Goal: Transaction & Acquisition: Purchase product/service

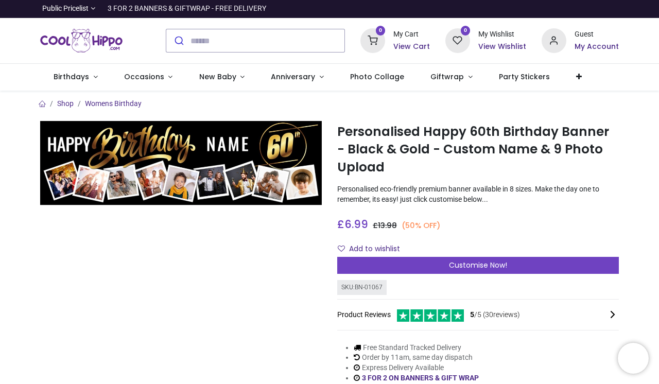
click at [235, 139] on img at bounding box center [181, 163] width 282 height 84
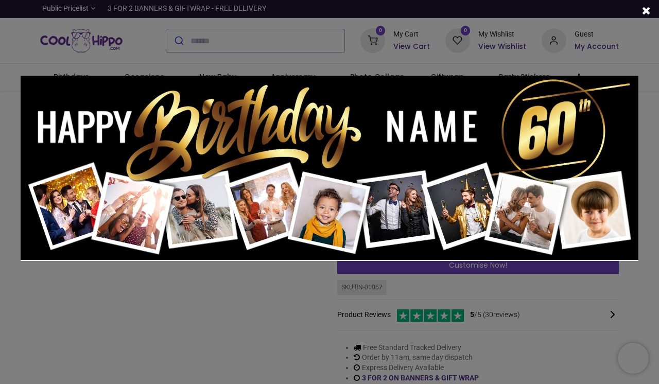
click at [444, 140] on img at bounding box center [330, 168] width 618 height 185
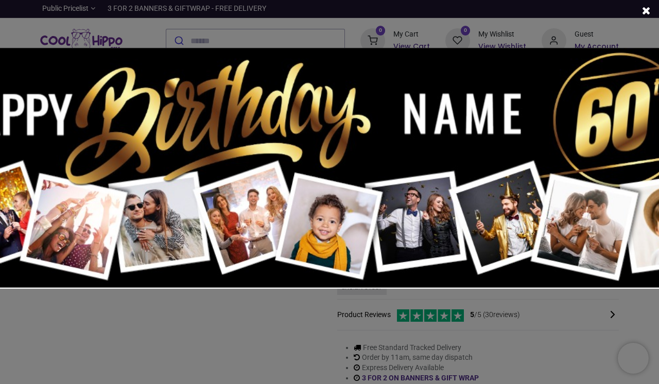
click at [362, 335] on div at bounding box center [329, 192] width 659 height 384
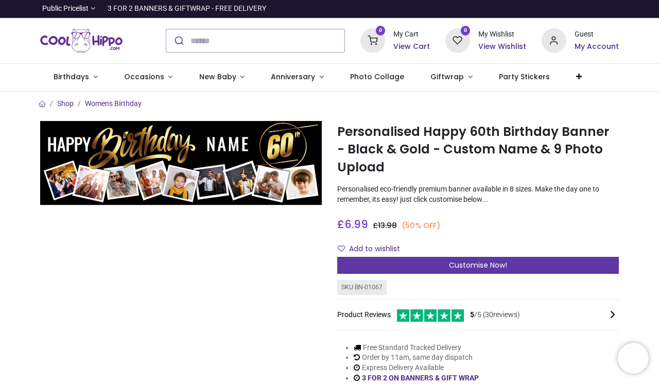
click at [399, 271] on div "Customise Now!" at bounding box center [478, 266] width 282 height 18
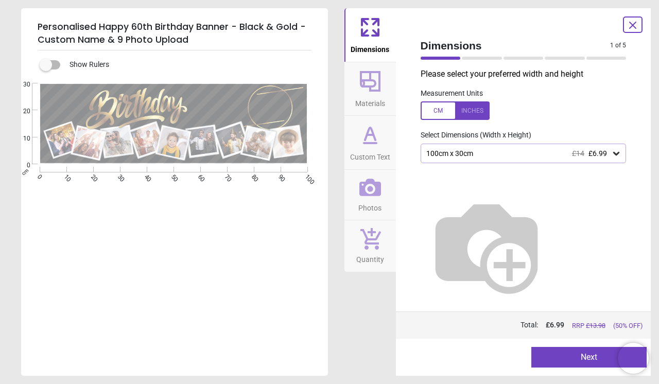
click at [436, 110] on div at bounding box center [455, 110] width 69 height 19
click at [440, 116] on div at bounding box center [455, 110] width 69 height 19
click at [485, 160] on div "100cm x 30cm £14 £6.99" at bounding box center [524, 154] width 206 height 20
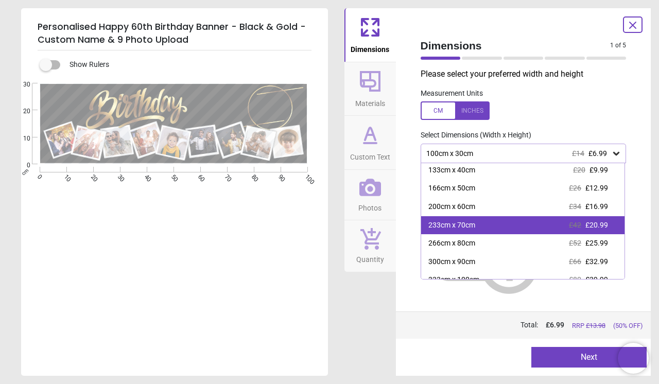
scroll to position [22, 0]
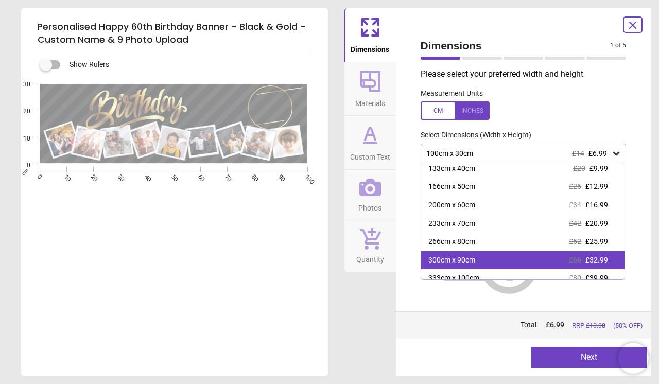
click at [485, 263] on div "300cm x 90cm £66 £32.99" at bounding box center [523, 260] width 204 height 19
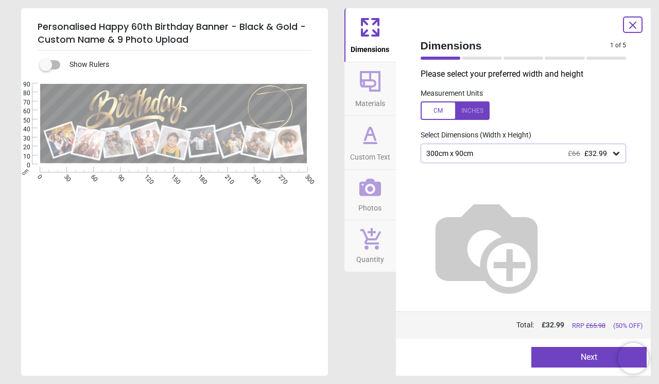
click at [485, 271] on div at bounding box center [523, 242] width 222 height 158
click at [572, 355] on button "Next" at bounding box center [588, 357] width 115 height 21
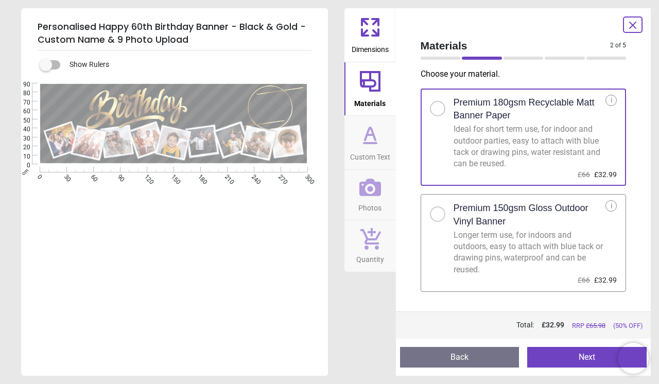
click at [504, 231] on div "Longer term use, for indoors and outdoors, easy to attach with blue tack or dra…" at bounding box center [530, 253] width 152 height 46
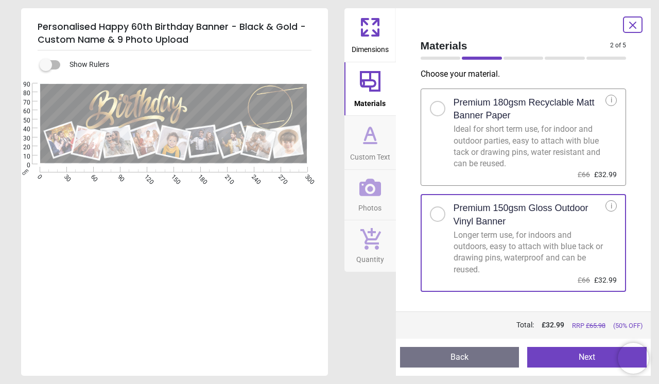
click at [550, 353] on button "Next" at bounding box center [586, 357] width 119 height 21
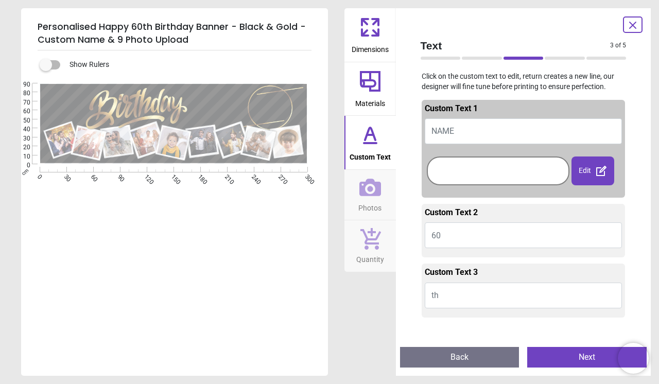
click at [504, 140] on button "NAME" at bounding box center [524, 131] width 198 height 26
click at [479, 129] on button "NAME" at bounding box center [524, 131] width 198 height 26
type textarea "*"
type textarea "*****"
click at [306, 284] on div "e ***** E E E" at bounding box center [173, 275] width 305 height 384
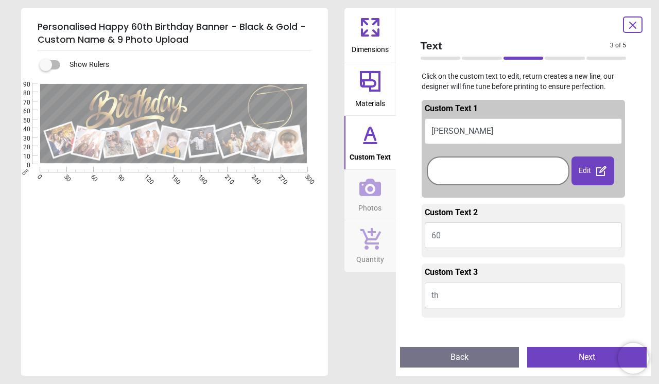
click at [513, 180] on div at bounding box center [497, 171] width 137 height 24
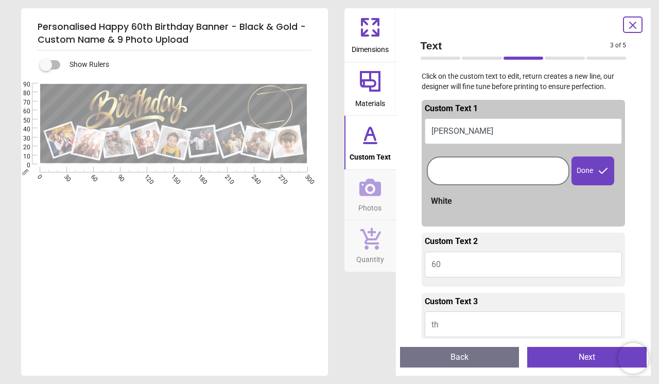
click at [508, 196] on div "White" at bounding box center [527, 201] width 192 height 11
click at [529, 177] on div at bounding box center [497, 171] width 137 height 24
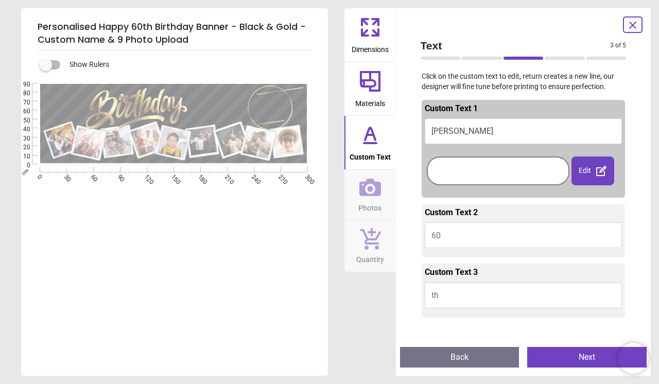
click at [585, 176] on div "Edit" at bounding box center [593, 171] width 43 height 29
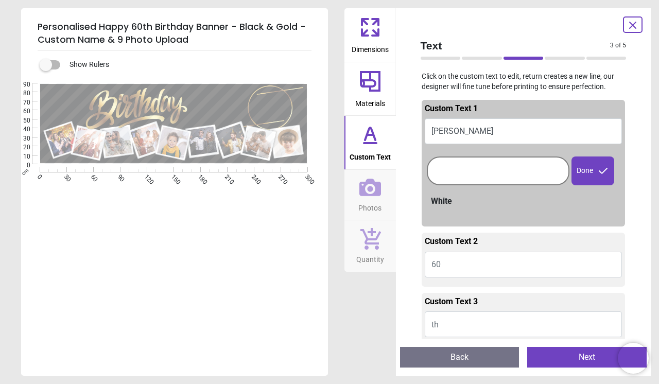
click at [515, 166] on div at bounding box center [497, 171] width 137 height 24
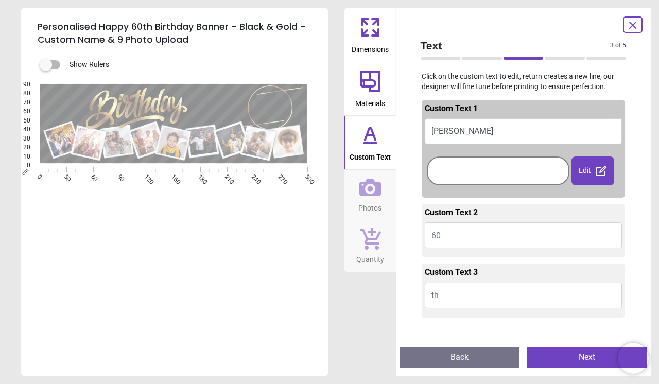
click at [369, 284] on div "Dimensions Materials Custom Text Photos Quantity" at bounding box center [369, 192] width 51 height 368
click at [546, 352] on button "Next" at bounding box center [586, 357] width 119 height 21
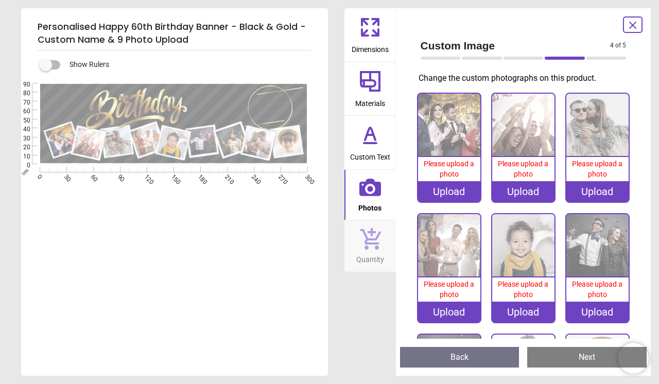
click at [468, 189] on div "Upload" at bounding box center [449, 191] width 62 height 21
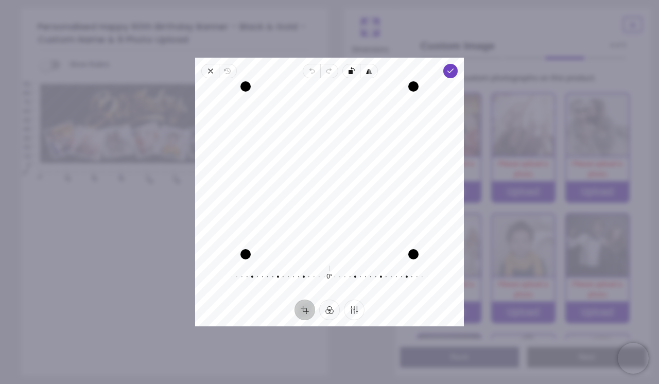
drag, startPoint x: 359, startPoint y: 194, endPoint x: 368, endPoint y: 143, distance: 51.3
click at [368, 143] on div "Recenter" at bounding box center [329, 170] width 252 height 168
drag, startPoint x: 414, startPoint y: 87, endPoint x: 385, endPoint y: 125, distance: 48.1
click at [385, 125] on div "Drag corner tr" at bounding box center [379, 120] width 10 height 10
click at [447, 80] on div "Recenter 0° Reset" at bounding box center [329, 188] width 269 height 221
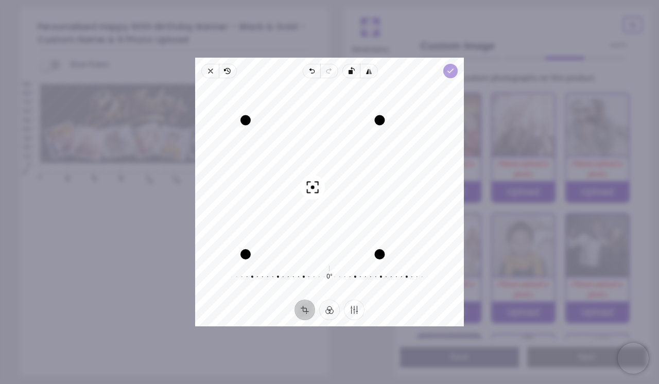
click at [448, 76] on span "Done" at bounding box center [450, 71] width 14 height 14
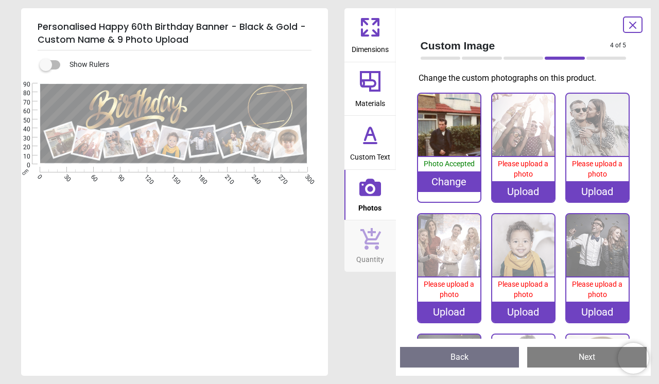
click at [523, 194] on div "Upload" at bounding box center [523, 191] width 62 height 21
click at [531, 192] on div "Upload" at bounding box center [523, 191] width 62 height 21
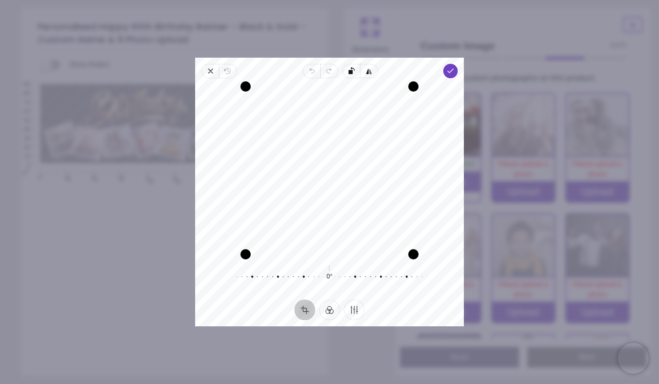
drag, startPoint x: 361, startPoint y: 185, endPoint x: 354, endPoint y: 233, distance: 48.5
click at [354, 233] on div "Recenter" at bounding box center [329, 170] width 252 height 168
click at [458, 73] on div "Close Revert Undo Redo Rotate left Flip horizontal Done Crop Filter Finetune Re…" at bounding box center [329, 192] width 269 height 269
click at [453, 73] on icon "button" at bounding box center [450, 71] width 8 height 8
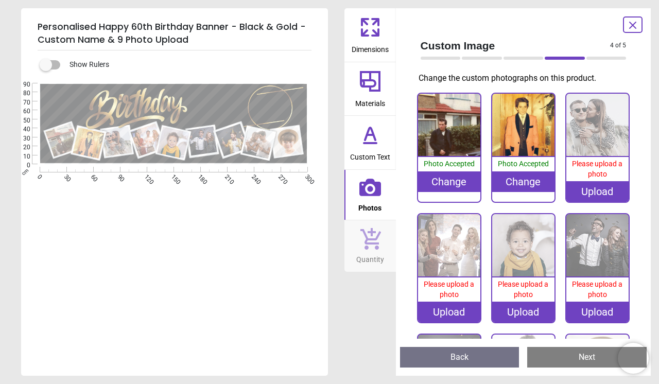
click at [595, 188] on div "Upload" at bounding box center [597, 191] width 62 height 21
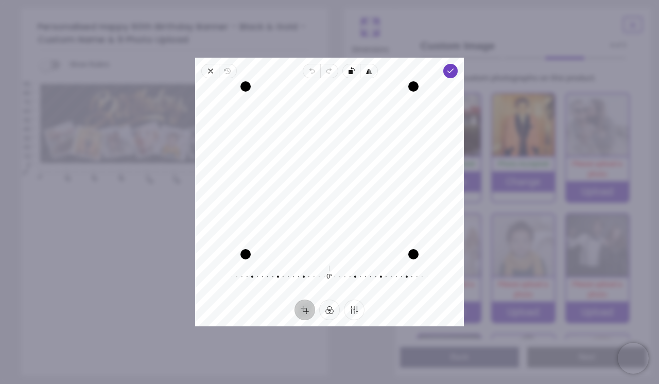
drag, startPoint x: 352, startPoint y: 200, endPoint x: 349, endPoint y: 240, distance: 39.7
click at [349, 239] on div "Recenter" at bounding box center [329, 170] width 252 height 168
drag, startPoint x: 376, startPoint y: 218, endPoint x: 355, endPoint y: 218, distance: 21.1
click at [355, 218] on div "Recenter" at bounding box center [329, 170] width 252 height 168
drag, startPoint x: 416, startPoint y: 258, endPoint x: 441, endPoint y: 242, distance: 29.9
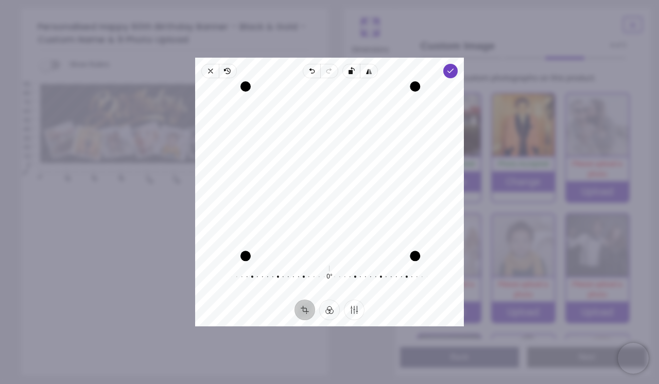
click at [441, 242] on div "Recenter" at bounding box center [329, 170] width 252 height 168
click at [363, 311] on button "Finetune" at bounding box center [354, 310] width 21 height 21
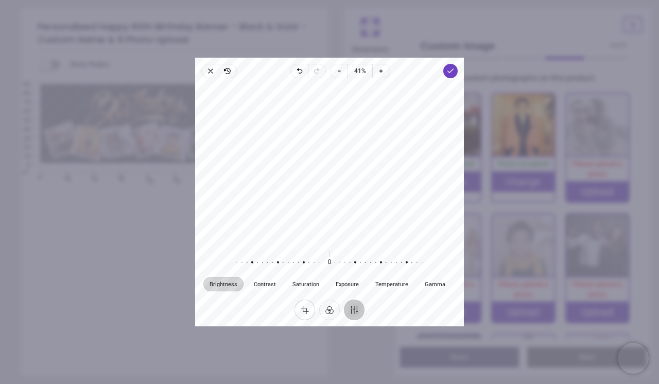
click at [306, 310] on button "Crop" at bounding box center [305, 310] width 21 height 21
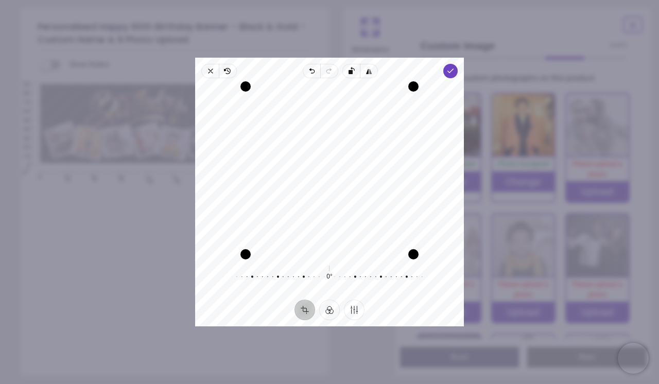
drag, startPoint x: 334, startPoint y: 159, endPoint x: 247, endPoint y: 162, distance: 86.6
click at [247, 162] on div "Recenter" at bounding box center [329, 170] width 252 height 168
click at [415, 251] on div "Drag corner br" at bounding box center [413, 254] width 10 height 10
click at [455, 68] on span "Done" at bounding box center [450, 71] width 14 height 14
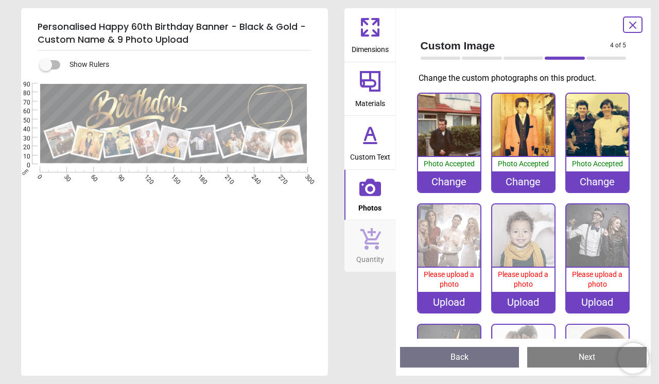
click at [452, 304] on div "Upload" at bounding box center [449, 302] width 62 height 21
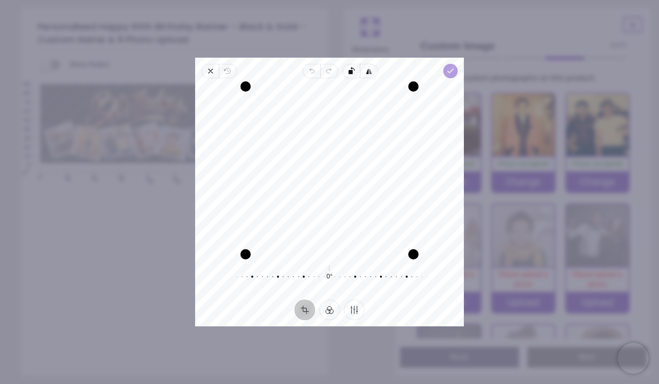
click at [450, 74] on icon "button" at bounding box center [450, 71] width 8 height 8
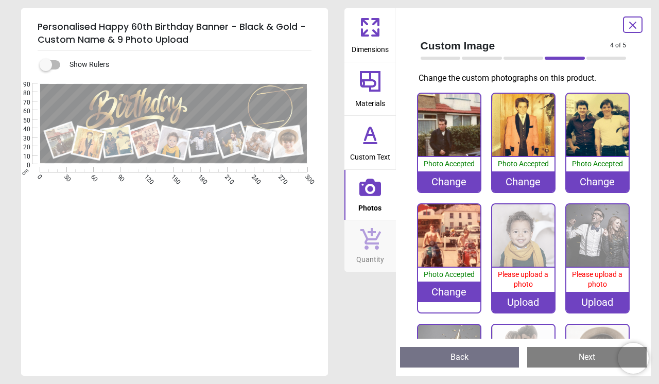
click at [516, 303] on div "Upload" at bounding box center [523, 302] width 62 height 21
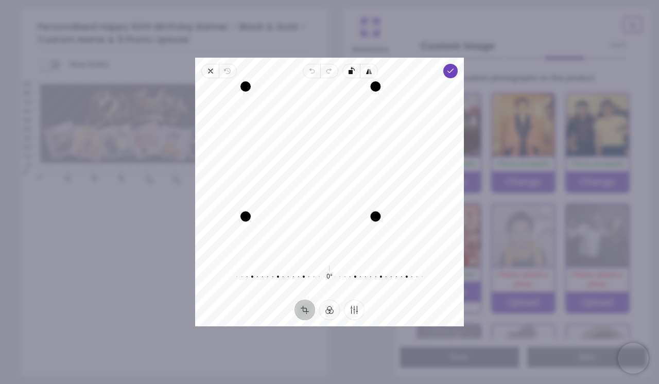
drag, startPoint x: 412, startPoint y: 253, endPoint x: 375, endPoint y: 215, distance: 53.2
click at [375, 215] on div "Drag corner br" at bounding box center [375, 216] width 10 height 10
drag, startPoint x: 353, startPoint y: 179, endPoint x: 342, endPoint y: 170, distance: 13.6
click at [342, 170] on div "Recenter" at bounding box center [329, 170] width 252 height 168
click at [451, 67] on icon "button" at bounding box center [450, 71] width 8 height 8
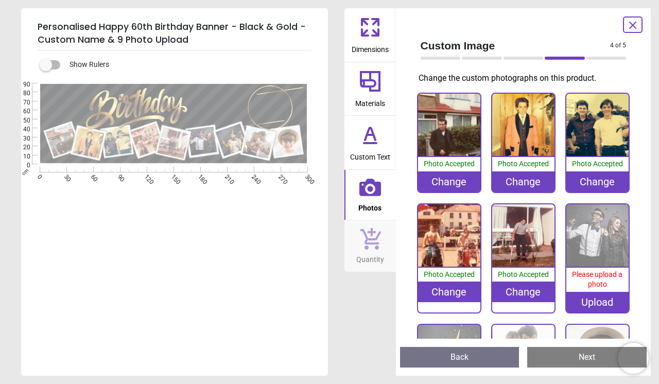
click at [581, 298] on div "Upload" at bounding box center [597, 302] width 62 height 21
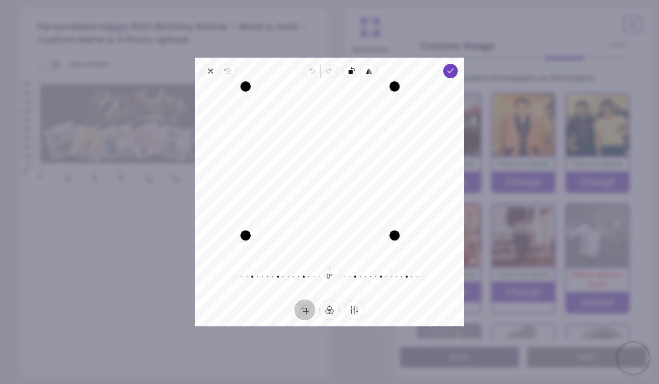
drag, startPoint x: 418, startPoint y: 256, endPoint x: 387, endPoint y: 236, distance: 37.0
click at [394, 240] on div "Drag corner br" at bounding box center [394, 235] width 10 height 10
click at [375, 216] on div "Recenter" at bounding box center [329, 170] width 252 height 168
click at [449, 74] on icon "button" at bounding box center [450, 71] width 8 height 8
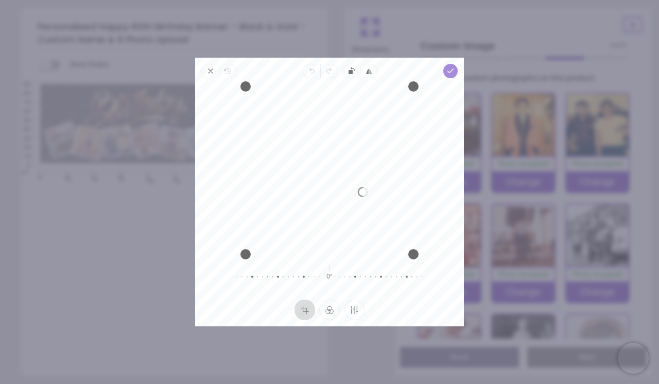
scroll to position [96, 0]
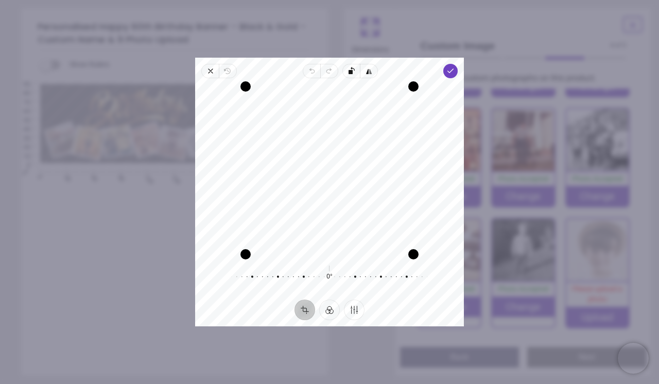
drag, startPoint x: 372, startPoint y: 185, endPoint x: 345, endPoint y: 186, distance: 26.3
click at [345, 185] on div "Recenter" at bounding box center [329, 170] width 252 height 168
drag, startPoint x: 245, startPoint y: 255, endPoint x: 297, endPoint y: 243, distance: 53.1
click at [297, 243] on div "Recenter" at bounding box center [329, 170] width 252 height 168
drag, startPoint x: 330, startPoint y: 203, endPoint x: 322, endPoint y: 179, distance: 25.4
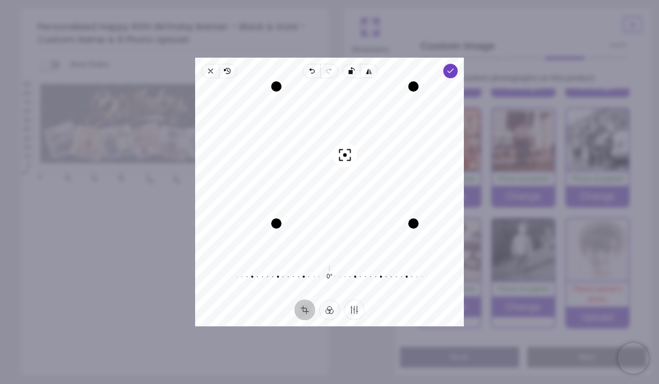
click at [322, 179] on div "Recenter" at bounding box center [329, 170] width 252 height 168
drag, startPoint x: 280, startPoint y: 221, endPoint x: 297, endPoint y: 212, distance: 20.1
click at [292, 212] on div "Drag corner bl" at bounding box center [287, 212] width 10 height 10
drag, startPoint x: 372, startPoint y: 180, endPoint x: 364, endPoint y: 179, distance: 8.4
click at [364, 179] on div "Recenter" at bounding box center [329, 170] width 252 height 168
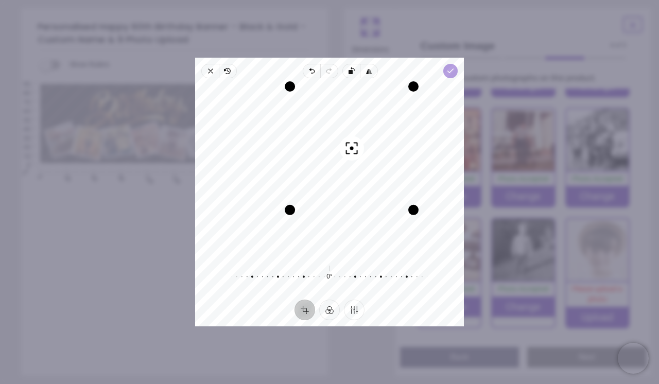
click at [449, 67] on icon "button" at bounding box center [450, 71] width 8 height 8
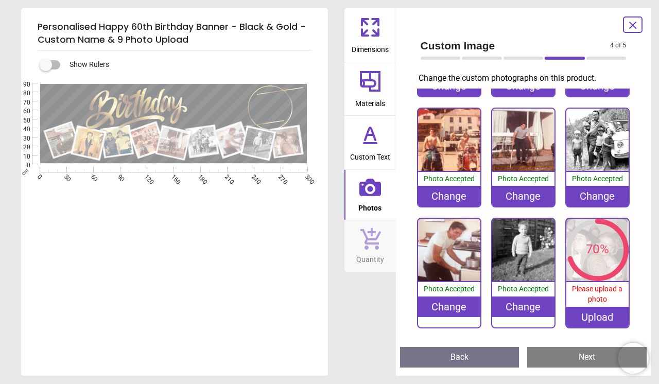
scroll to position [85, 0]
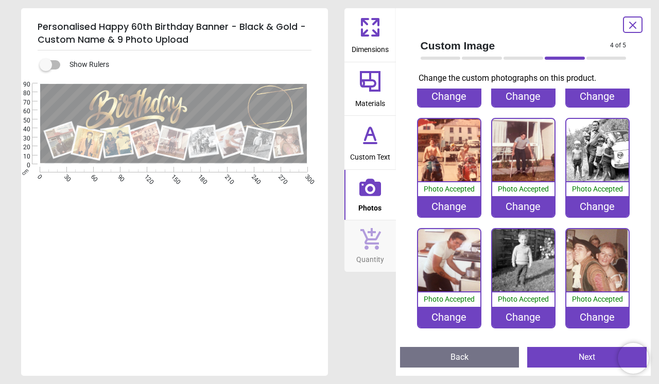
click at [606, 274] on img at bounding box center [597, 260] width 62 height 62
click at [300, 147] on image at bounding box center [287, 142] width 30 height 30
click at [612, 208] on div "Change" at bounding box center [597, 206] width 62 height 21
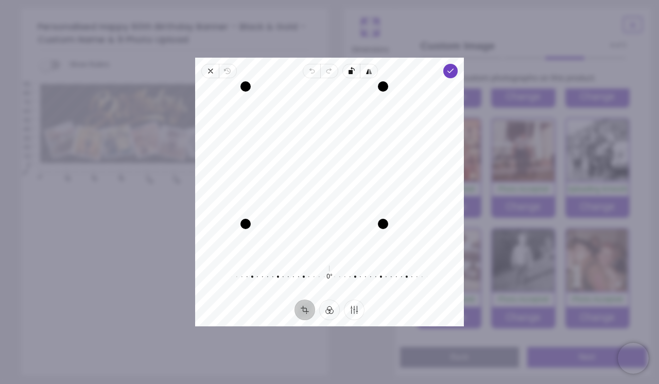
drag, startPoint x: 417, startPoint y: 253, endPoint x: 335, endPoint y: 259, distance: 82.1
click at [335, 264] on div "Recenter 0° Reset" at bounding box center [329, 188] width 269 height 221
drag, startPoint x: 335, startPoint y: 212, endPoint x: 383, endPoint y: 202, distance: 48.4
click at [383, 201] on div "Recenter" at bounding box center [329, 170] width 252 height 168
click at [456, 79] on div "Recenter 0° Reset" at bounding box center [329, 188] width 269 height 221
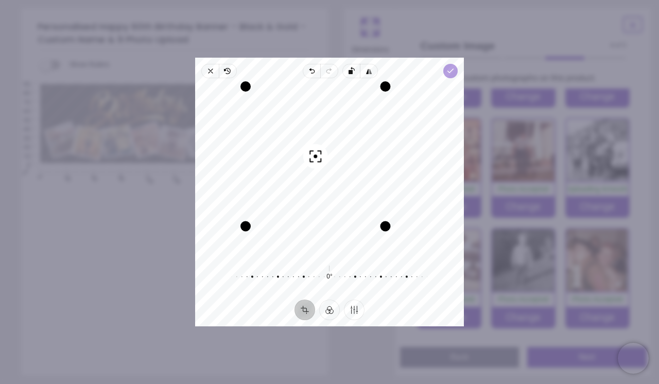
click at [454, 74] on icon "button" at bounding box center [450, 71] width 8 height 8
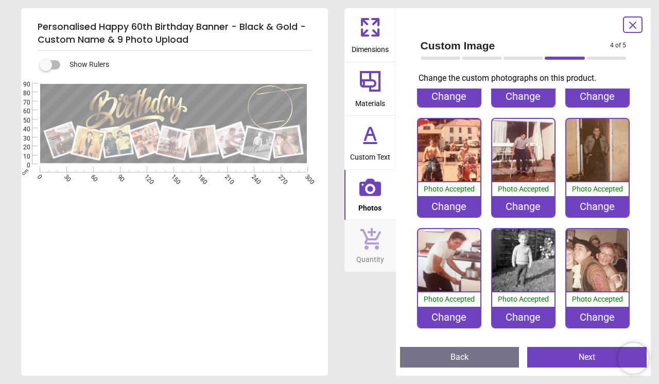
click at [610, 211] on div "Change" at bounding box center [597, 206] width 62 height 21
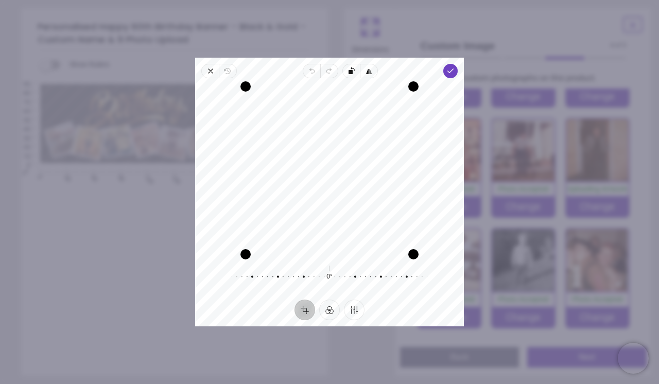
drag, startPoint x: 378, startPoint y: 246, endPoint x: 386, endPoint y: 233, distance: 15.0
click at [386, 233] on div "Recenter" at bounding box center [329, 170] width 252 height 168
drag, startPoint x: 398, startPoint y: 222, endPoint x: 414, endPoint y: 224, distance: 16.0
click at [410, 222] on div "Recenter" at bounding box center [329, 170] width 252 height 168
drag, startPoint x: 416, startPoint y: 254, endPoint x: 397, endPoint y: 250, distance: 19.0
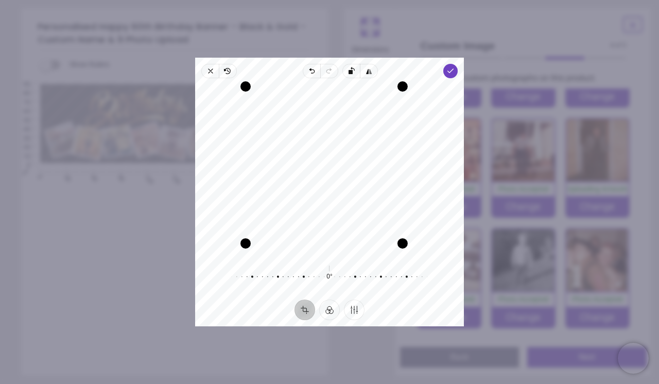
click at [397, 249] on div "Drag corner br" at bounding box center [402, 243] width 10 height 10
drag, startPoint x: 375, startPoint y: 213, endPoint x: 388, endPoint y: 200, distance: 18.2
click at [387, 201] on div "Recenter" at bounding box center [329, 170] width 252 height 168
click at [456, 73] on span "Done" at bounding box center [450, 71] width 14 height 14
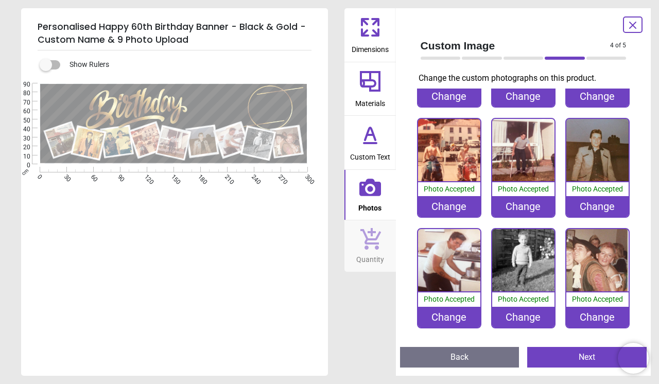
click at [620, 280] on img at bounding box center [597, 260] width 62 height 62
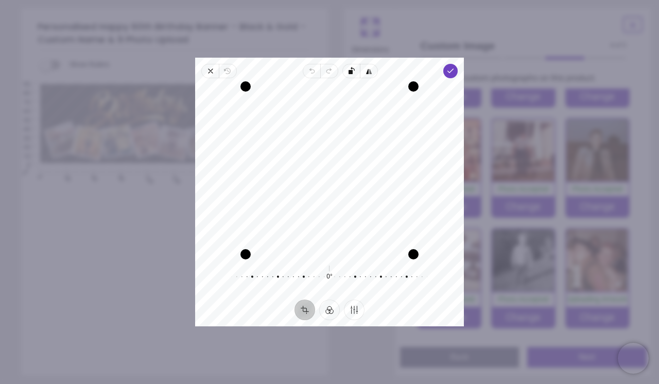
drag, startPoint x: 365, startPoint y: 214, endPoint x: 349, endPoint y: 213, distance: 16.0
click at [349, 213] on div "Recenter" at bounding box center [329, 170] width 252 height 168
drag, startPoint x: 247, startPoint y: 255, endPoint x: 322, endPoint y: 225, distance: 81.4
click at [320, 230] on div "Recenter" at bounding box center [329, 170] width 252 height 168
drag, startPoint x: 336, startPoint y: 188, endPoint x: 327, endPoint y: 162, distance: 27.0
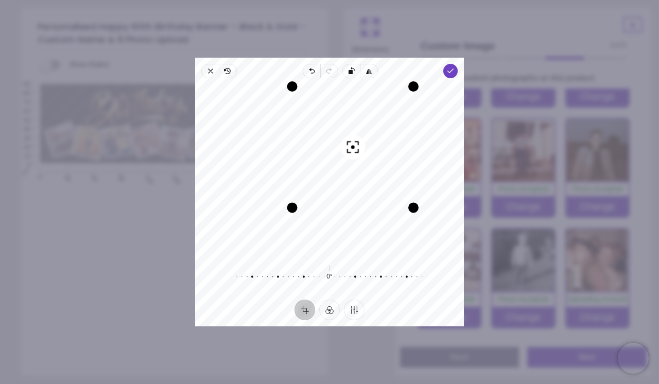
click at [327, 162] on div "Recenter" at bounding box center [329, 170] width 252 height 168
drag, startPoint x: 409, startPoint y: 207, endPoint x: 398, endPoint y: 196, distance: 16.0
click at [398, 196] on div "Drag corner br" at bounding box center [402, 197] width 10 height 10
click at [385, 177] on div "Recenter" at bounding box center [329, 170] width 252 height 168
click at [449, 72] on polyline "button" at bounding box center [451, 71] width 6 height 4
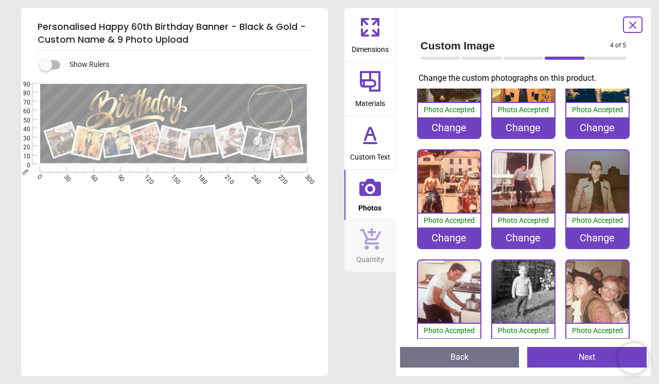
scroll to position [85, 0]
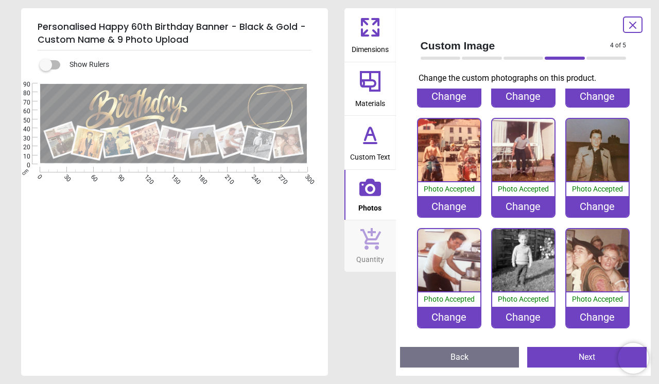
click at [582, 365] on button "Next" at bounding box center [586, 357] width 119 height 21
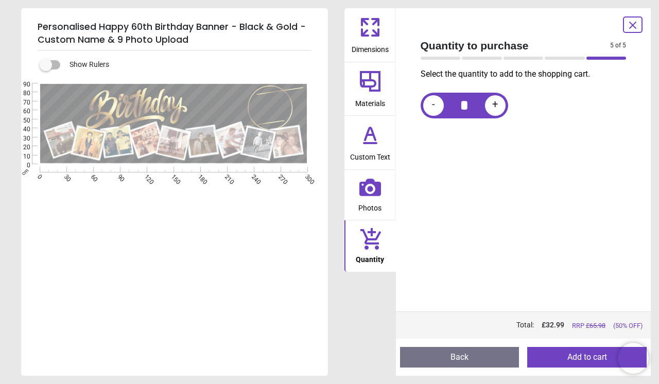
click at [578, 358] on button "Add to cart" at bounding box center [586, 357] width 119 height 21
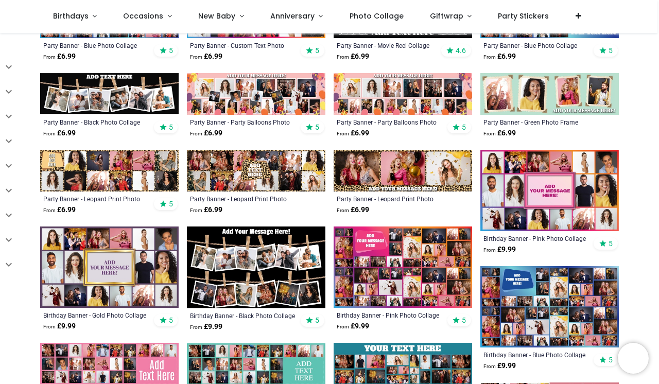
scroll to position [346, 0]
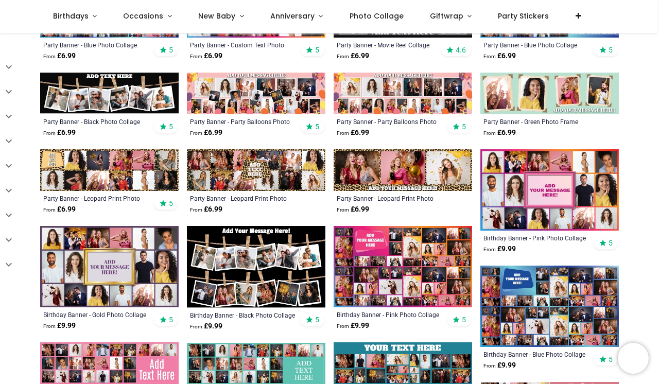
click at [305, 273] on img at bounding box center [256, 267] width 139 height 82
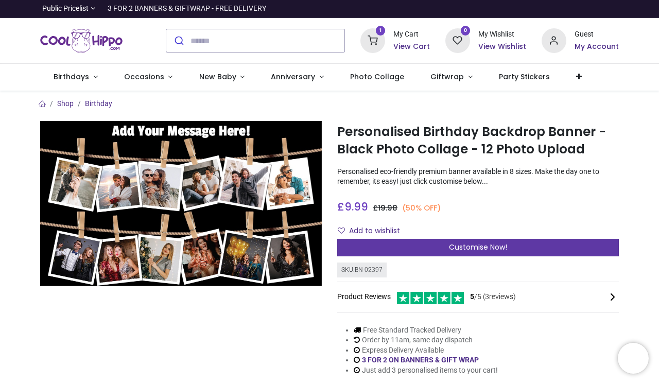
click at [372, 246] on div "Customise Now!" at bounding box center [478, 248] width 282 height 18
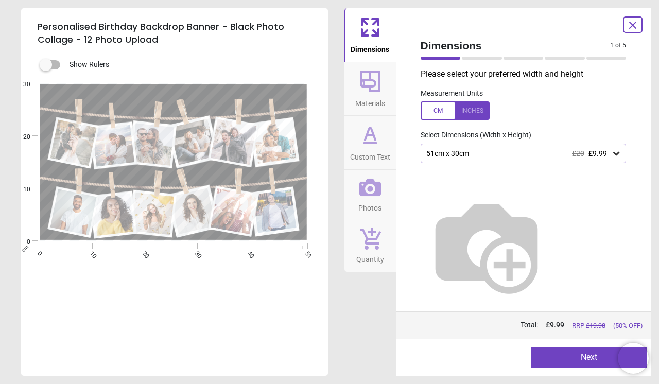
click at [464, 164] on div at bounding box center [523, 242] width 222 height 158
click at [468, 159] on div "51cm x 30cm £20 £9.99" at bounding box center [524, 154] width 206 height 20
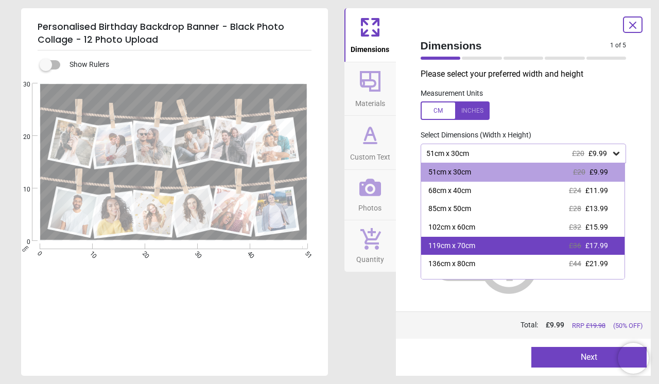
scroll to position [31, 0]
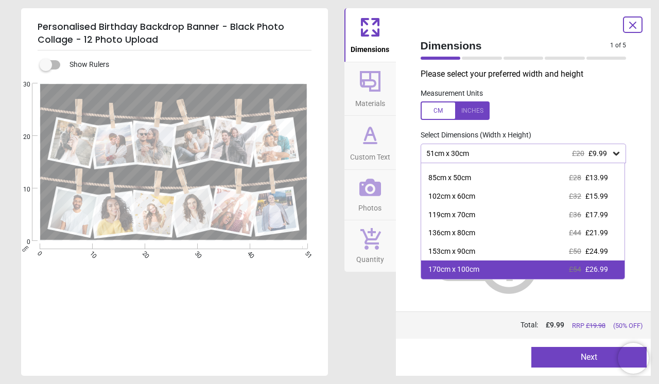
click at [477, 271] on div "170cm x 100cm" at bounding box center [453, 270] width 51 height 10
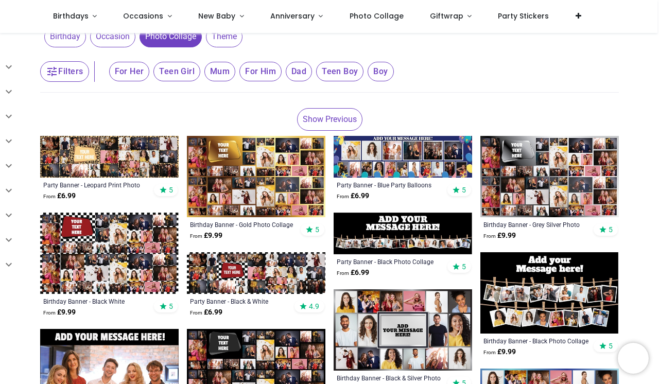
scroll to position [157, 0]
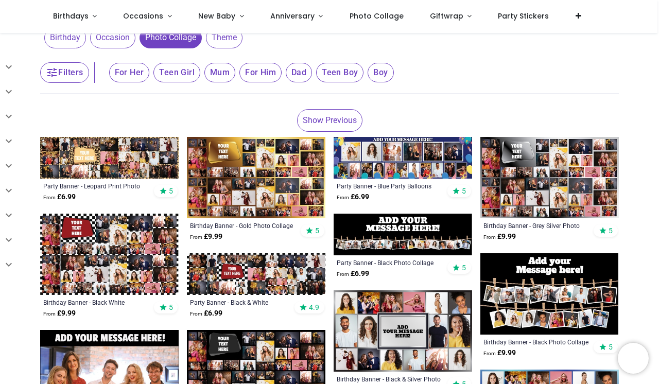
click at [516, 291] on img at bounding box center [549, 293] width 139 height 81
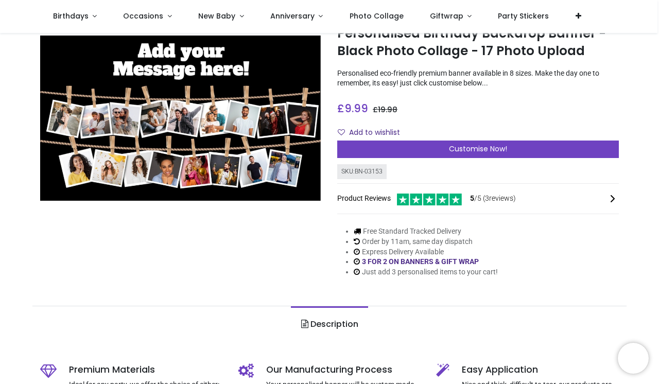
scroll to position [48, 0]
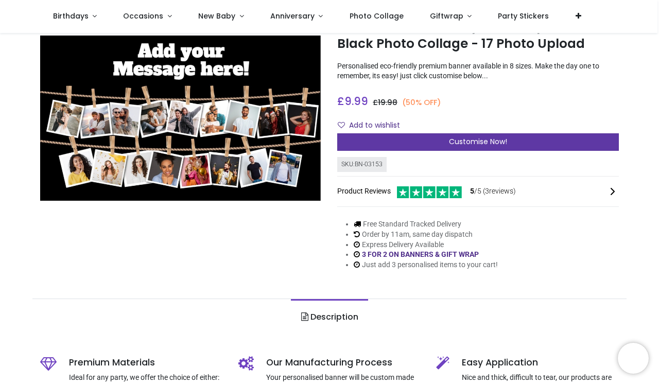
click at [451, 141] on span "Customise Now!" at bounding box center [478, 141] width 58 height 10
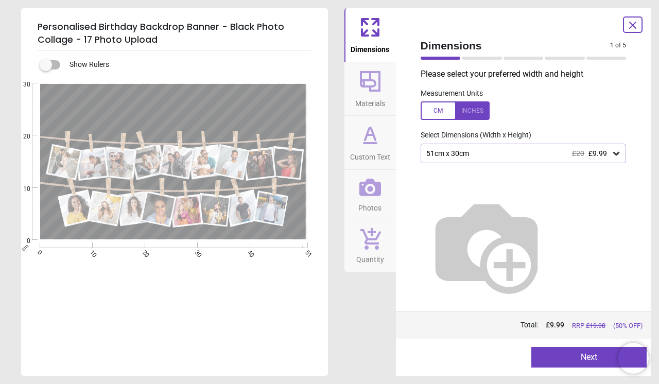
click at [468, 152] on div "51cm x 30cm £20 £9.99" at bounding box center [518, 153] width 186 height 9
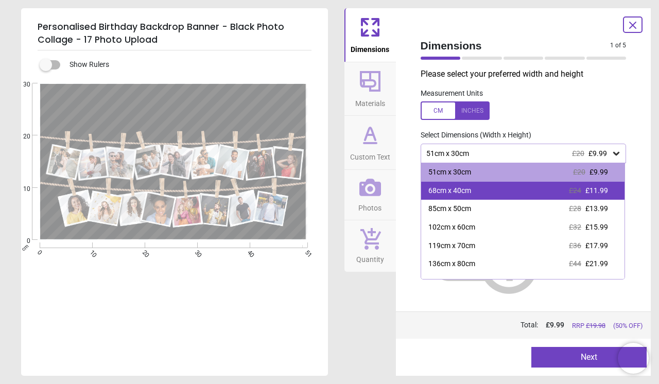
scroll to position [31, 0]
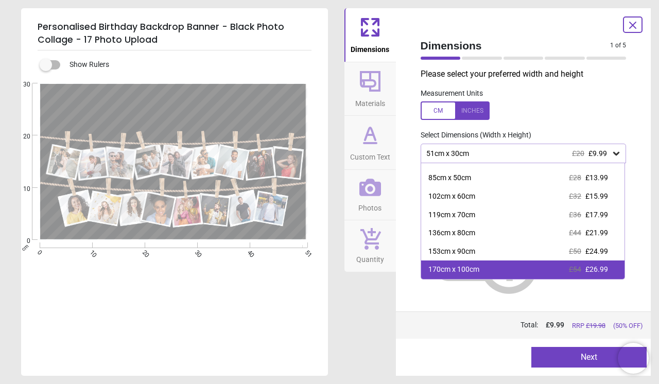
click at [476, 272] on div "170cm x 100cm" at bounding box center [453, 270] width 51 height 10
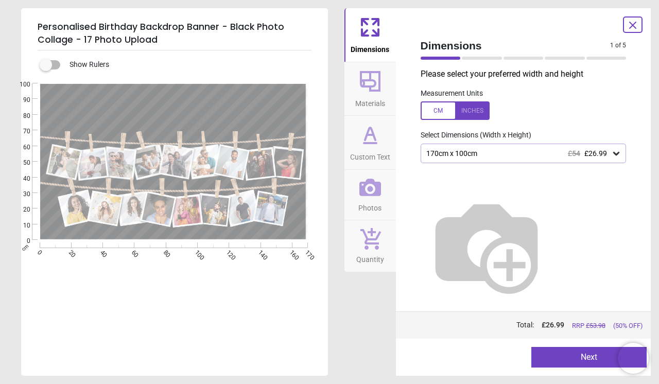
click at [194, 96] on div at bounding box center [173, 107] width 259 height 36
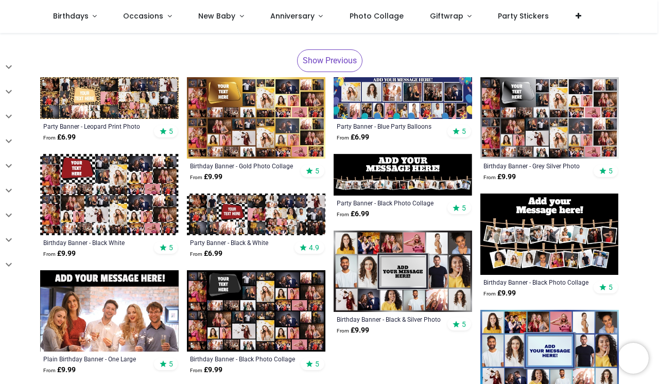
scroll to position [219, 0]
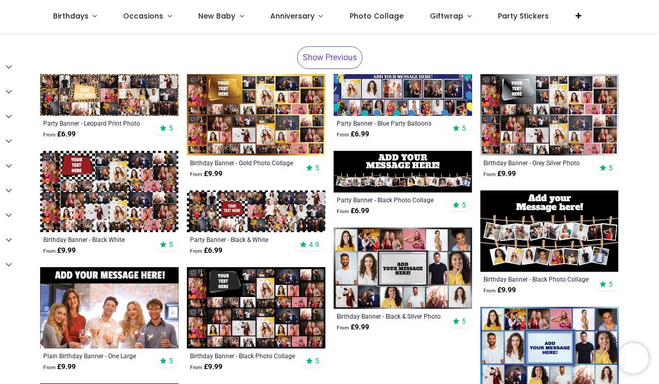
click at [396, 103] on img at bounding box center [403, 95] width 139 height 42
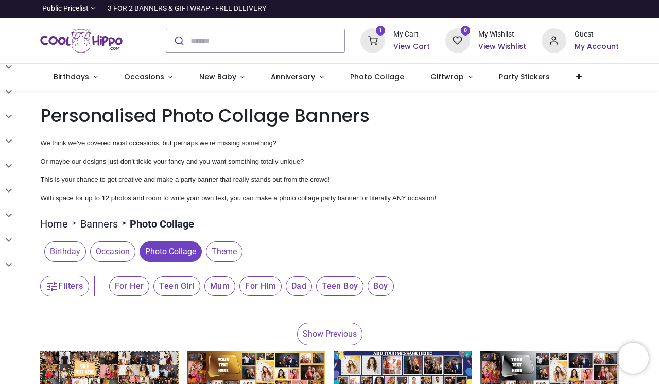
click at [184, 256] on span "Photo Collage" at bounding box center [171, 251] width 62 height 21
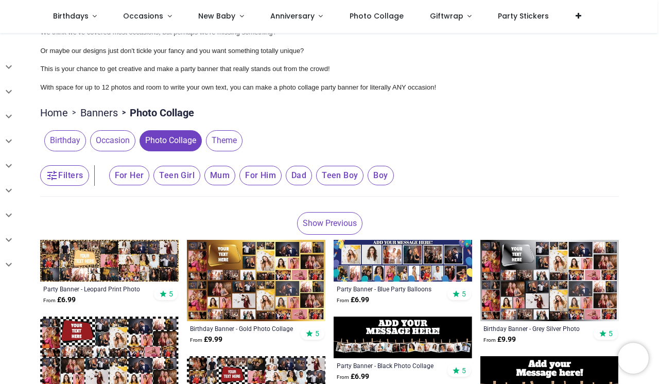
scroll to position [54, 0]
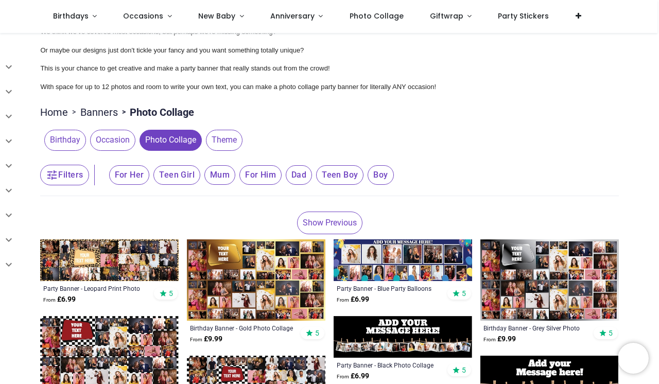
click at [77, 152] on div "Birthday Occasion Photo Collage Theme" at bounding box center [329, 140] width 578 height 29
click at [82, 145] on span "Birthday" at bounding box center [65, 140] width 42 height 21
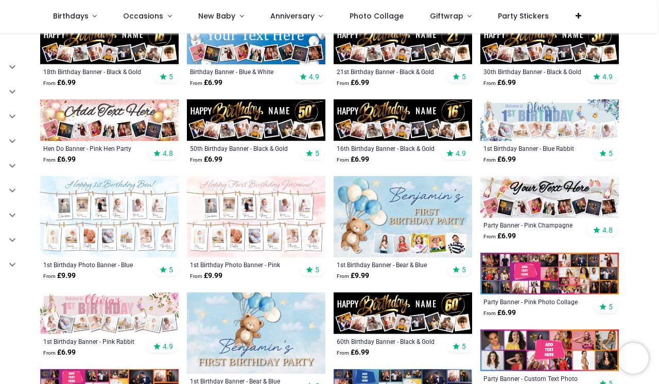
scroll to position [320, 0]
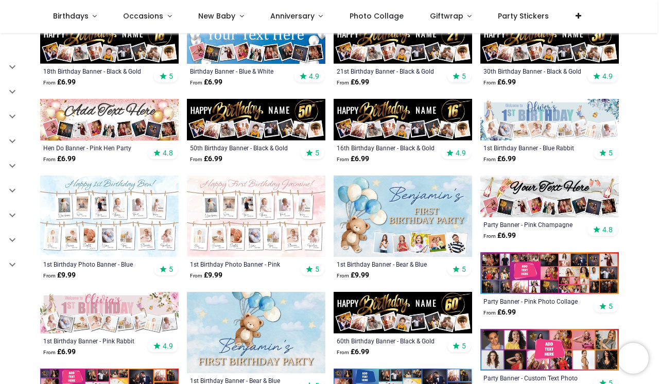
click at [148, 201] on img at bounding box center [109, 216] width 139 height 81
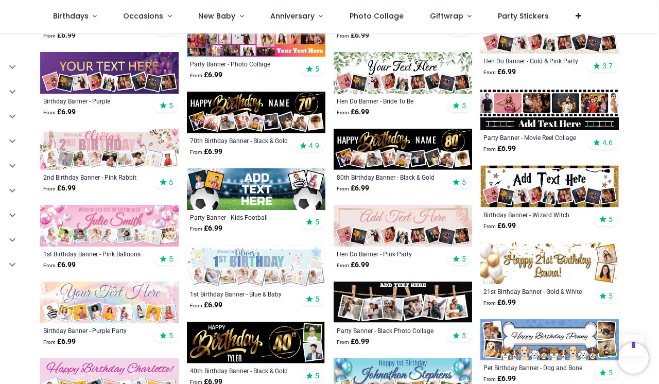
scroll to position [687, 0]
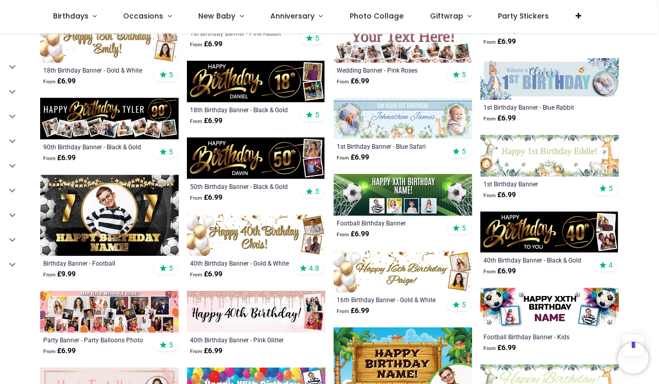
scroll to position [1255, 0]
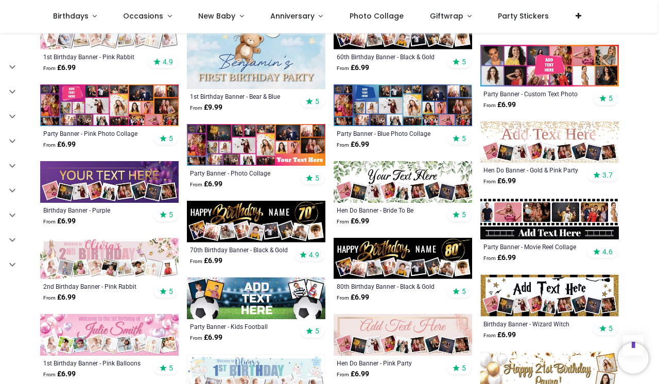
scroll to position [571, 0]
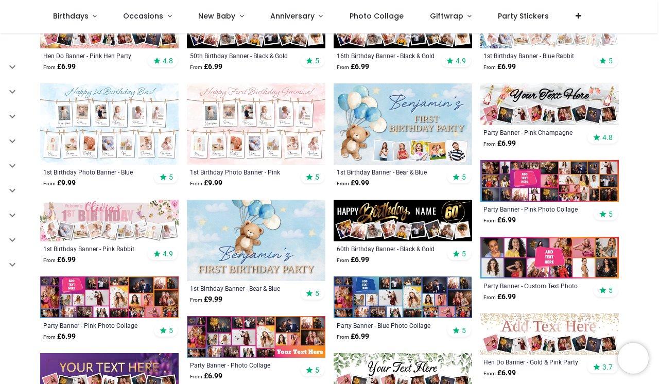
scroll to position [385, 0]
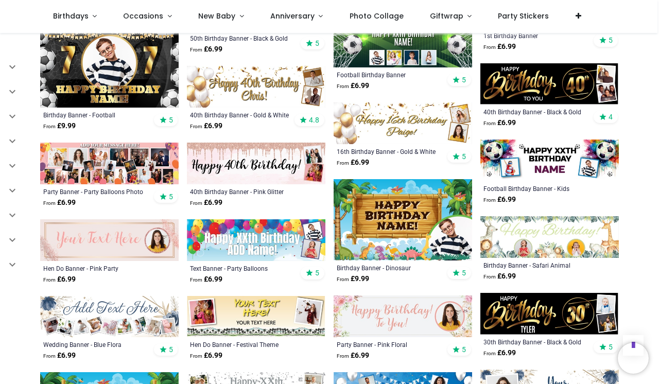
scroll to position [1404, 0]
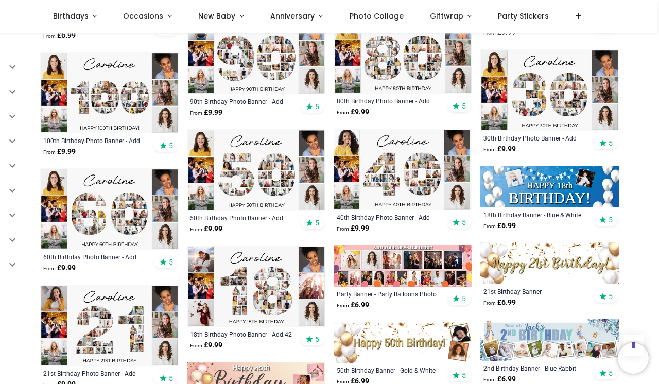
scroll to position [2601, 0]
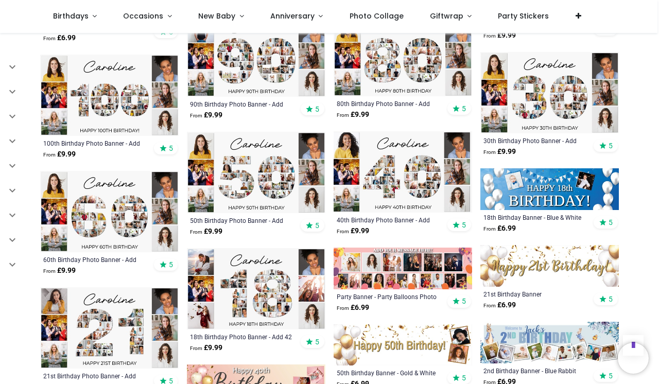
click at [117, 212] on img at bounding box center [109, 211] width 139 height 81
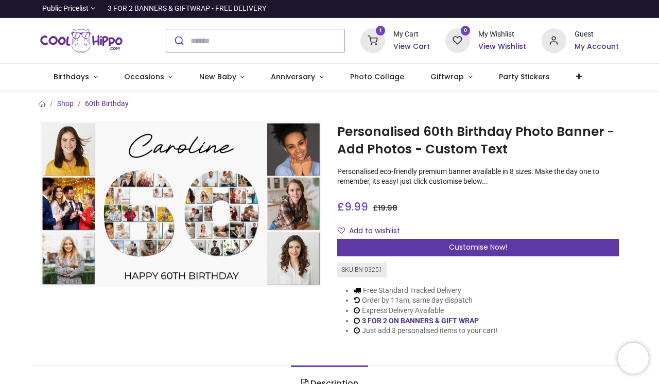
click at [385, 241] on div "Customise Now!" at bounding box center [478, 248] width 282 height 18
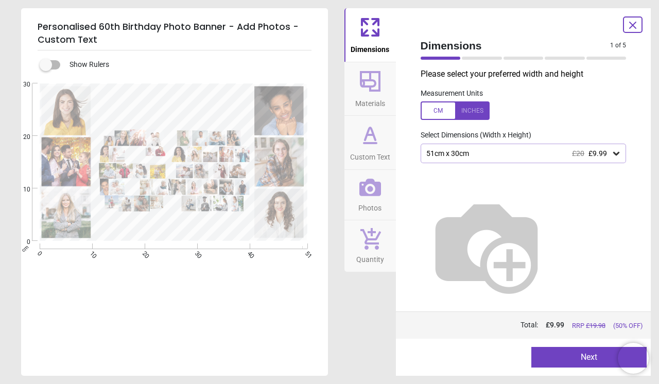
click at [449, 161] on div "51cm x 30cm £20 £9.99" at bounding box center [524, 154] width 206 height 20
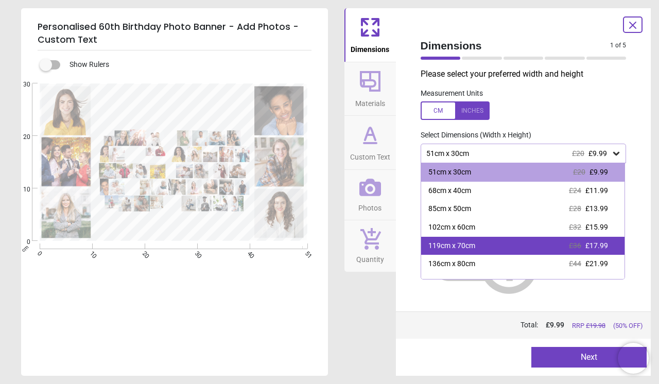
scroll to position [31, 0]
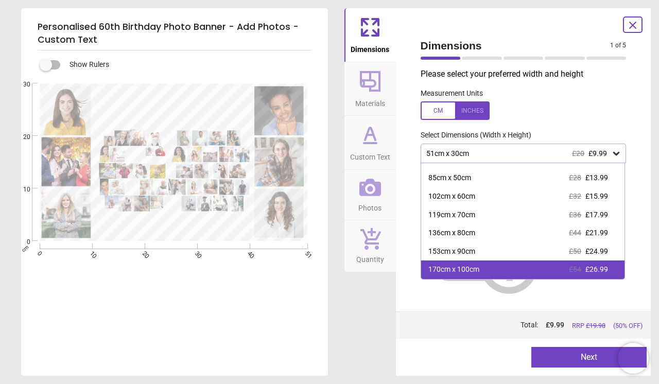
click at [460, 277] on div "170cm x 100cm £54 £26.99" at bounding box center [523, 270] width 204 height 19
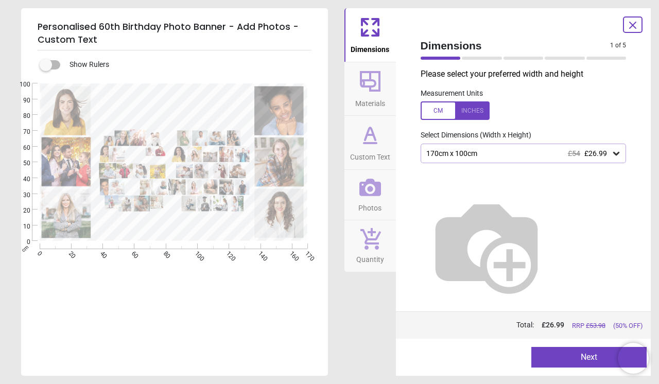
click at [564, 356] on button "Next" at bounding box center [588, 357] width 115 height 21
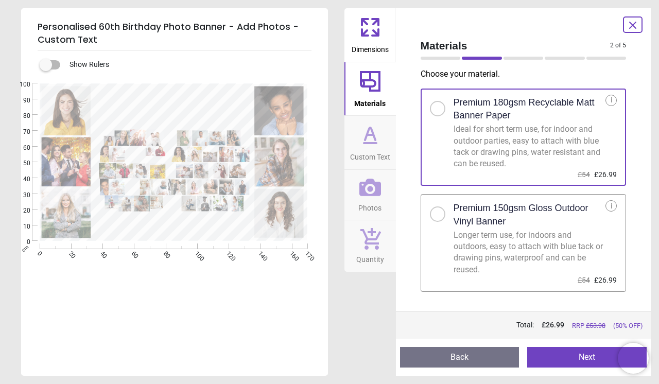
click at [467, 250] on div "Longer term use, for indoors and outdoors, easy to attach with blue tack or dra…" at bounding box center [530, 253] width 152 height 46
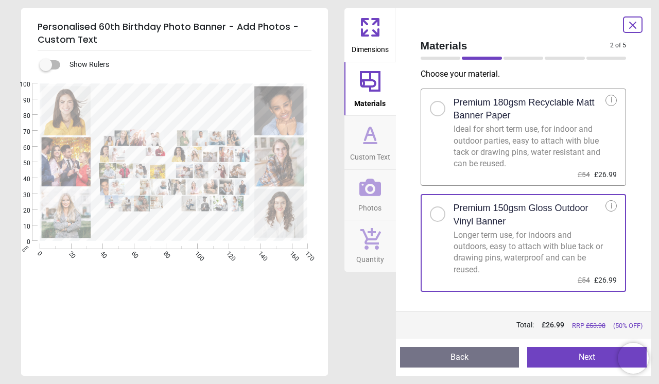
click at [563, 352] on button "Next" at bounding box center [586, 357] width 119 height 21
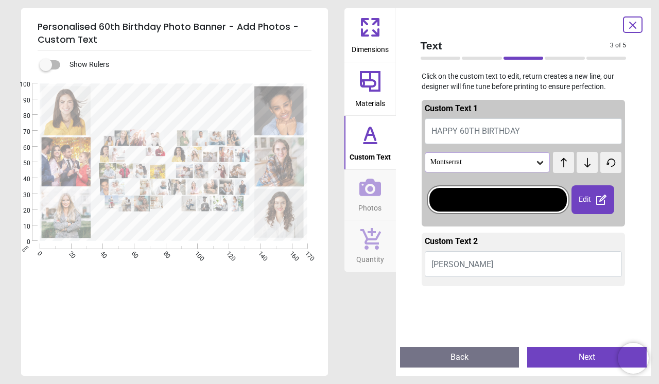
click at [486, 164] on div "Montserrat" at bounding box center [482, 162] width 106 height 9
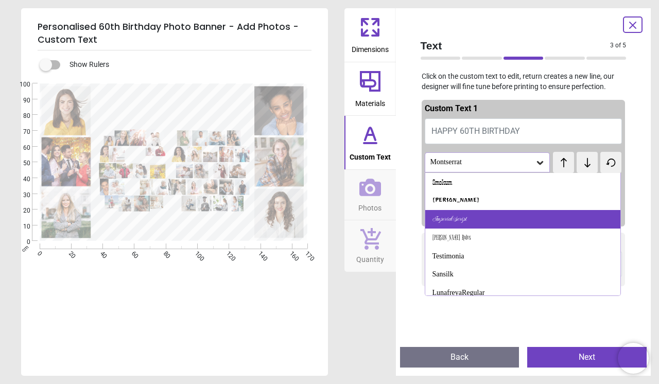
scroll to position [1032, 0]
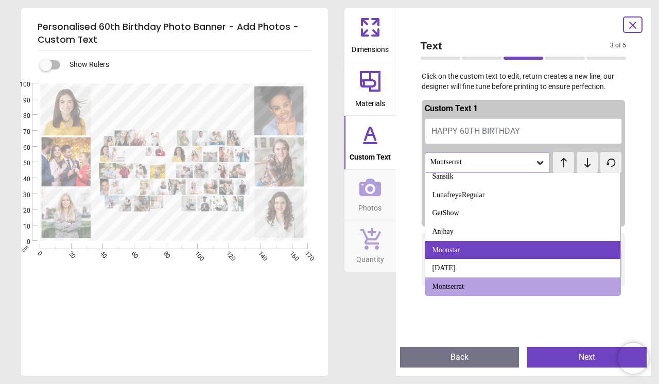
click at [482, 246] on div "Moonstar" at bounding box center [523, 250] width 196 height 19
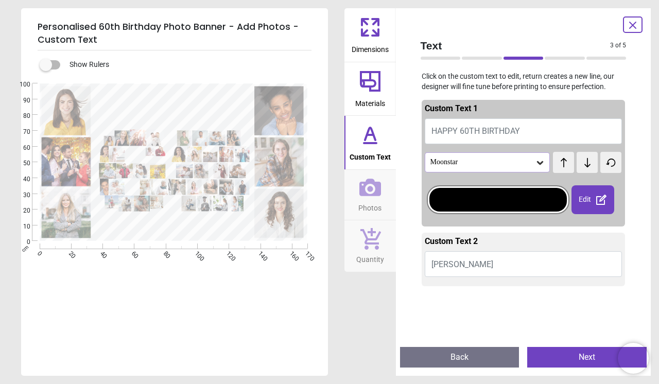
click at [485, 159] on div "Moonstar" at bounding box center [482, 162] width 106 height 9
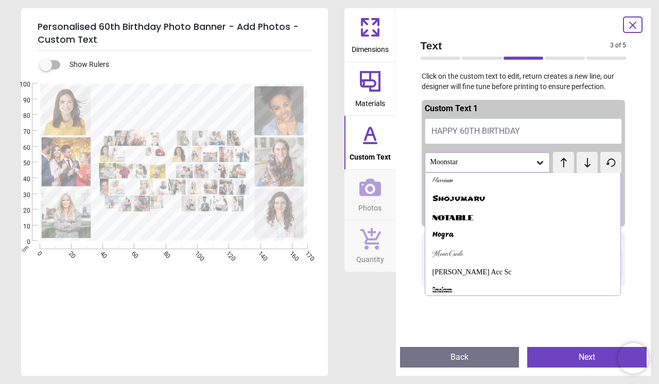
scroll to position [995, 0]
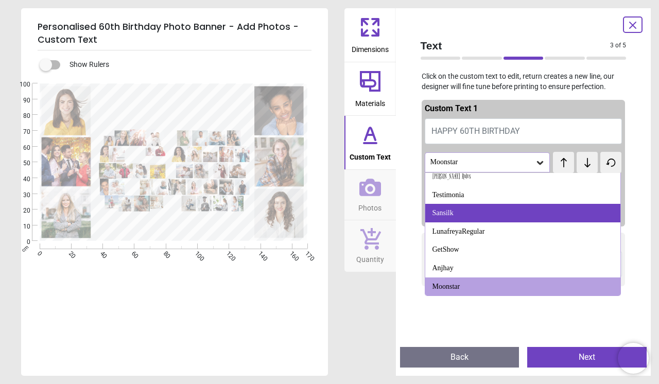
click at [562, 210] on div "Sansilk" at bounding box center [523, 213] width 196 height 19
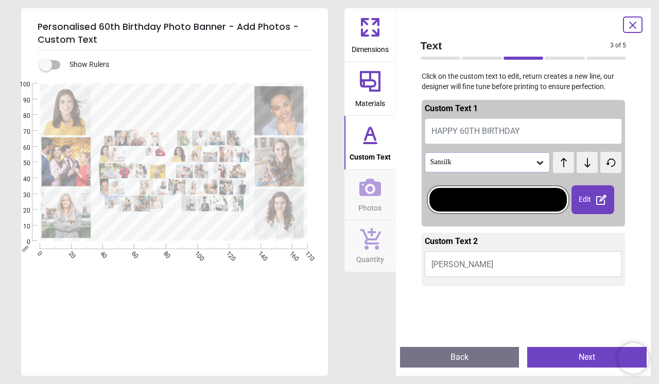
click at [516, 158] on div "Sansilk" at bounding box center [488, 162] width 126 height 20
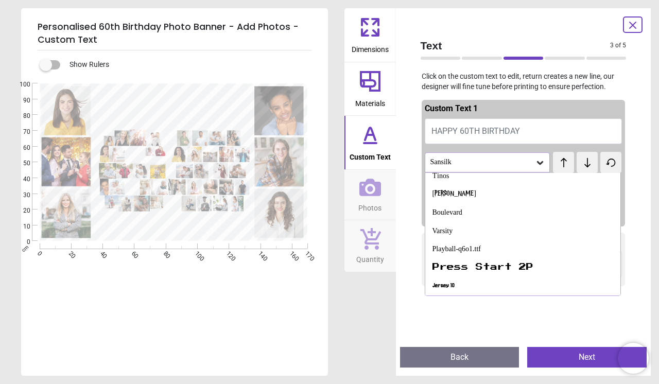
scroll to position [538, 0]
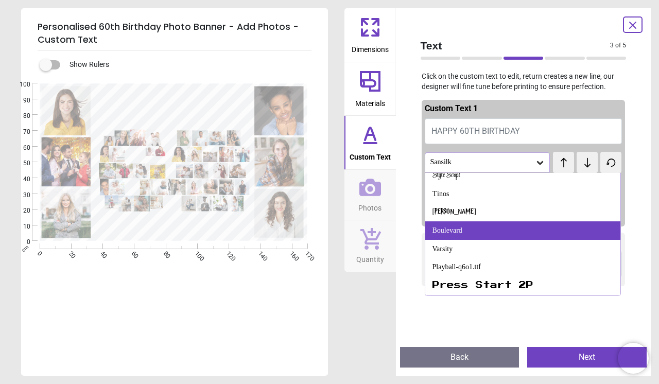
click at [590, 228] on div "Boulevard" at bounding box center [523, 230] width 196 height 19
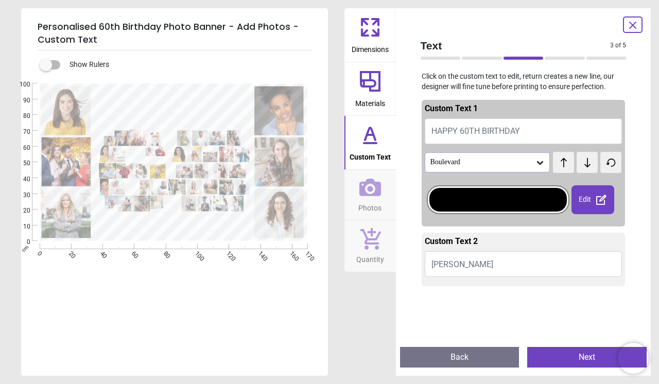
click at [546, 169] on div "Boulevard" at bounding box center [488, 162] width 126 height 20
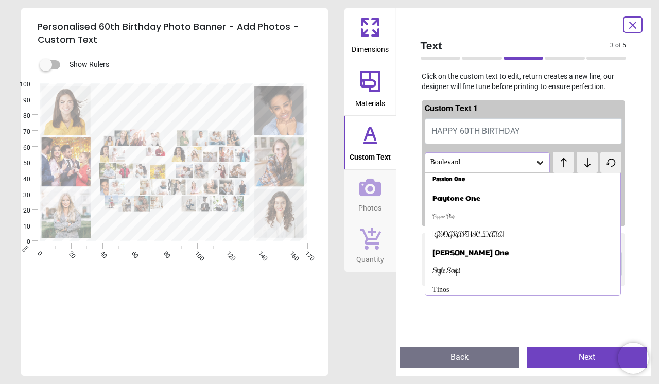
scroll to position [424, 0]
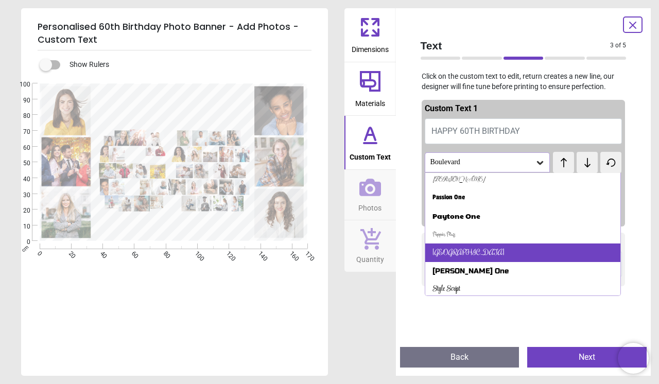
click at [575, 247] on div "Rochester" at bounding box center [523, 253] width 196 height 19
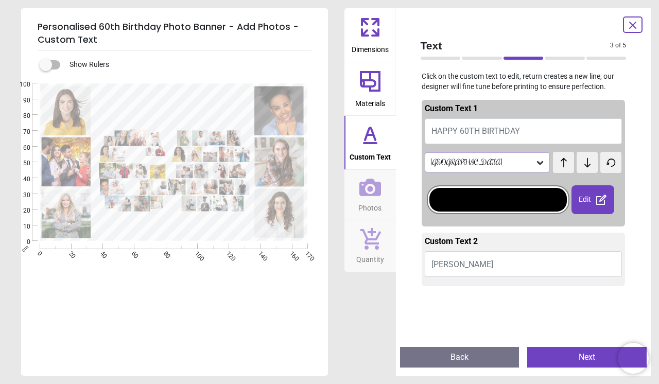
click at [516, 161] on div "Rochester" at bounding box center [482, 162] width 106 height 9
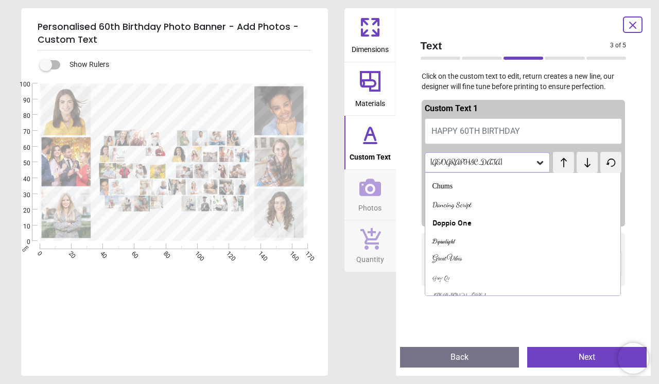
scroll to position [302, 0]
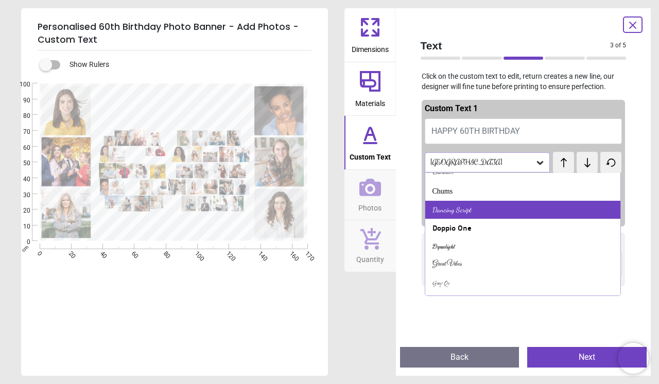
click at [595, 207] on div "Dancing Script" at bounding box center [523, 210] width 196 height 19
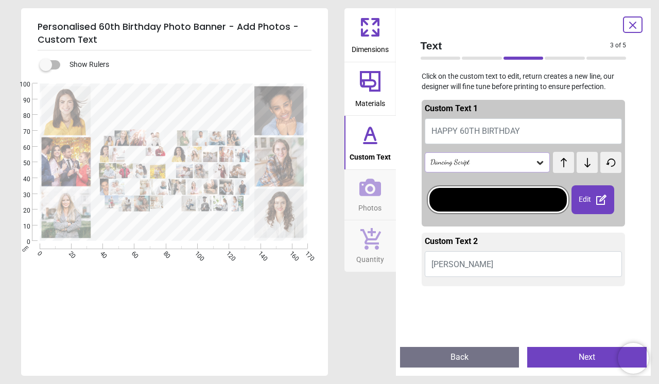
click at [513, 155] on div "Dancing Script" at bounding box center [488, 162] width 126 height 20
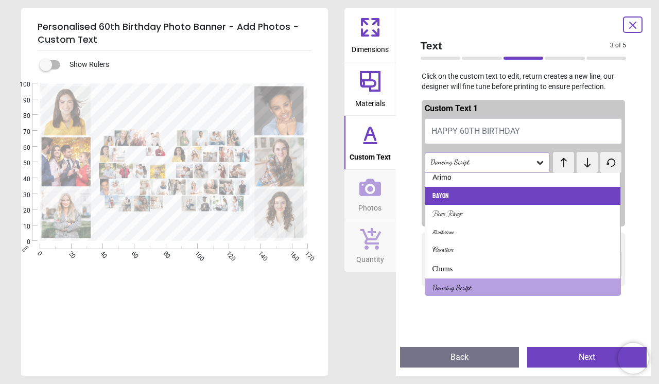
scroll to position [226, 0]
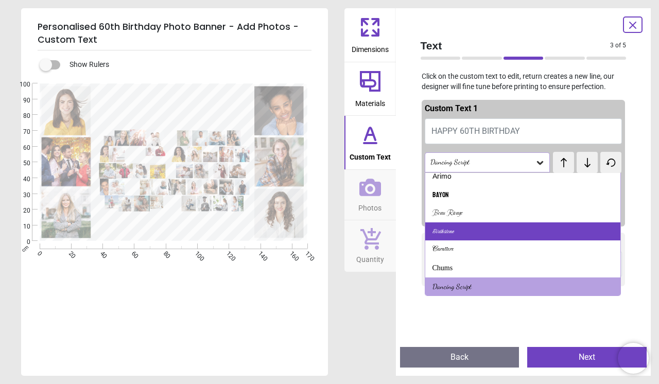
click at [564, 224] on div "Birthstone" at bounding box center [523, 231] width 196 height 19
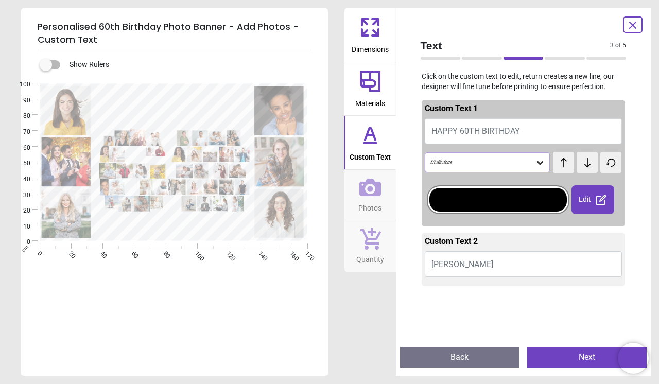
click at [498, 159] on div "Birthstone" at bounding box center [482, 162] width 106 height 9
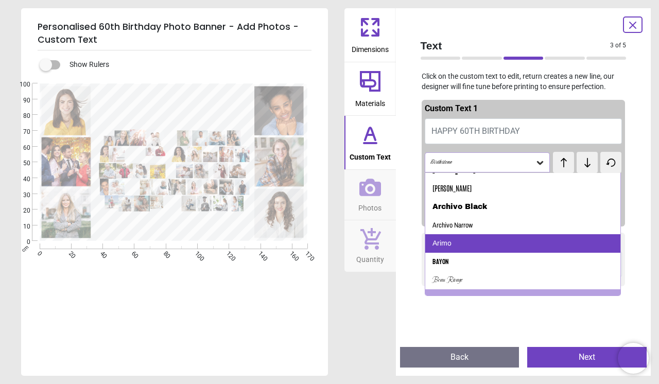
scroll to position [170, 0]
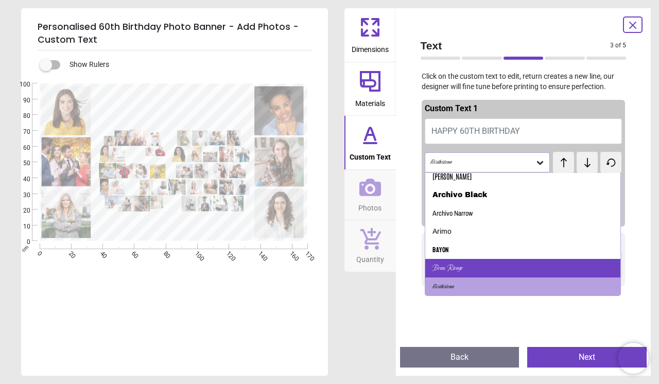
click at [508, 264] on div "Beau Rivage" at bounding box center [523, 268] width 196 height 19
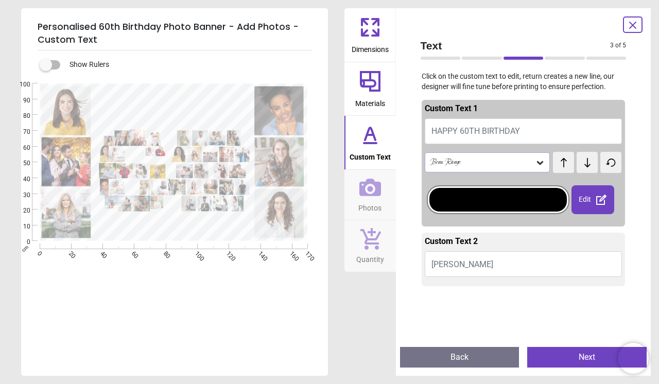
click at [502, 164] on div "Beau Rivage" at bounding box center [482, 162] width 106 height 9
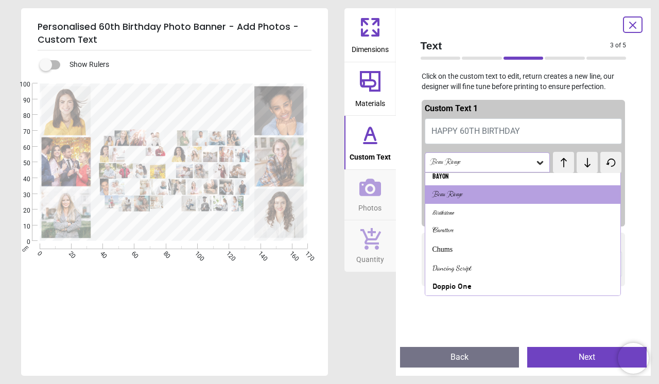
scroll to position [247, 0]
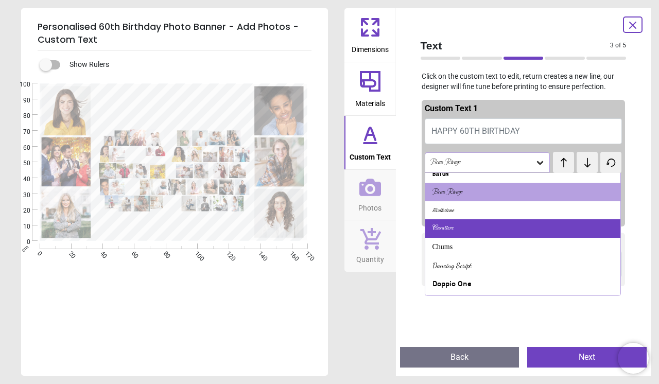
click at [570, 223] on div "Carattere" at bounding box center [523, 228] width 196 height 19
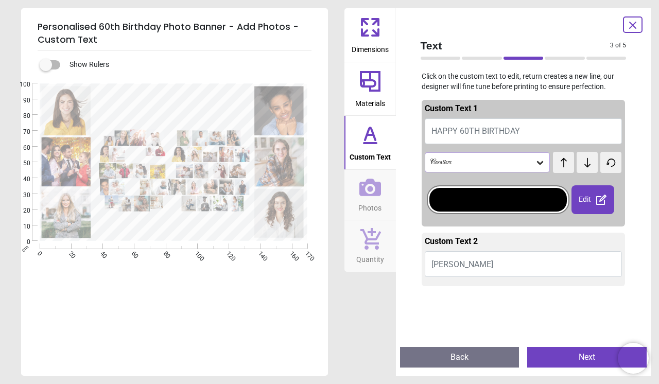
click at [516, 161] on div "Carattere" at bounding box center [482, 162] width 106 height 9
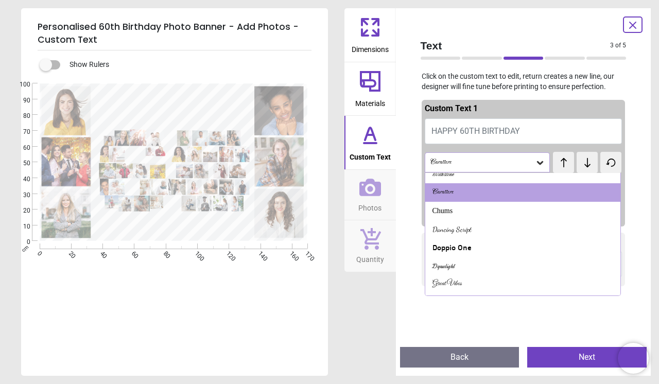
scroll to position [296, 0]
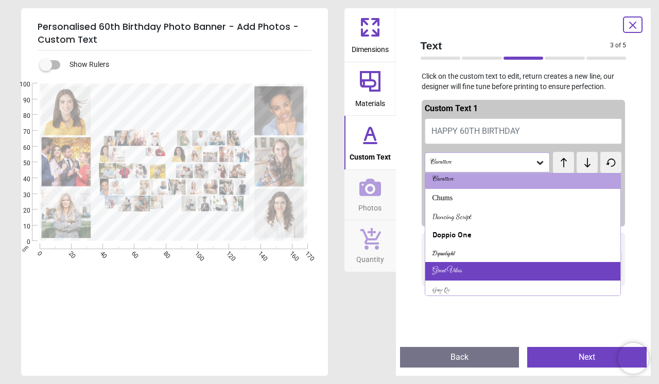
click at [602, 265] on div "Great Vibes" at bounding box center [523, 271] width 196 height 19
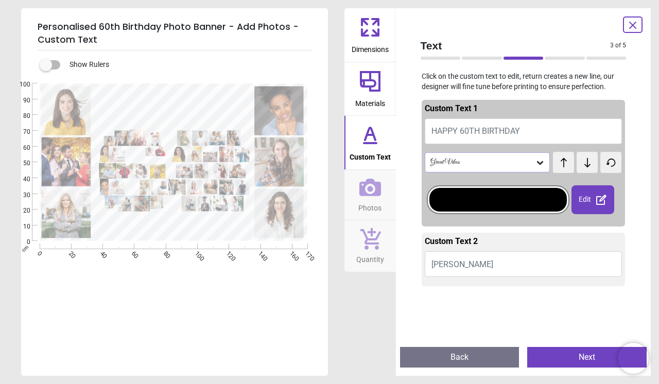
click at [524, 159] on div "Great Vibes" at bounding box center [482, 162] width 106 height 9
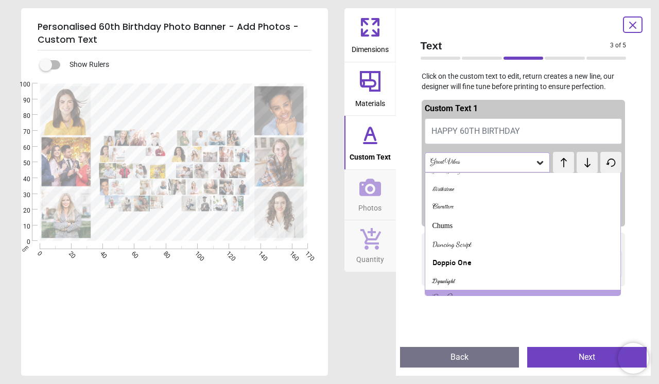
scroll to position [281, 0]
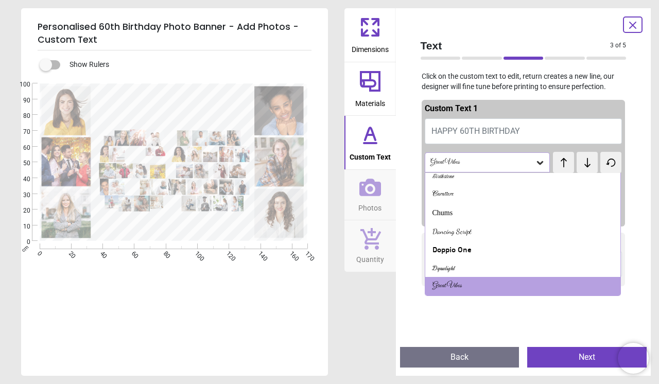
drag, startPoint x: 621, startPoint y: 212, endPoint x: 621, endPoint y: 219, distance: 7.7
click at [621, 219] on div "Edit" at bounding box center [524, 199] width 198 height 41
drag, startPoint x: 619, startPoint y: 212, endPoint x: 607, endPoint y: 209, distance: 13.1
click at [607, 209] on div "Chums" at bounding box center [523, 213] width 196 height 19
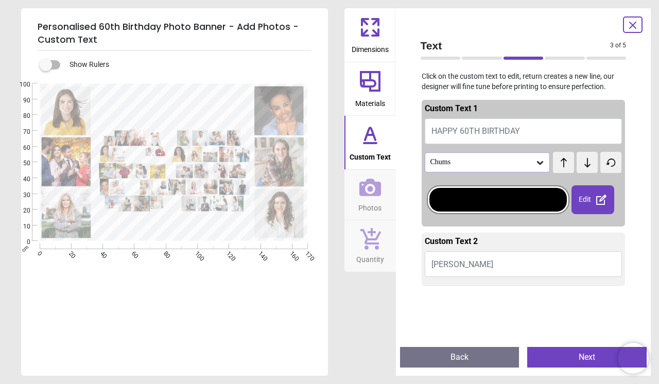
click at [516, 146] on div "Custom Text 1 HAPPY 60TH BIRTHDAY Chums test test Edit" at bounding box center [524, 163] width 204 height 127
click at [517, 159] on div "Chums" at bounding box center [482, 162] width 106 height 9
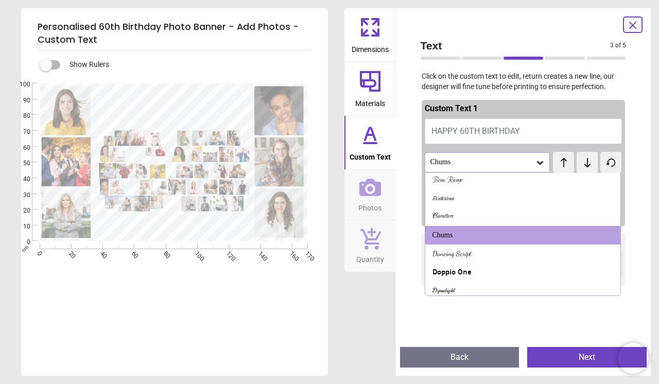
scroll to position [264, 0]
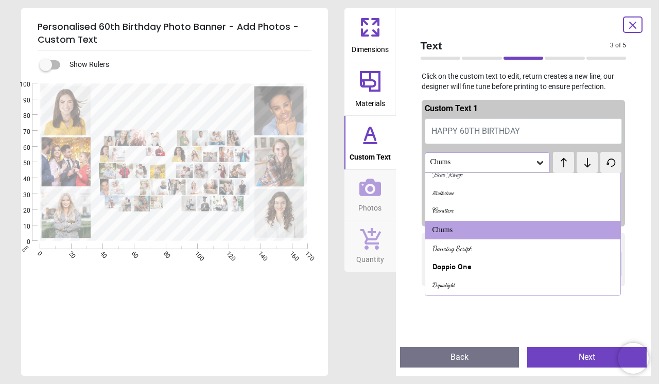
click at [171, 111] on textarea at bounding box center [174, 107] width 150 height 32
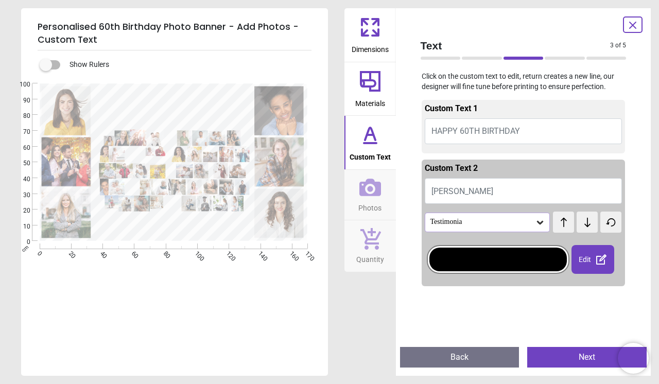
click at [494, 223] on div "Testimonia" at bounding box center [482, 222] width 106 height 9
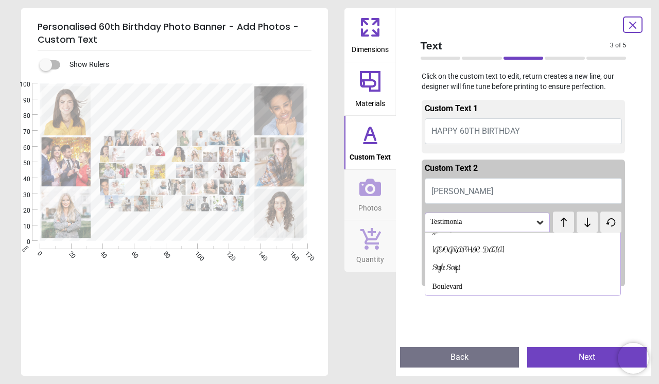
scroll to position [176, 0]
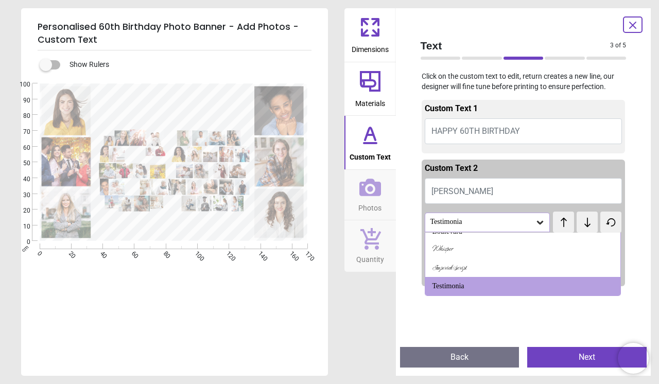
click at [197, 227] on textarea at bounding box center [174, 231] width 148 height 8
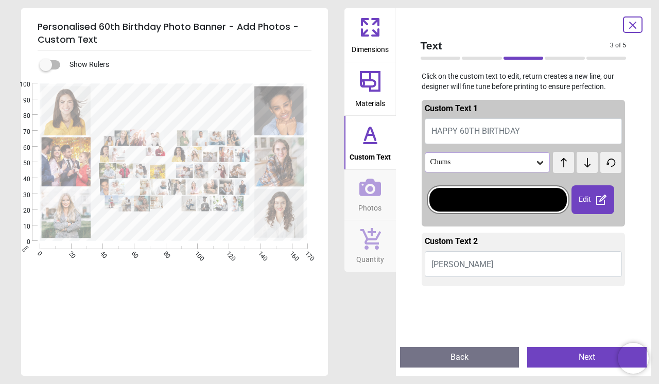
click at [503, 168] on div "Chums" at bounding box center [488, 162] width 126 height 20
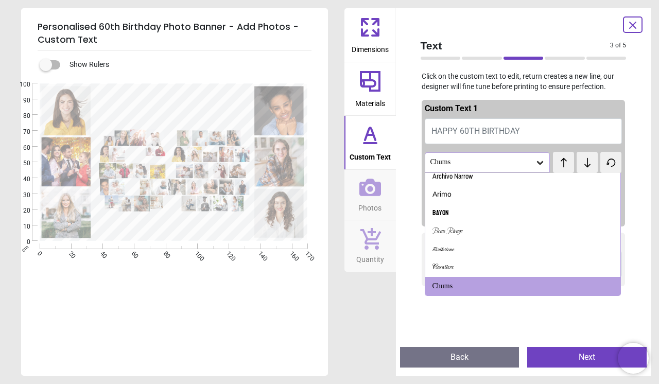
scroll to position [1105, 0]
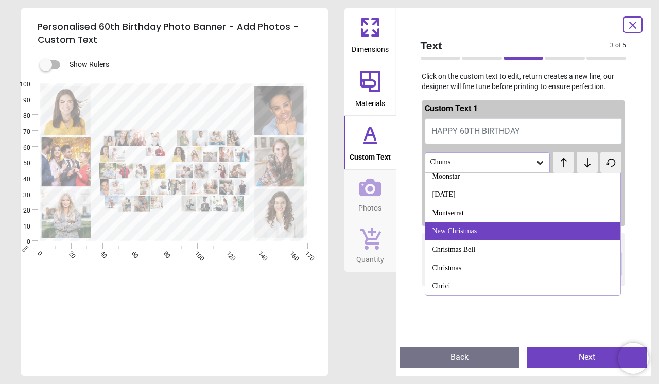
click at [580, 236] on div "New Christmas" at bounding box center [523, 231] width 196 height 19
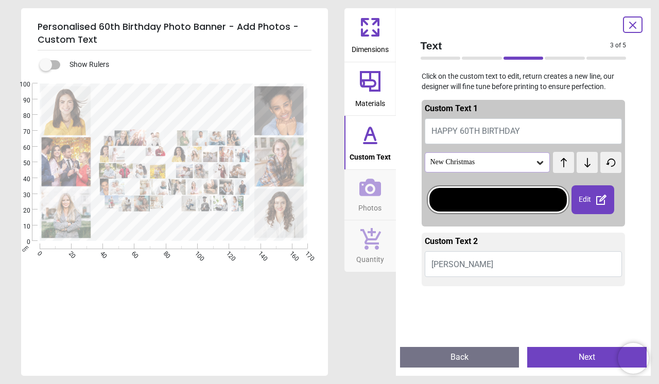
click at [521, 168] on div "New Christmas" at bounding box center [488, 162] width 126 height 20
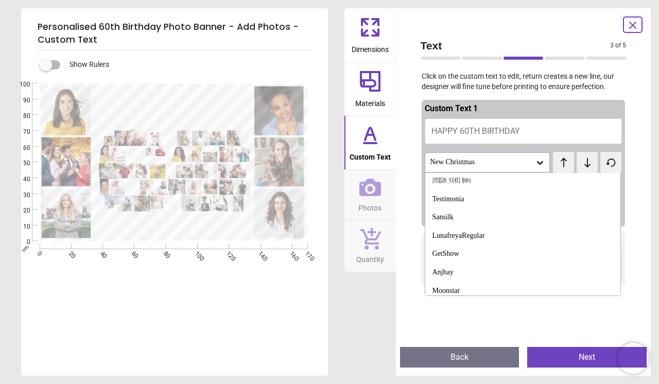
scroll to position [1050, 0]
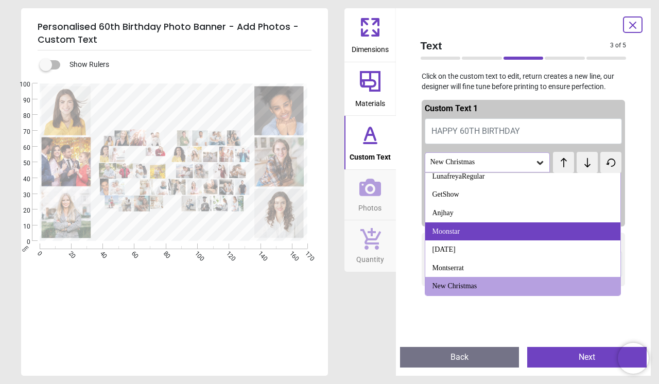
click at [579, 234] on div "Moonstar" at bounding box center [523, 231] width 196 height 19
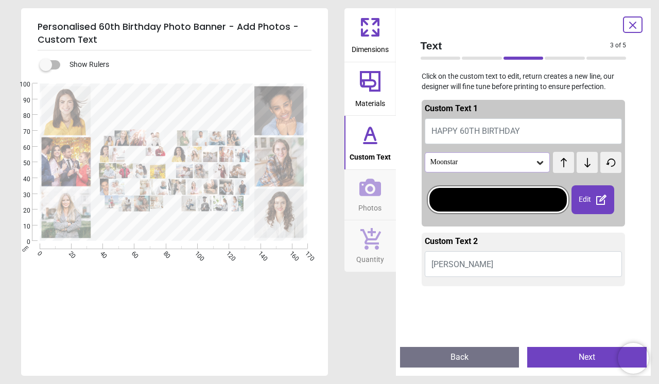
click at [511, 169] on div "Moonstar" at bounding box center [488, 162] width 126 height 20
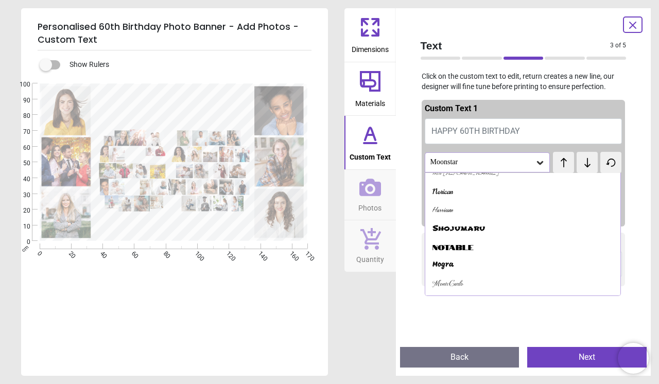
scroll to position [995, 0]
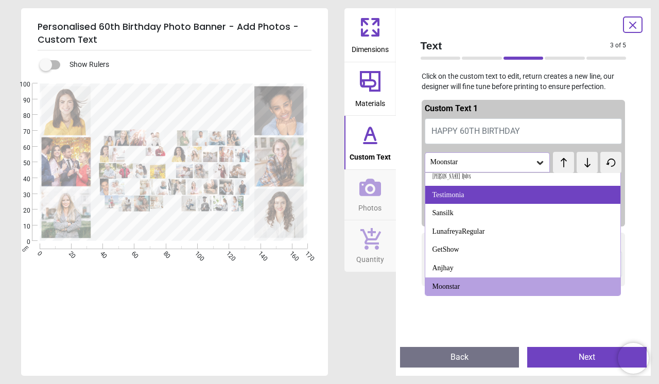
click at [546, 194] on div "Testimonia" at bounding box center [523, 195] width 196 height 19
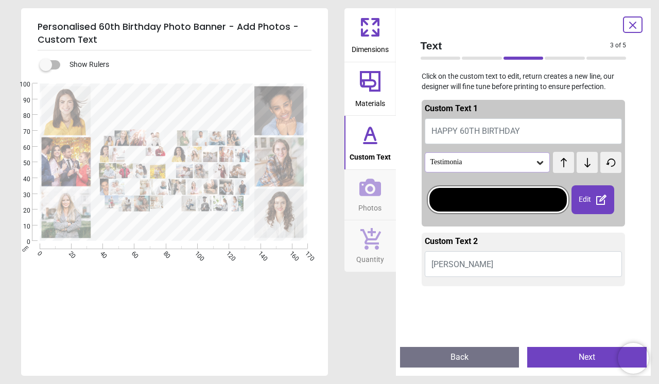
click at [543, 174] on div "Testimonia test test Edit" at bounding box center [524, 186] width 198 height 73
click at [537, 172] on div "Testimonia" at bounding box center [488, 162] width 126 height 20
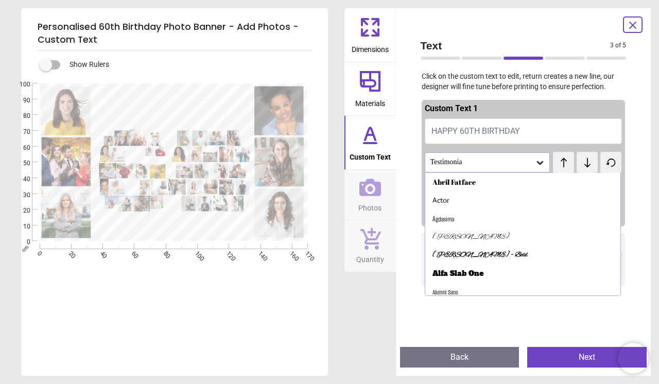
scroll to position [50, 0]
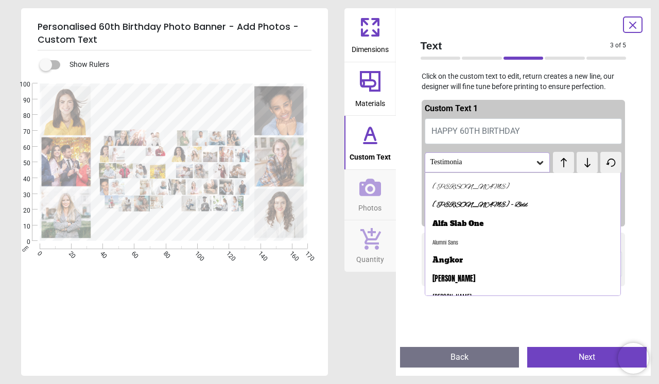
click at [538, 166] on icon at bounding box center [540, 163] width 10 height 10
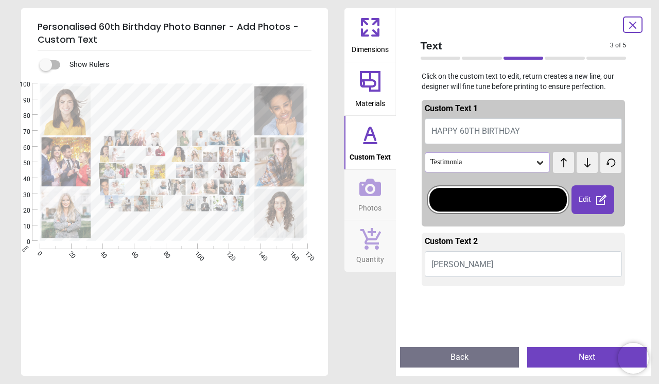
click at [538, 166] on icon at bounding box center [540, 163] width 10 height 10
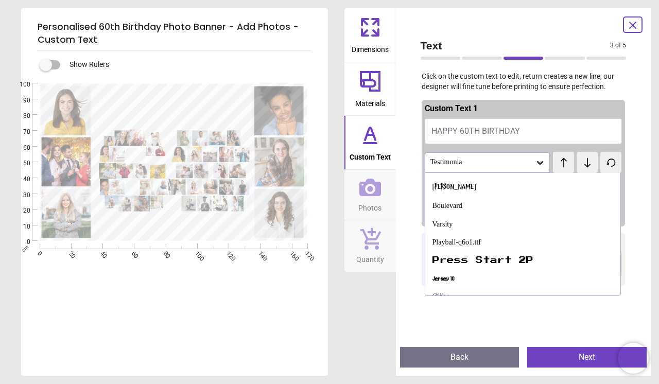
scroll to position [560, 0]
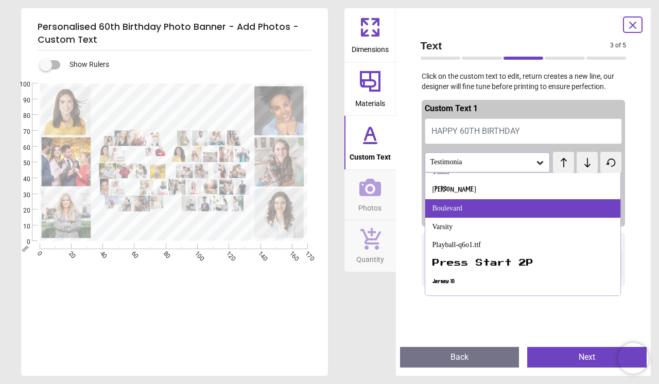
click at [598, 214] on div "Boulevard" at bounding box center [523, 208] width 196 height 19
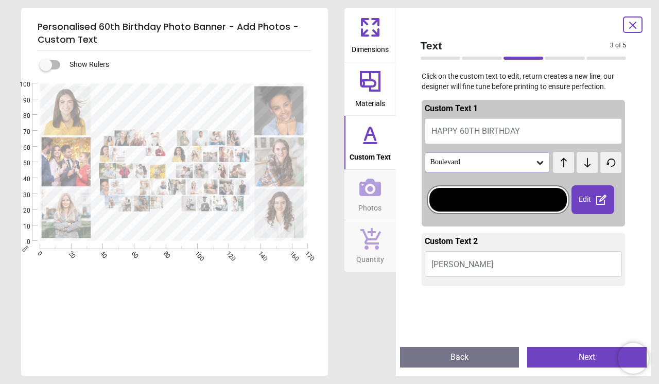
click at [562, 167] on icon at bounding box center [563, 163] width 15 height 10
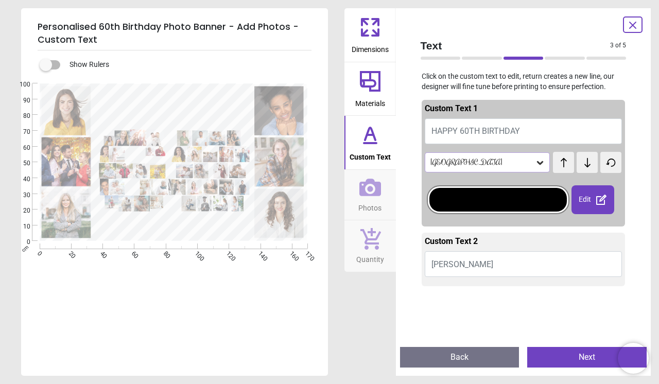
click at [562, 167] on icon at bounding box center [563, 163] width 15 height 10
click at [596, 196] on icon at bounding box center [601, 200] width 12 height 12
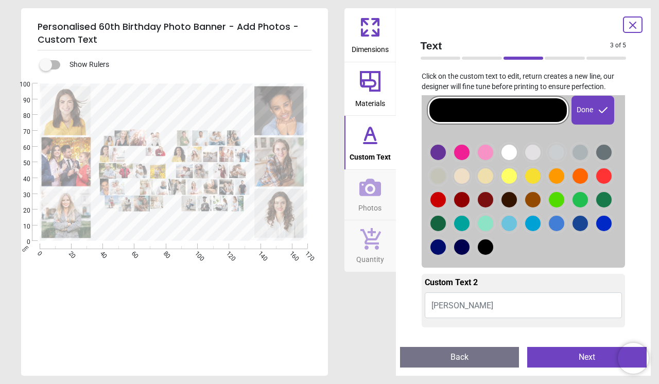
scroll to position [99, 0]
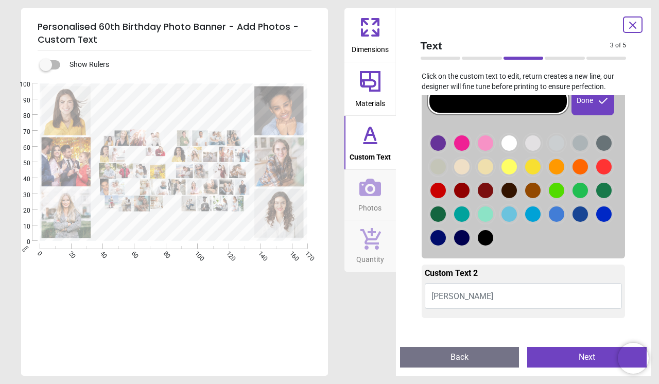
click at [443, 305] on button "Caroline" at bounding box center [524, 296] width 198 height 26
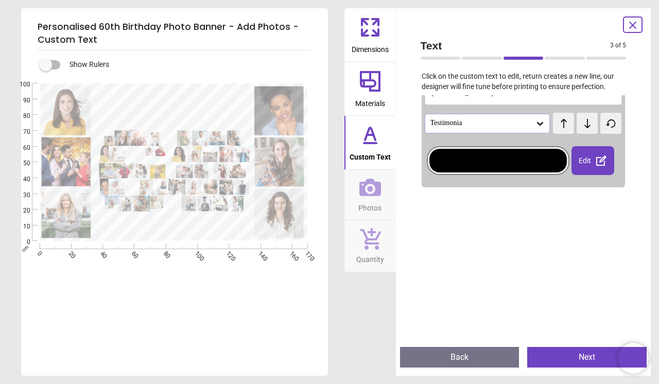
click at [459, 300] on div at bounding box center [524, 384] width 204 height 384
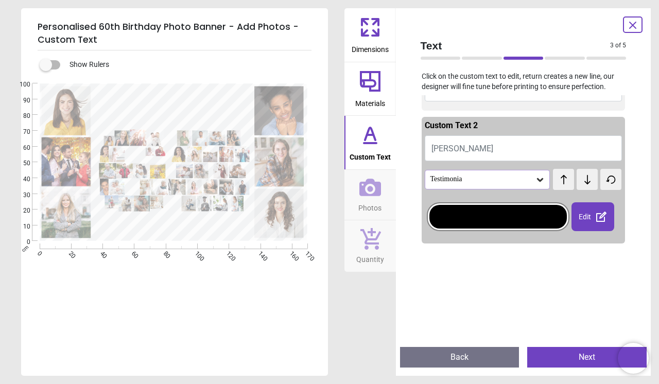
scroll to position [38, 0]
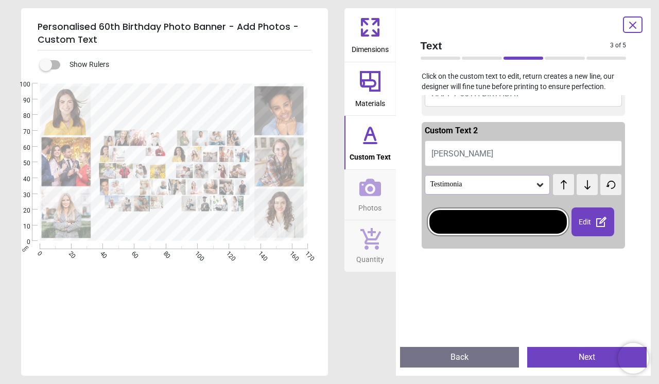
click at [464, 165] on button "Caroline" at bounding box center [524, 154] width 198 height 26
click at [466, 156] on button "Caroline" at bounding box center [524, 154] width 198 height 26
click at [455, 211] on div at bounding box center [497, 222] width 137 height 24
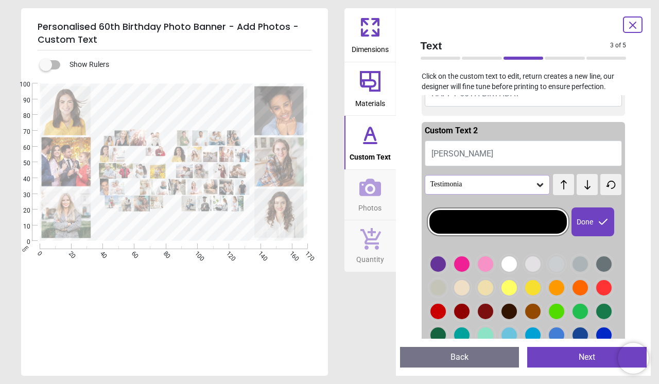
click at [455, 218] on div at bounding box center [497, 222] width 137 height 24
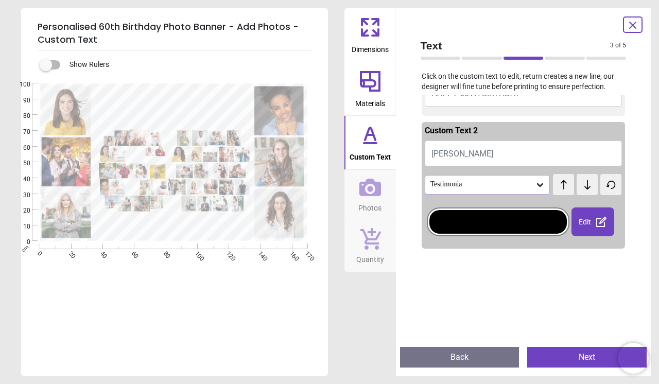
click at [464, 226] on div at bounding box center [497, 222] width 137 height 24
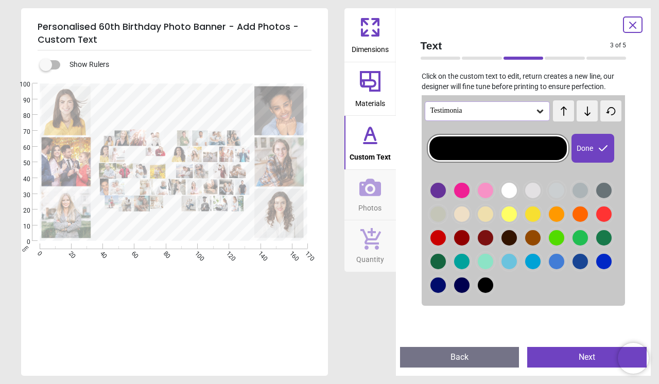
scroll to position [0, 0]
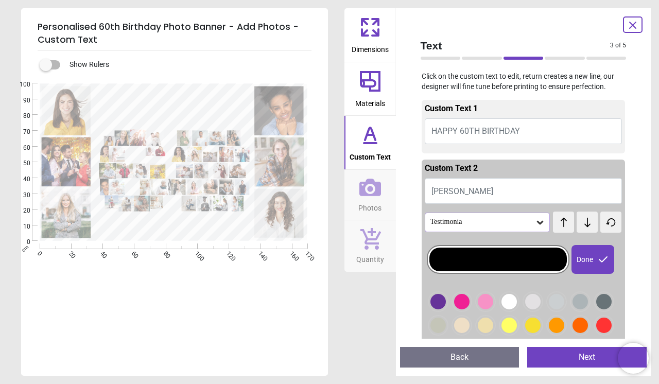
click at [180, 111] on textarea at bounding box center [174, 107] width 150 height 32
type textarea "*"
type textarea "*****"
click at [186, 232] on textarea at bounding box center [174, 230] width 148 height 8
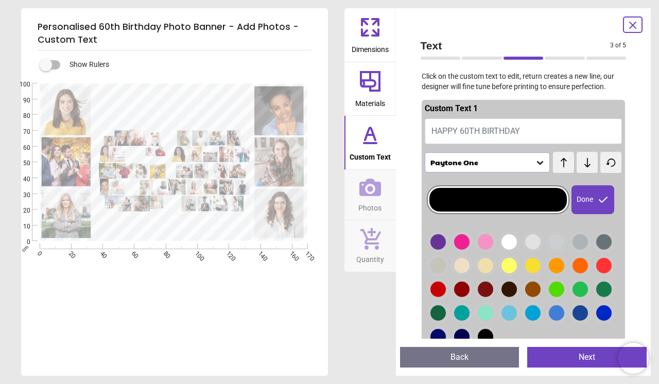
click at [526, 163] on div "Paytone One" at bounding box center [482, 162] width 106 height 9
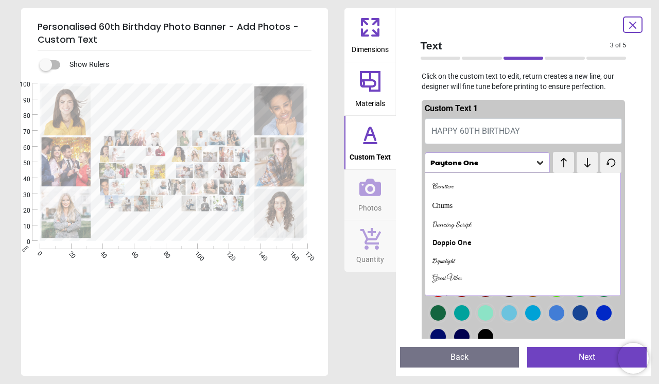
scroll to position [354, 0]
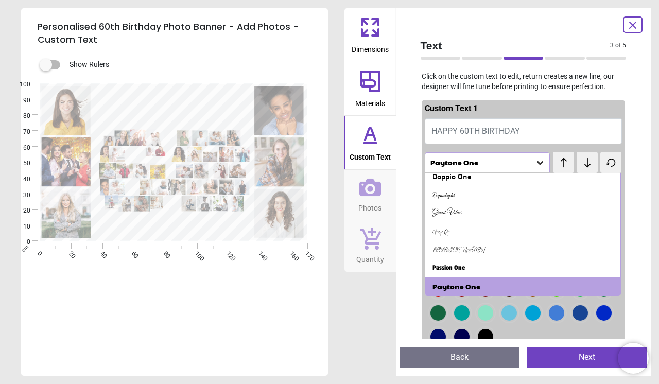
click at [567, 165] on icon at bounding box center [563, 163] width 15 height 10
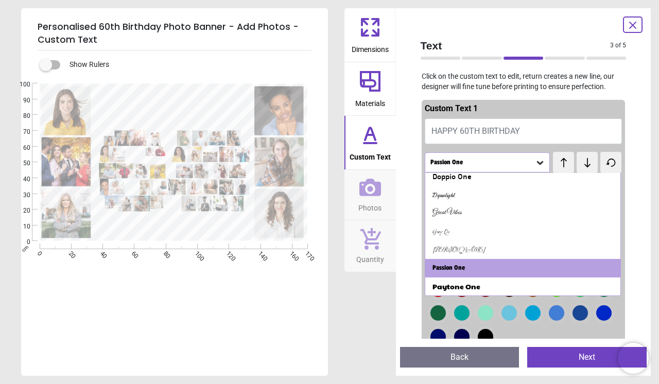
click at [567, 165] on icon at bounding box center [563, 163] width 15 height 10
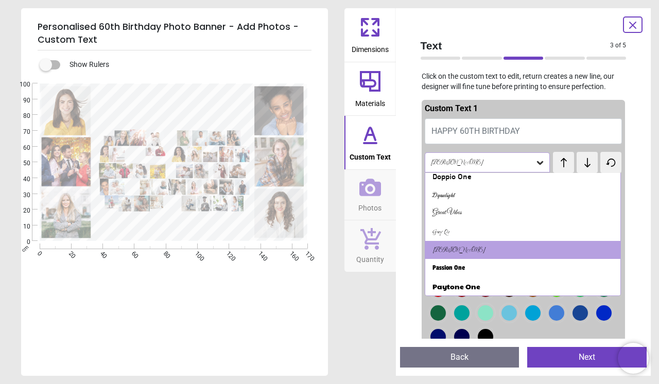
click at [567, 165] on icon at bounding box center [563, 163] width 15 height 10
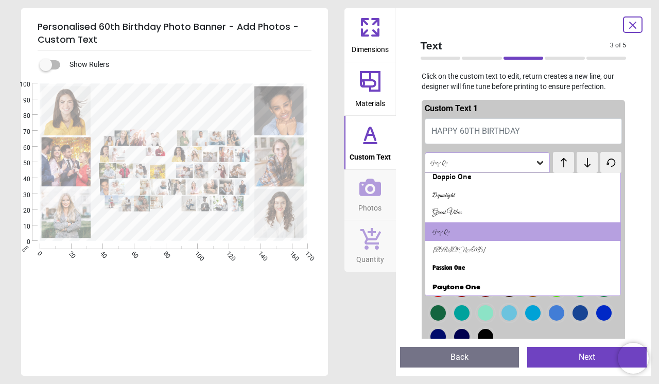
click at [567, 165] on icon at bounding box center [563, 163] width 15 height 10
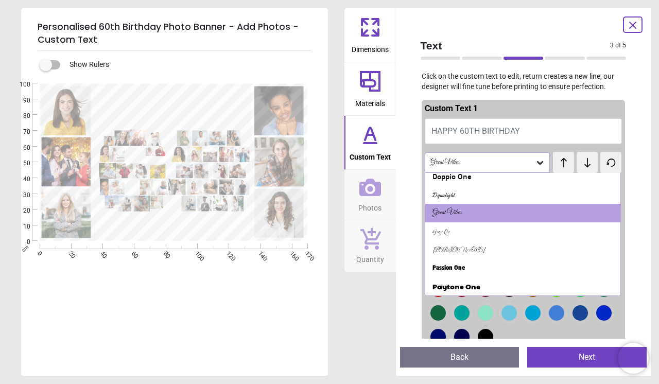
click at [567, 165] on icon at bounding box center [563, 163] width 15 height 10
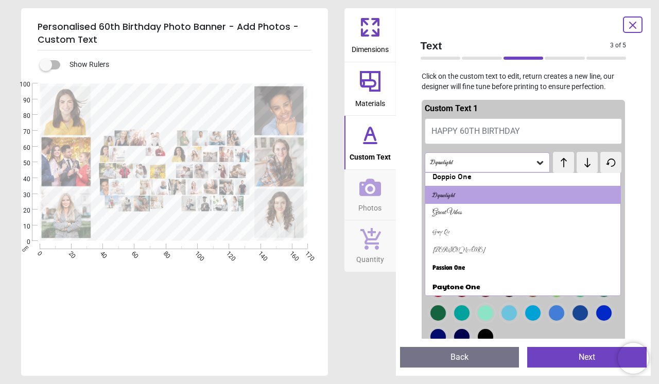
click at [567, 165] on icon at bounding box center [563, 163] width 15 height 10
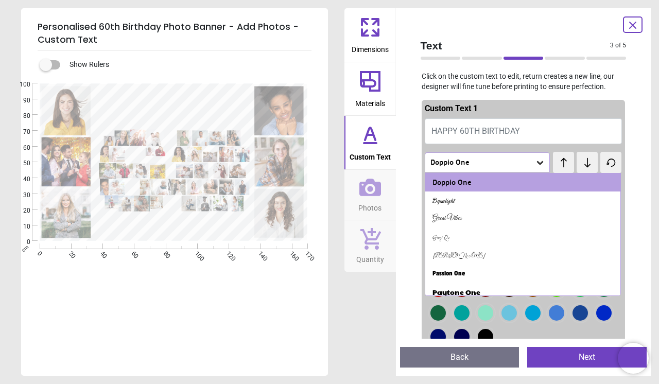
click at [567, 165] on icon at bounding box center [563, 163] width 15 height 10
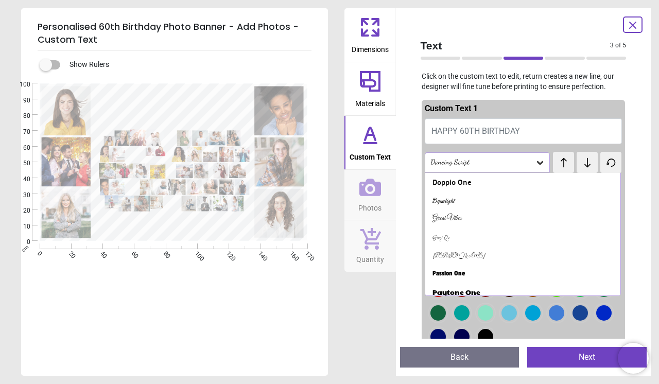
scroll to position [330, 0]
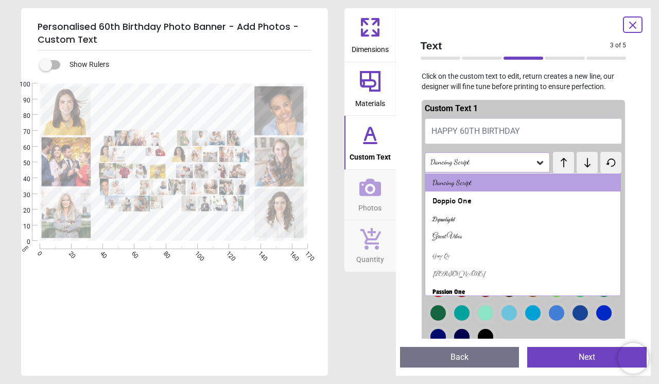
click at [580, 165] on icon at bounding box center [587, 163] width 15 height 10
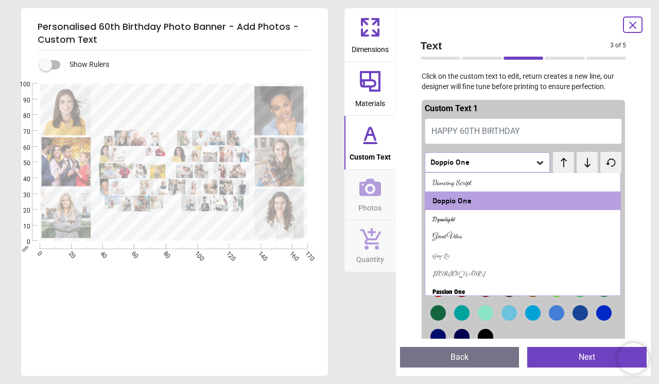
click at [555, 165] on button at bounding box center [563, 162] width 21 height 21
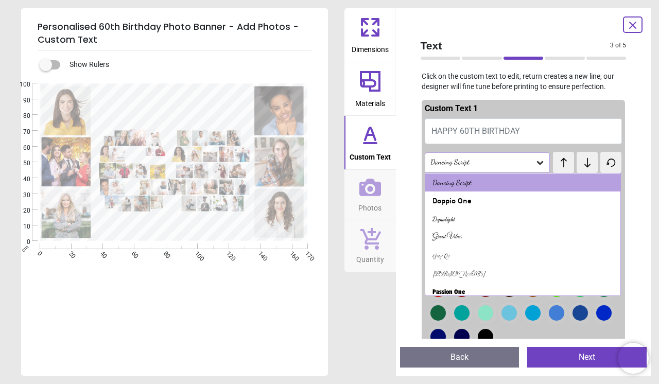
click at [555, 165] on button at bounding box center [563, 162] width 21 height 21
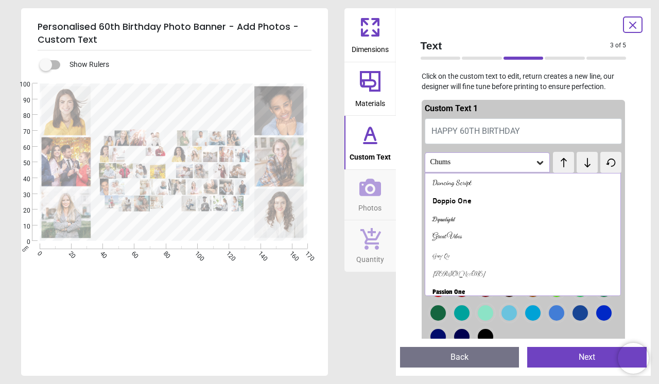
click at [555, 165] on button at bounding box center [563, 162] width 21 height 21
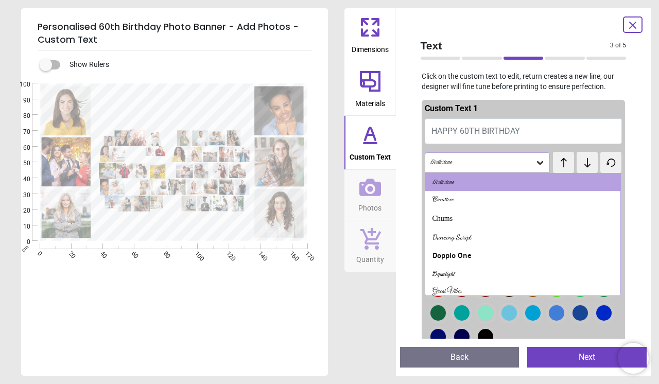
click at [555, 165] on button at bounding box center [563, 162] width 21 height 21
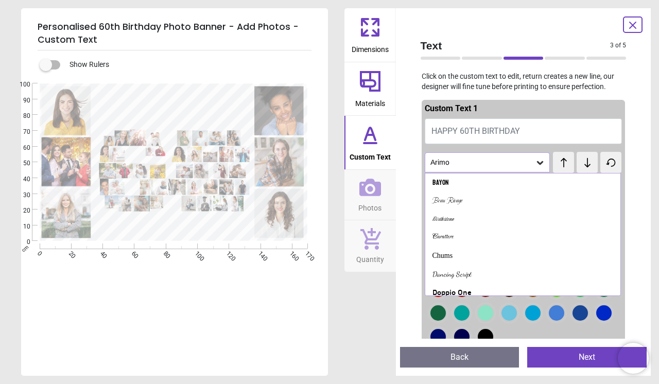
scroll to position [220, 0]
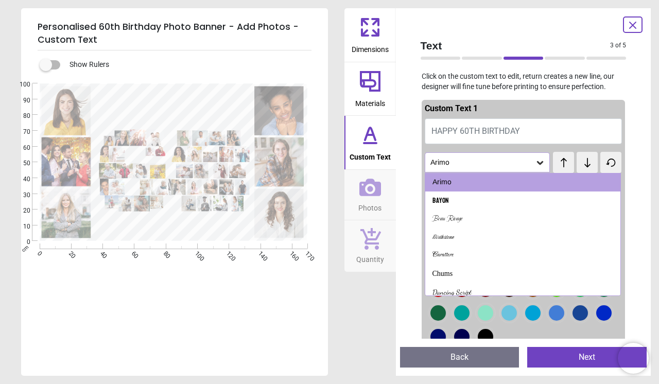
click at [555, 165] on button at bounding box center [563, 162] width 21 height 21
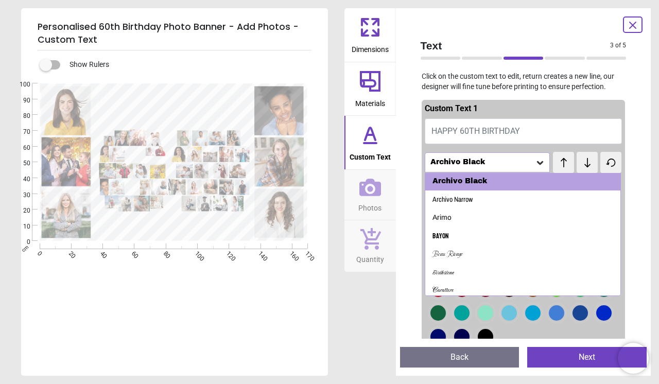
click at [555, 165] on button at bounding box center [563, 162] width 21 height 21
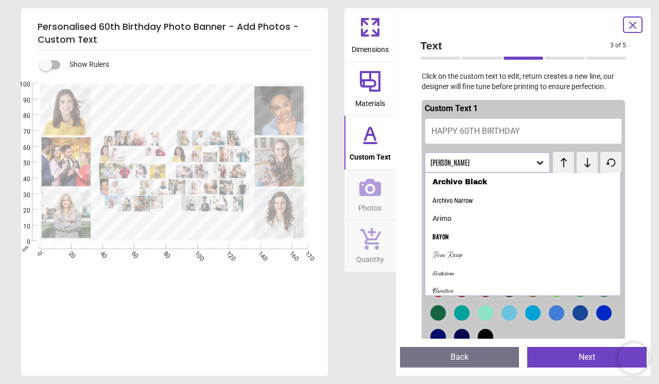
scroll to position [165, 0]
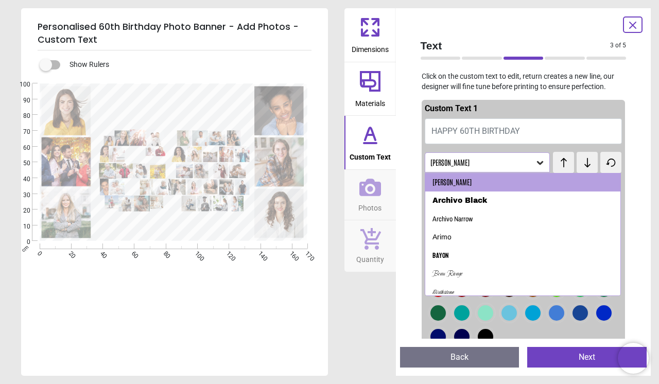
click at [579, 169] on button at bounding box center [587, 162] width 21 height 21
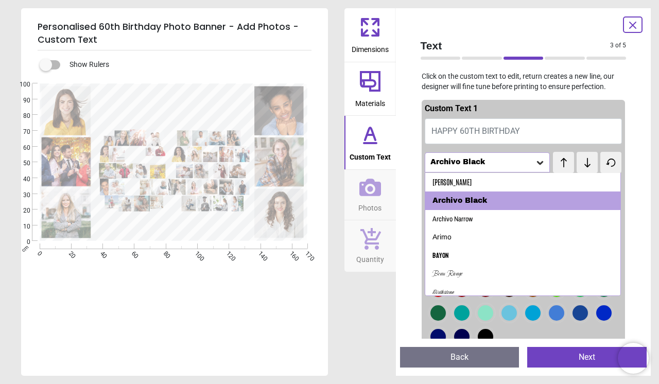
click at [558, 164] on icon at bounding box center [563, 163] width 15 height 10
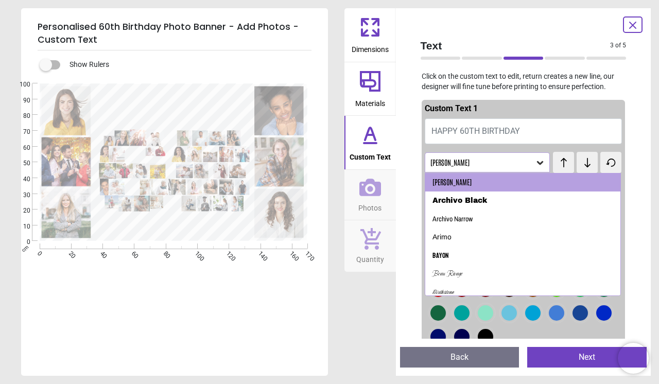
click at [558, 164] on icon at bounding box center [563, 163] width 15 height 10
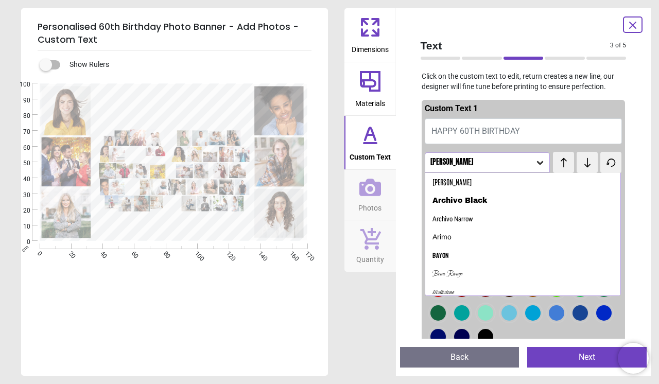
click at [558, 164] on icon at bounding box center [563, 163] width 15 height 10
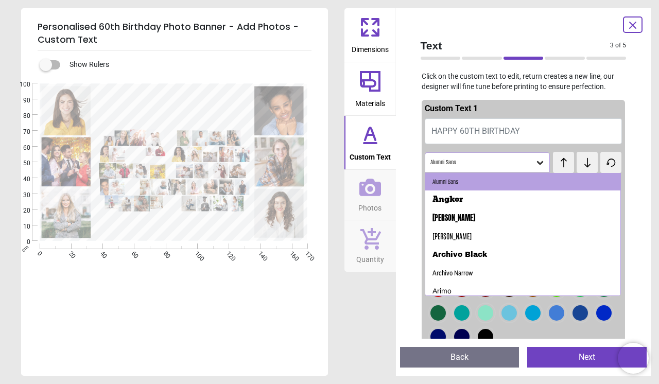
scroll to position [110, 0]
click at [581, 166] on icon at bounding box center [587, 163] width 15 height 10
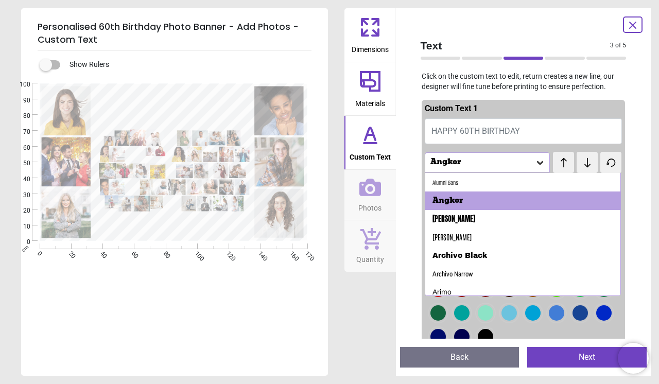
click at [557, 165] on icon at bounding box center [563, 163] width 15 height 10
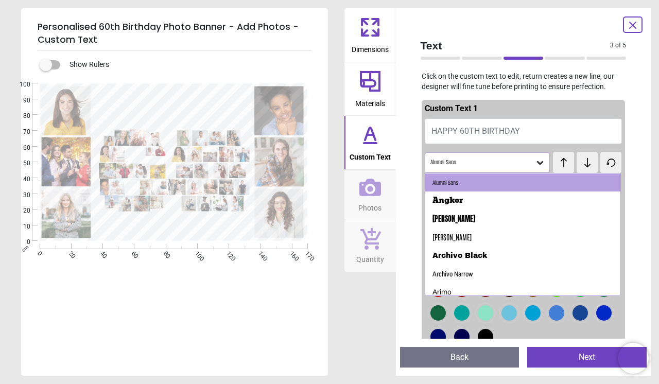
click at [557, 165] on icon at bounding box center [563, 163] width 15 height 10
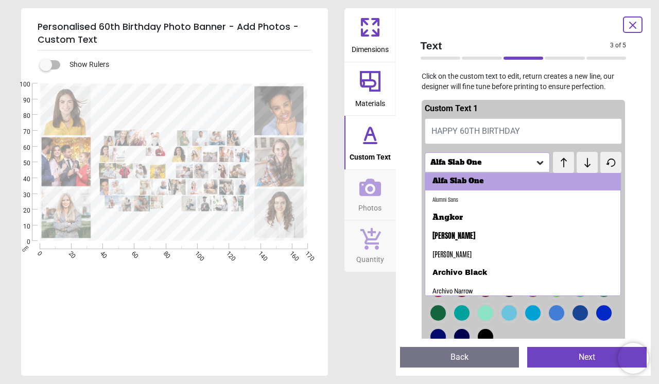
click at [557, 165] on icon at bounding box center [563, 163] width 15 height 10
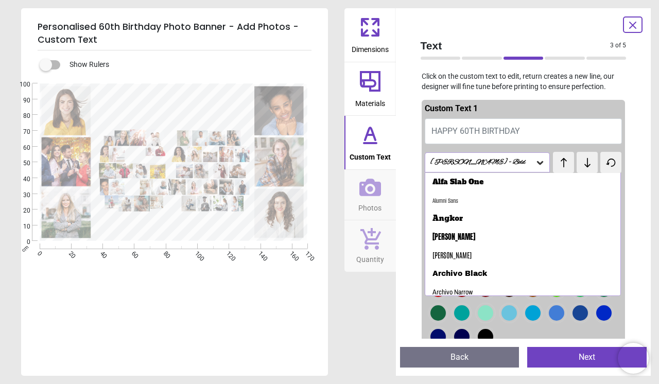
scroll to position [73, 0]
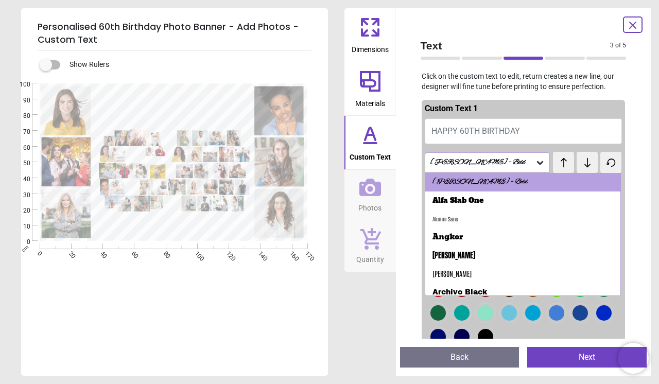
click at [580, 166] on icon at bounding box center [587, 163] width 15 height 10
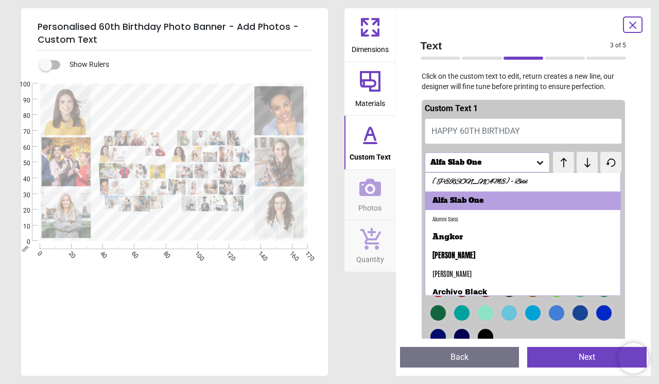
click at [556, 164] on icon at bounding box center [563, 163] width 15 height 10
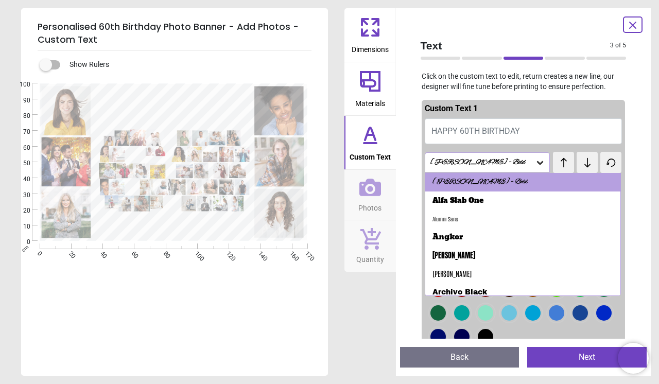
click at [556, 164] on icon at bounding box center [563, 163] width 15 height 10
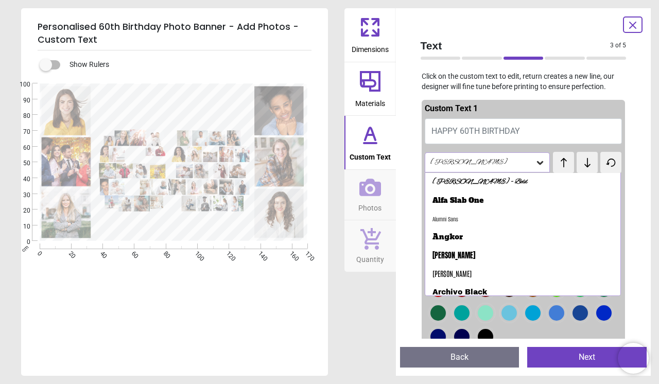
click at [556, 164] on icon at bounding box center [563, 163] width 15 height 10
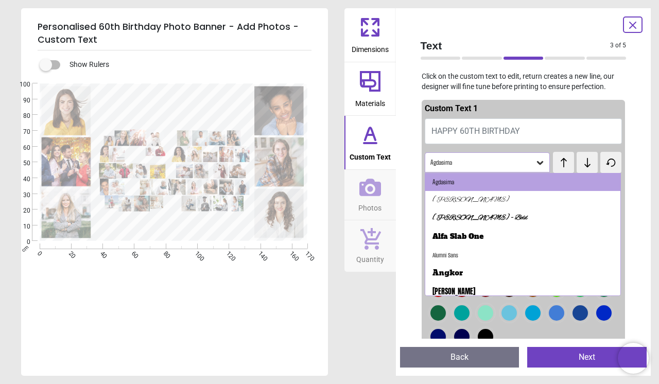
click at [556, 164] on icon at bounding box center [563, 163] width 15 height 10
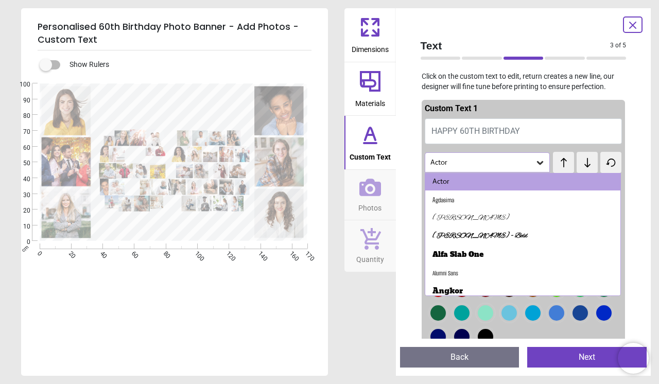
click at [556, 164] on icon at bounding box center [563, 163] width 15 height 10
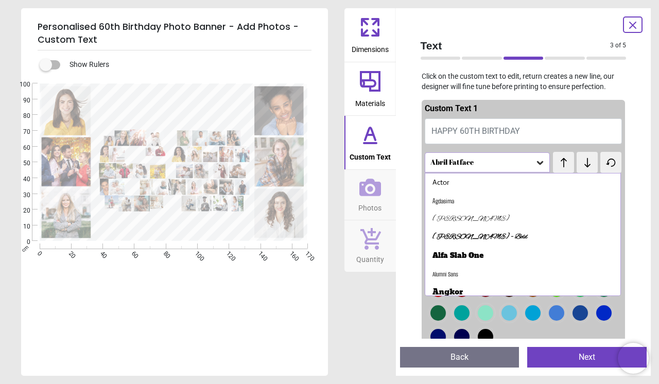
scroll to position [1, 0]
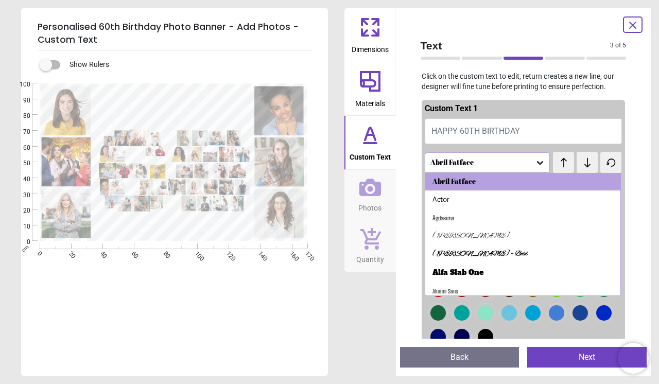
click at [556, 164] on icon at bounding box center [563, 163] width 15 height 10
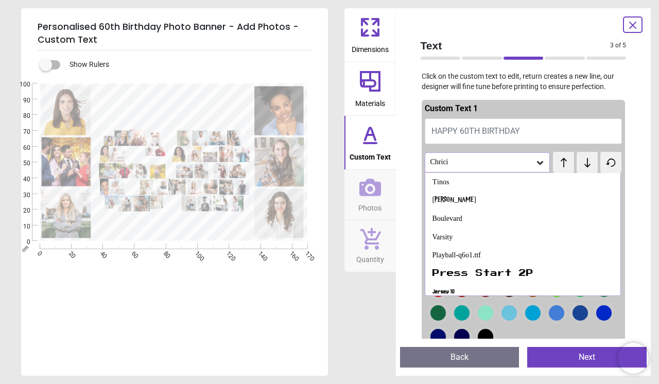
click at [574, 165] on div "test test" at bounding box center [587, 162] width 69 height 21
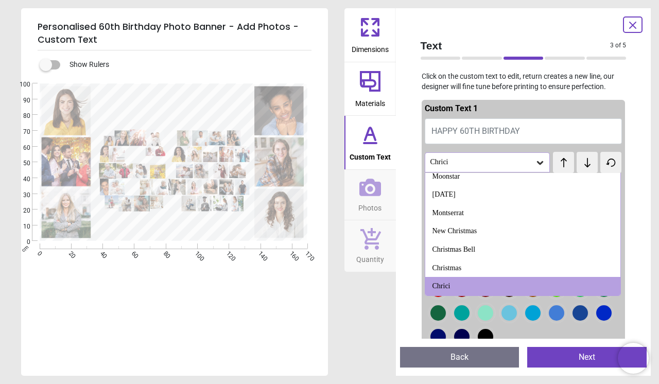
click at [577, 163] on button at bounding box center [587, 162] width 21 height 21
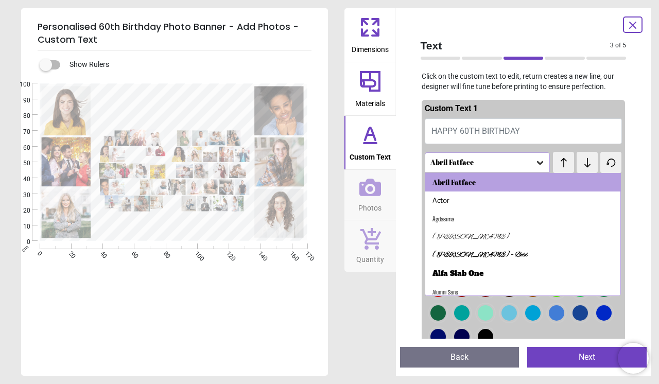
click at [568, 164] on icon at bounding box center [563, 163] width 15 height 10
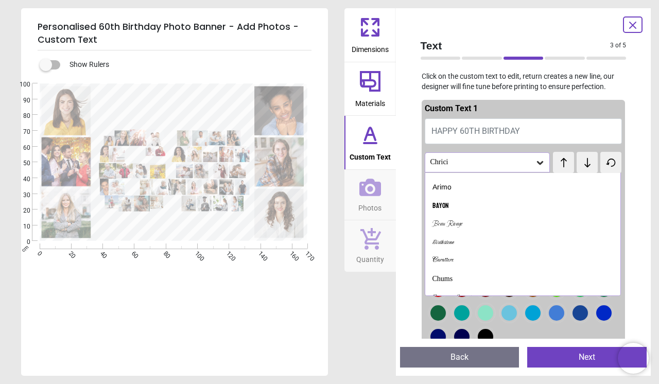
click at [568, 164] on icon at bounding box center [563, 163] width 15 height 10
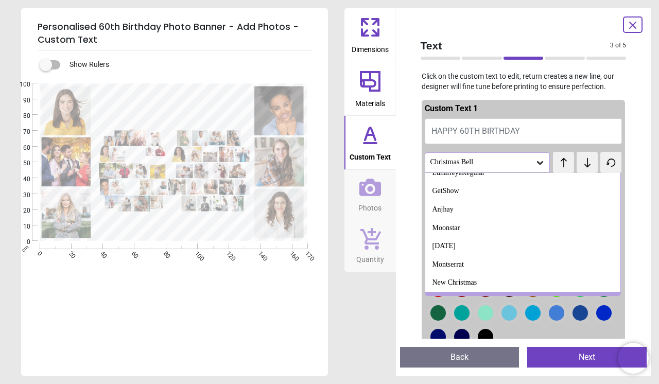
scroll to position [1068, 0]
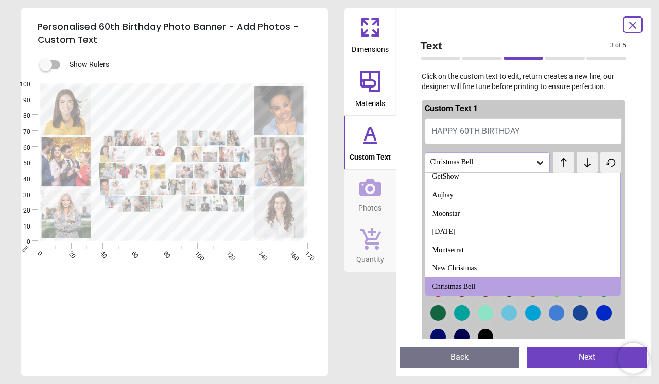
click at [568, 164] on icon at bounding box center [563, 163] width 15 height 10
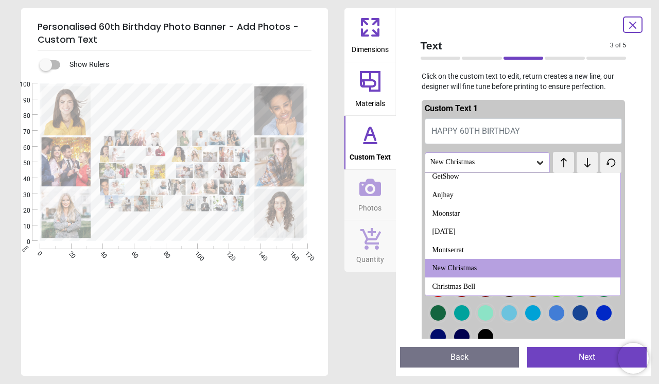
click at [568, 164] on icon at bounding box center [563, 163] width 15 height 10
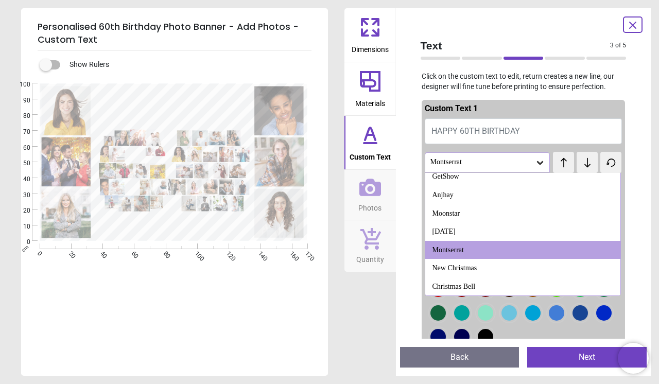
click at [568, 164] on icon at bounding box center [563, 163] width 15 height 10
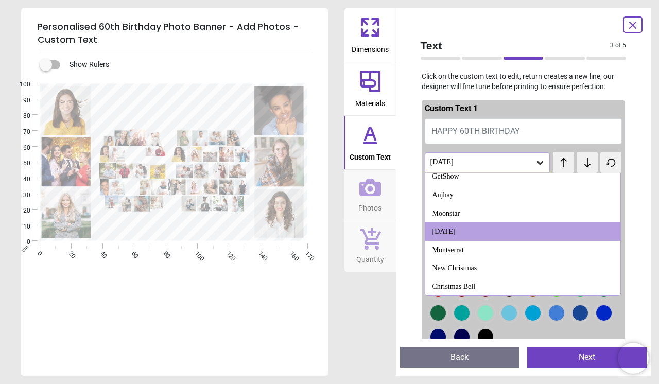
click at [580, 165] on icon at bounding box center [587, 163] width 15 height 10
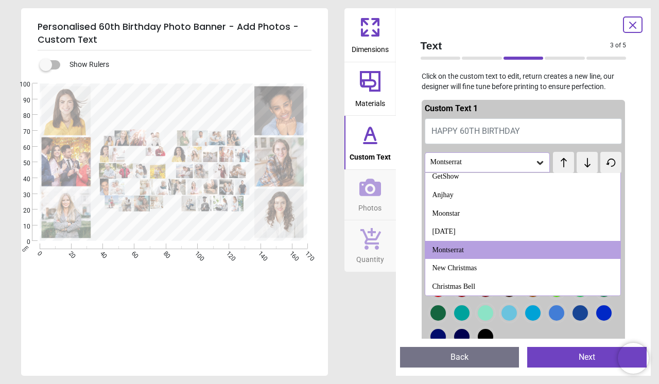
click at [566, 163] on icon at bounding box center [563, 163] width 15 height 10
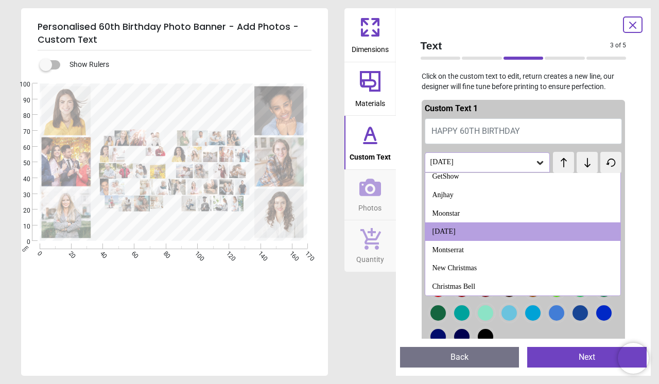
click at [566, 161] on span "test" at bounding box center [568, 157] width 10 height 8
click at [565, 163] on icon at bounding box center [563, 163] width 15 height 10
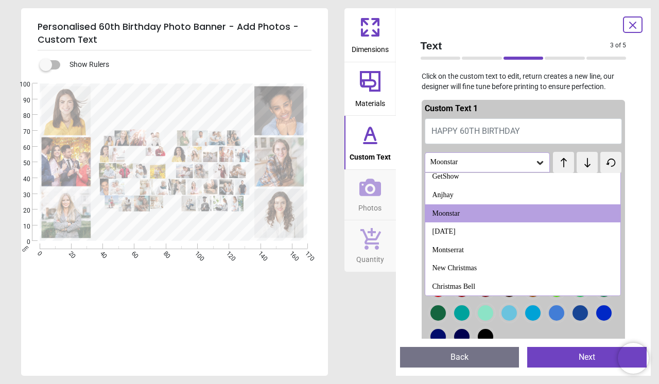
click at [565, 163] on icon at bounding box center [563, 163] width 15 height 10
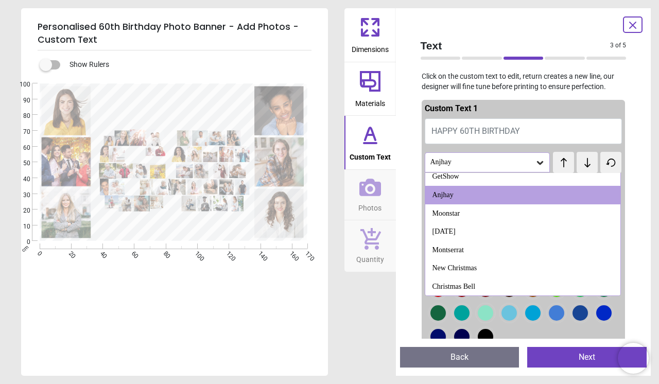
click at [563, 161] on span "test" at bounding box center [558, 157] width 10 height 8
click at [568, 162] on div "test test" at bounding box center [563, 157] width 20 height 10
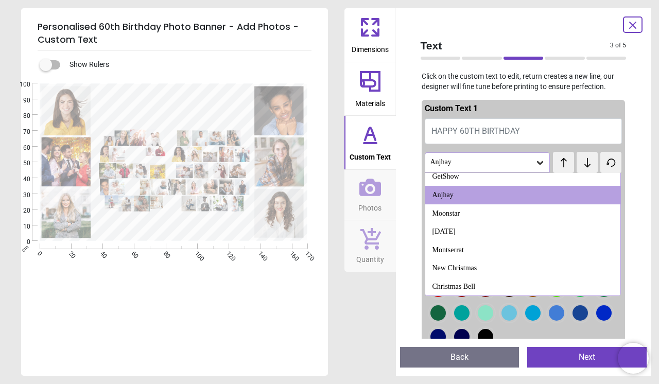
click at [573, 169] on button at bounding box center [563, 162] width 21 height 21
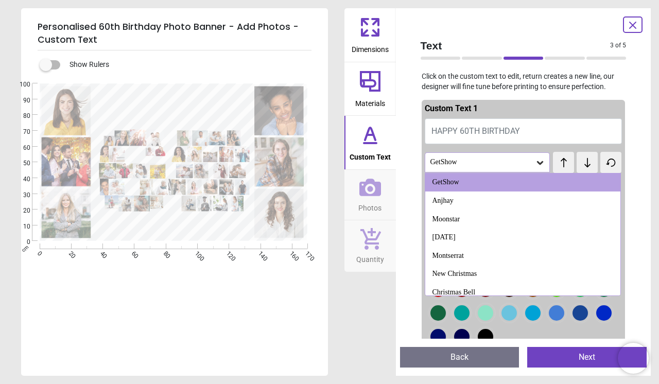
click at [573, 169] on button at bounding box center [563, 162] width 21 height 21
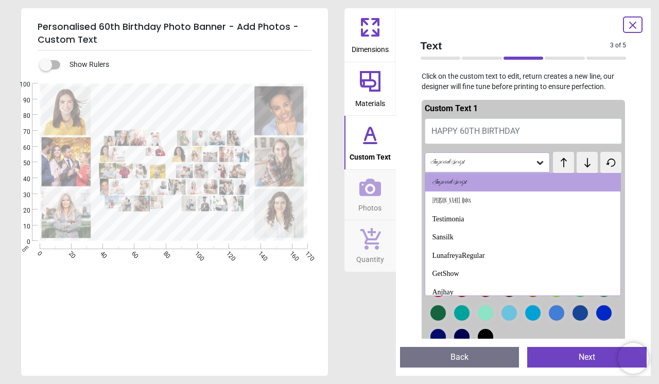
click at [573, 169] on button at bounding box center [563, 162] width 21 height 21
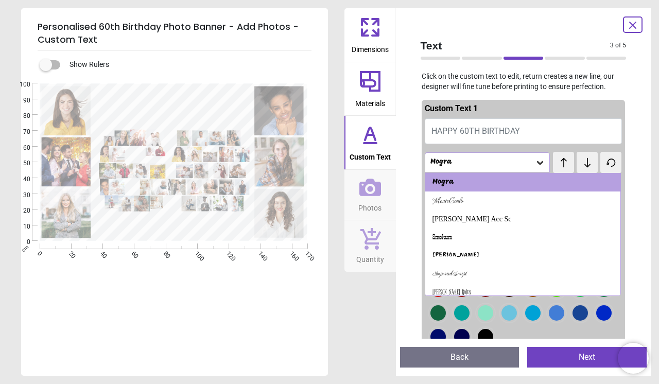
click at [573, 169] on button at bounding box center [563, 162] width 21 height 21
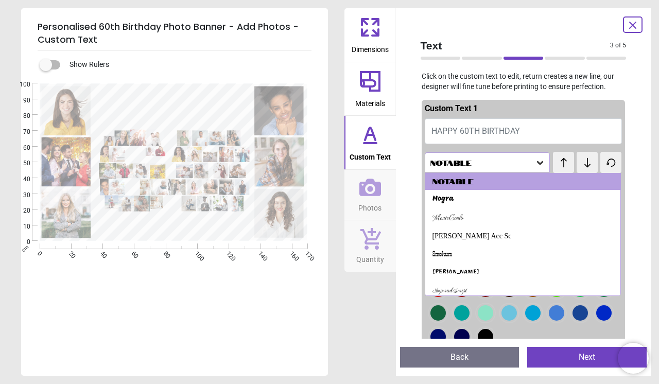
scroll to position [861, 0]
click at [573, 169] on button at bounding box center [563, 162] width 21 height 21
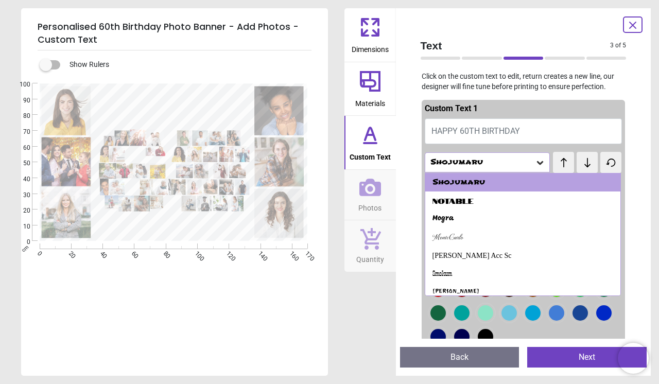
click at [573, 169] on button at bounding box center [563, 162] width 21 height 21
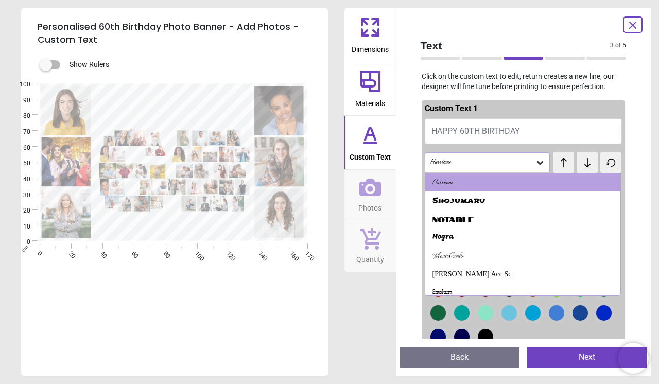
click at [573, 169] on button at bounding box center [563, 162] width 21 height 21
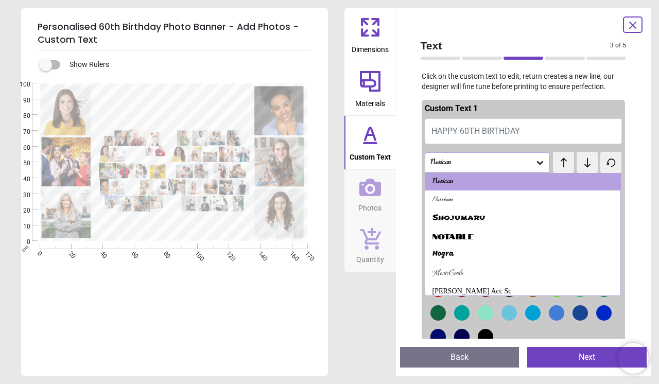
click at [573, 169] on button at bounding box center [563, 162] width 21 height 21
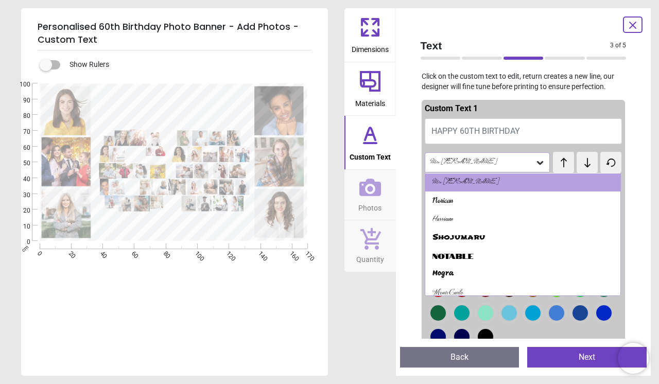
click at [573, 169] on button at bounding box center [563, 162] width 21 height 21
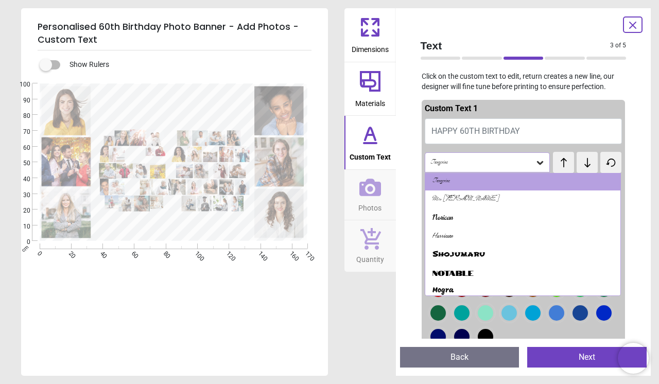
click at [573, 169] on button at bounding box center [563, 162] width 21 height 21
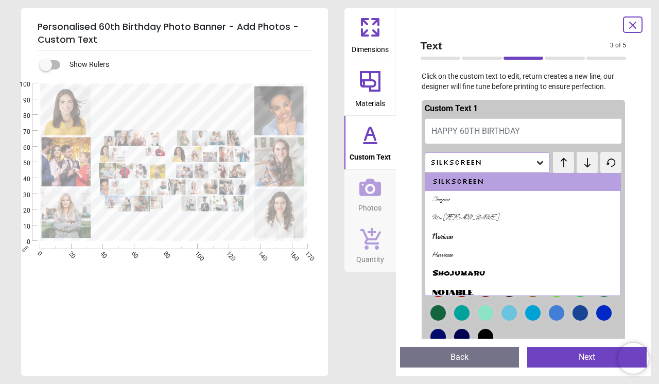
click at [573, 169] on button at bounding box center [563, 162] width 21 height 21
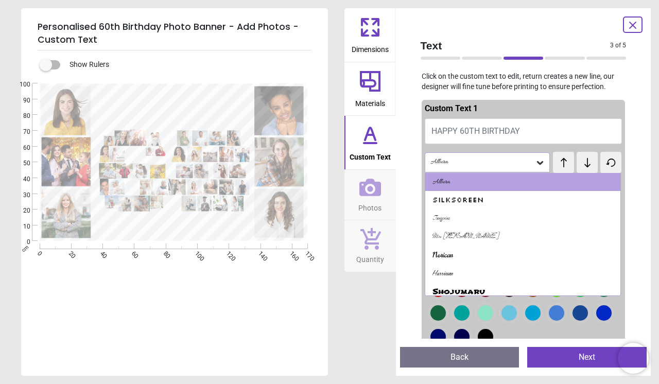
click at [573, 169] on button at bounding box center [563, 162] width 21 height 21
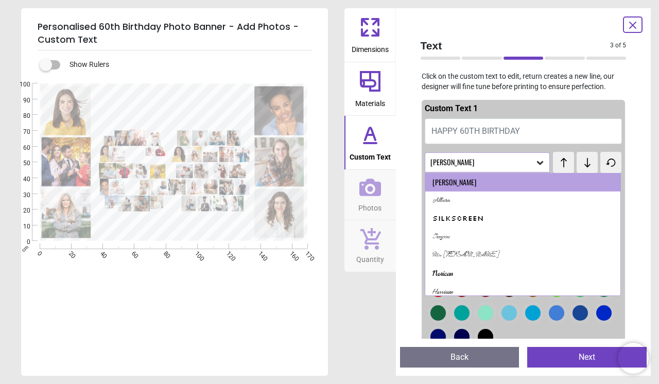
click at [573, 169] on button at bounding box center [563, 162] width 21 height 21
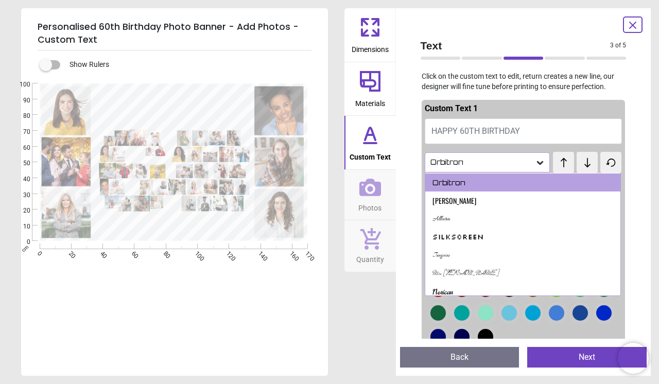
click at [573, 169] on button at bounding box center [563, 162] width 21 height 21
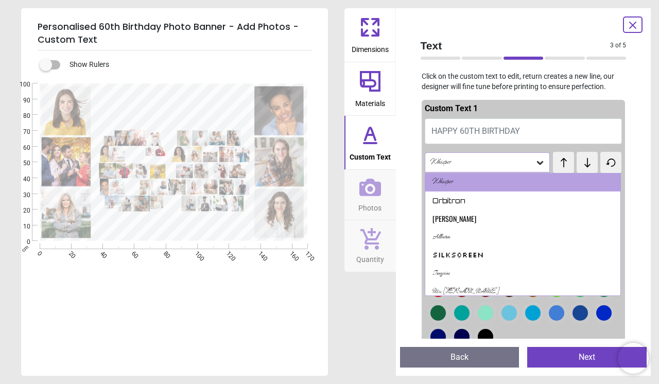
click at [573, 169] on button at bounding box center [563, 162] width 21 height 21
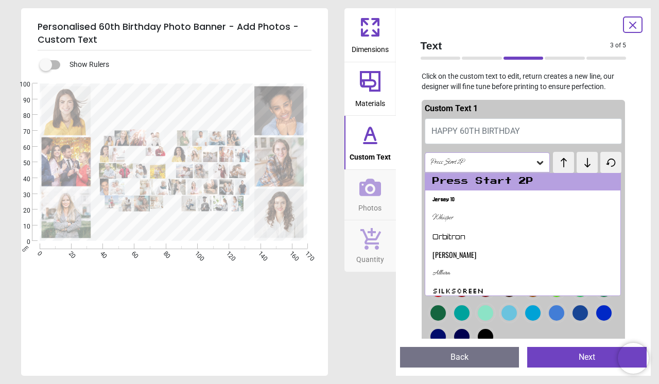
click at [573, 169] on button at bounding box center [563, 162] width 21 height 21
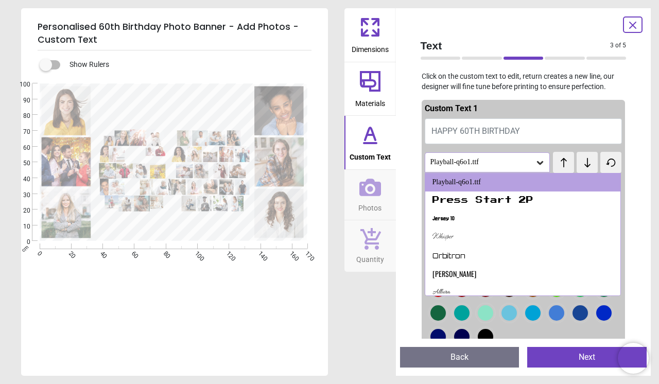
click at [573, 169] on button at bounding box center [563, 162] width 21 height 21
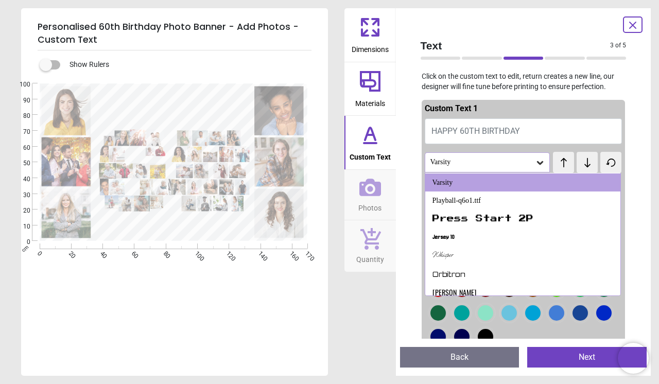
click at [573, 169] on button at bounding box center [563, 162] width 21 height 21
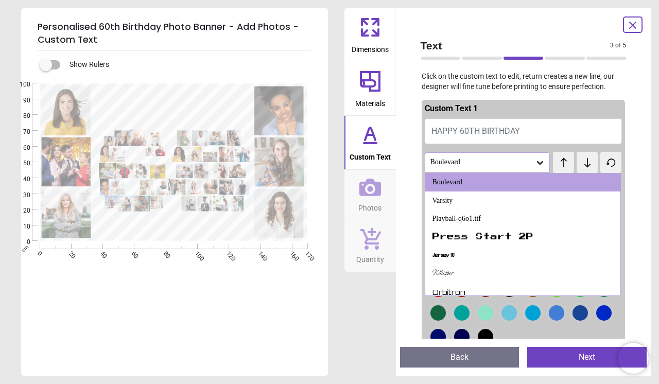
click at [573, 169] on button at bounding box center [563, 162] width 21 height 21
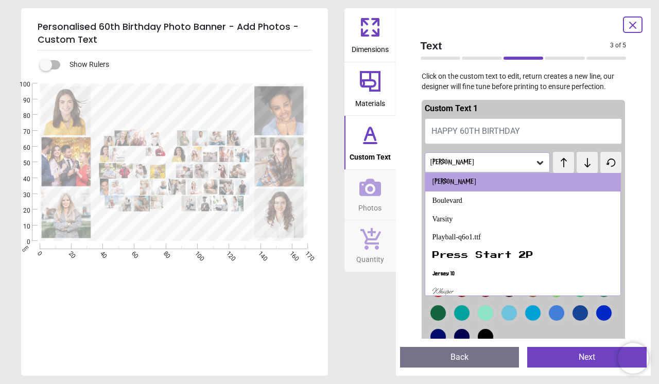
click at [573, 169] on button at bounding box center [563, 162] width 21 height 21
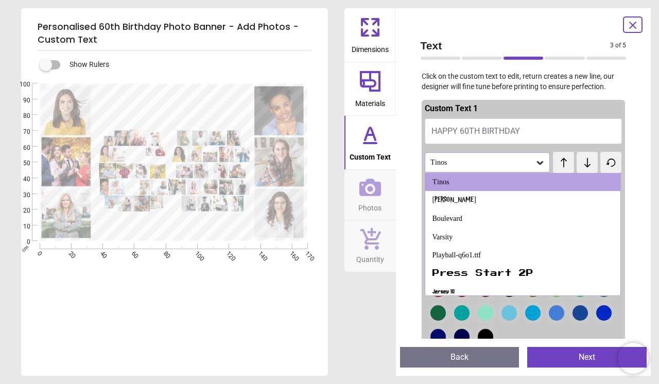
click at [573, 169] on button at bounding box center [563, 162] width 21 height 21
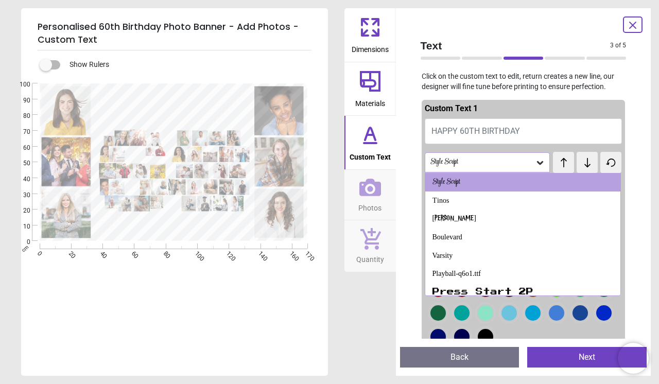
click at [573, 169] on button at bounding box center [563, 162] width 21 height 21
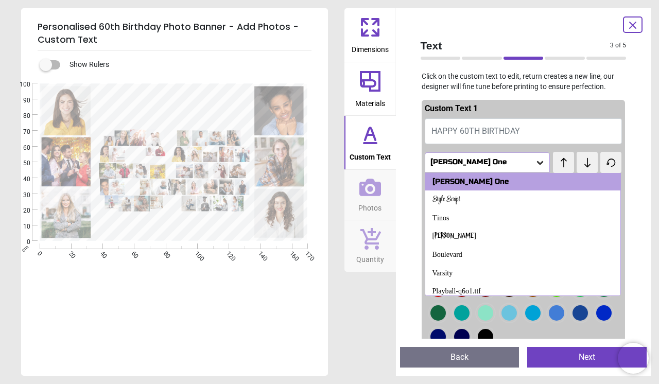
click at [573, 169] on button at bounding box center [563, 162] width 21 height 21
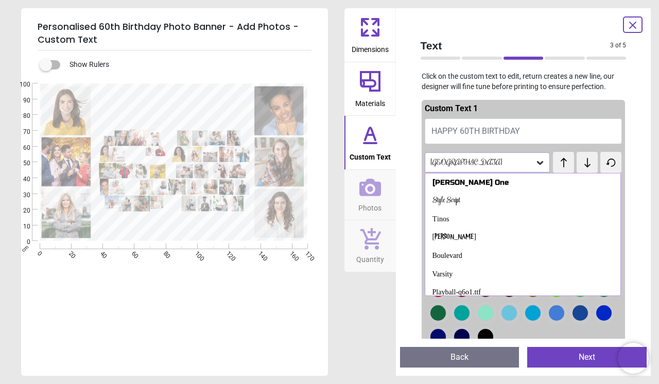
scroll to position [495, 0]
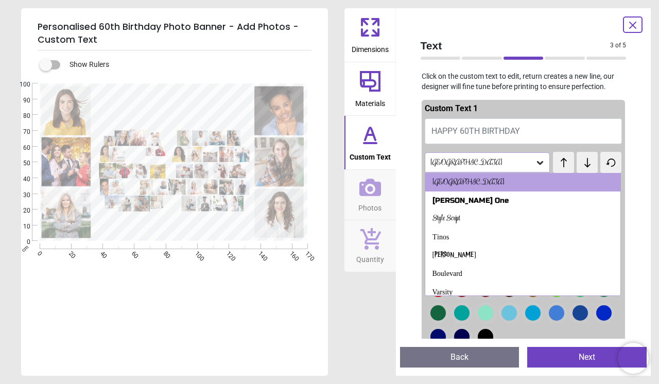
click at [583, 166] on icon at bounding box center [587, 163] width 15 height 10
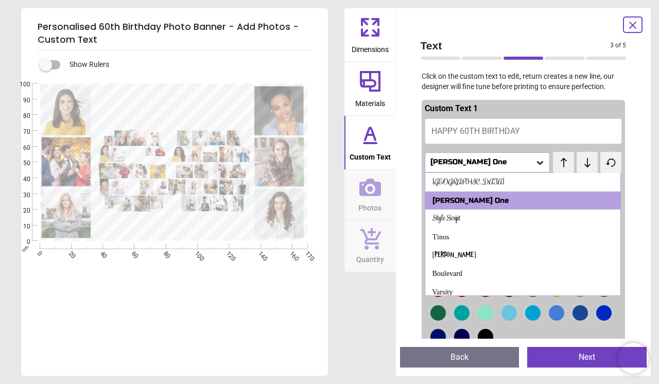
click at [565, 167] on icon at bounding box center [563, 163] width 15 height 10
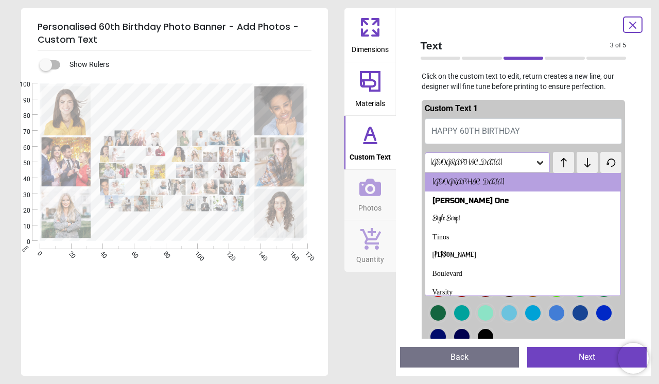
click at [565, 167] on icon at bounding box center [563, 163] width 15 height 10
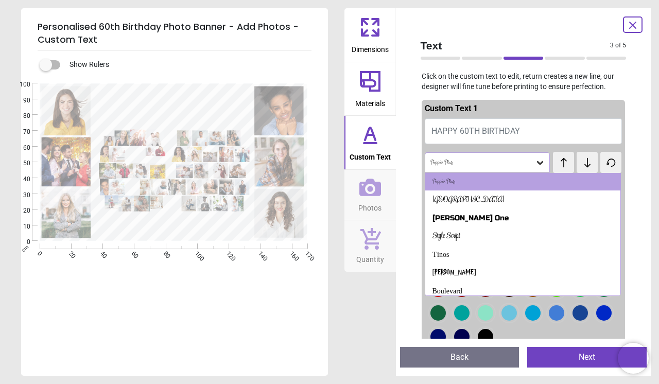
click at [565, 167] on icon at bounding box center [563, 163] width 15 height 10
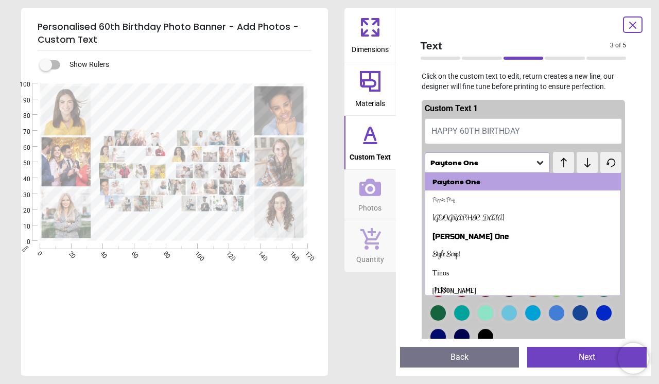
click at [565, 167] on icon at bounding box center [563, 163] width 15 height 10
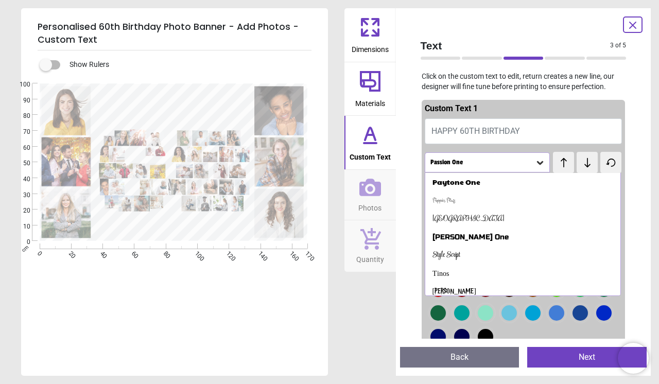
scroll to position [440, 0]
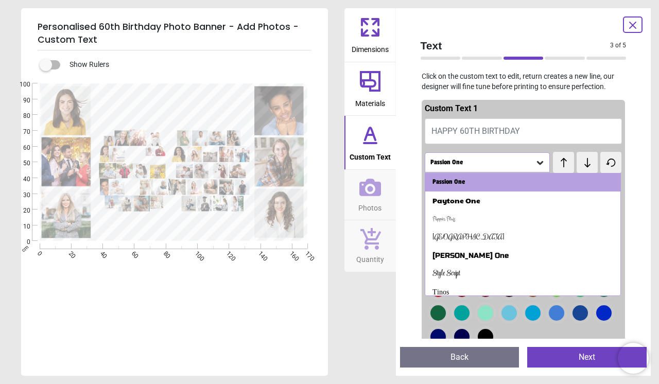
click at [581, 166] on icon at bounding box center [587, 163] width 15 height 10
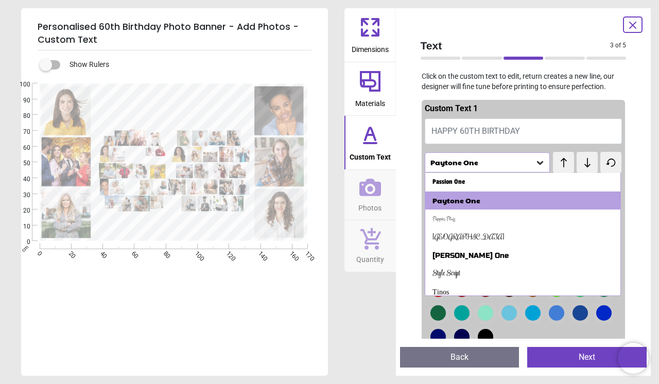
click at [264, 330] on div "E e *****" at bounding box center [173, 275] width 305 height 384
click at [173, 104] on textarea "*****" at bounding box center [174, 107] width 150 height 31
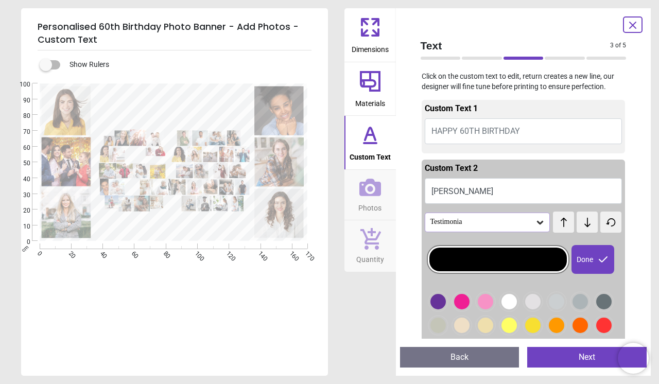
click at [560, 222] on icon at bounding box center [563, 222] width 15 height 10
click at [560, 222] on div "test test" at bounding box center [561, 217] width 17 height 11
click at [562, 223] on icon at bounding box center [563, 222] width 15 height 10
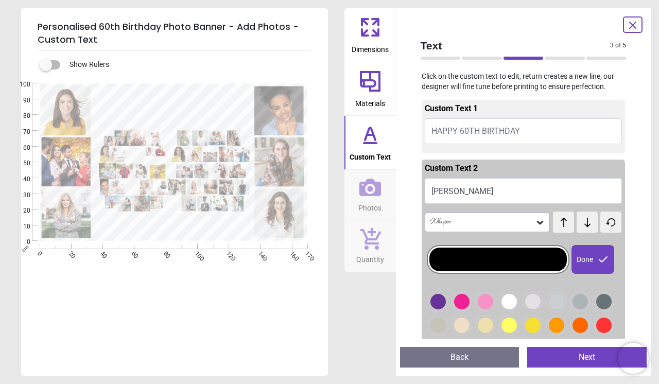
click at [562, 223] on icon at bounding box center [563, 222] width 15 height 10
click at [562, 222] on span "test" at bounding box center [563, 217] width 7 height 11
click at [571, 222] on button at bounding box center [563, 222] width 21 height 21
click at [571, 222] on icon at bounding box center [563, 222] width 15 height 10
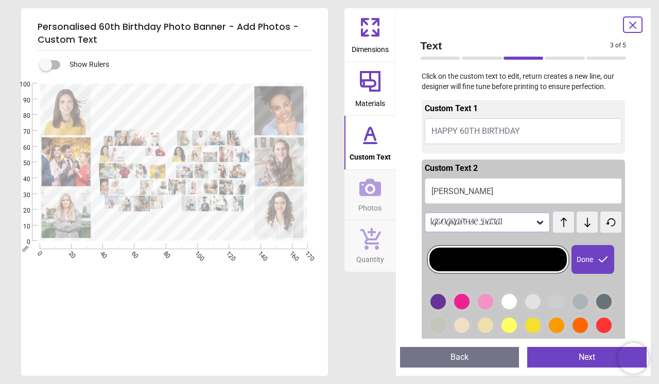
click at [571, 222] on icon at bounding box center [563, 222] width 15 height 10
click at [571, 222] on div "test test" at bounding box center [563, 217] width 20 height 11
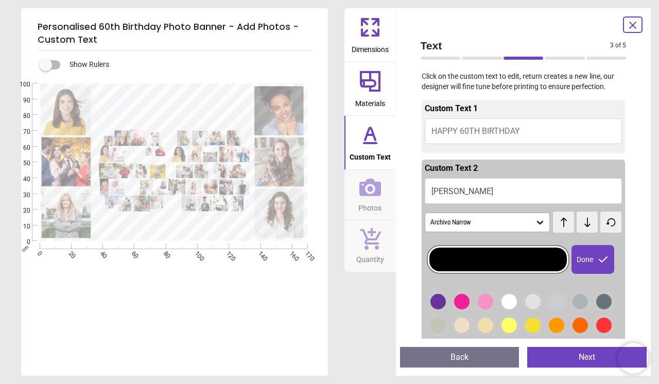
click at [568, 222] on div "test test" at bounding box center [563, 217] width 20 height 11
click at [566, 222] on div "test test" at bounding box center [563, 217] width 20 height 11
click at [563, 222] on div "test test" at bounding box center [563, 217] width 20 height 11
click at [567, 230] on button at bounding box center [563, 222] width 21 height 21
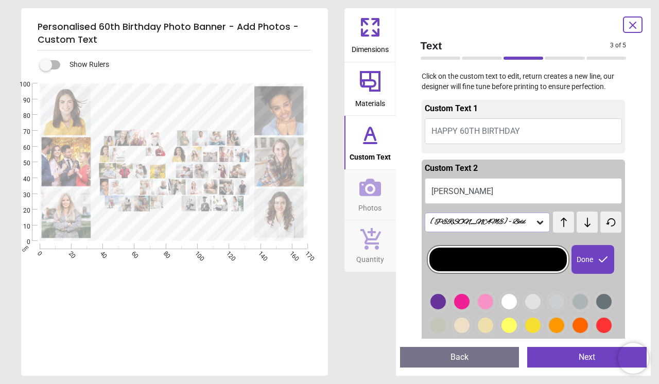
click at [567, 230] on button at bounding box center [563, 222] width 21 height 21
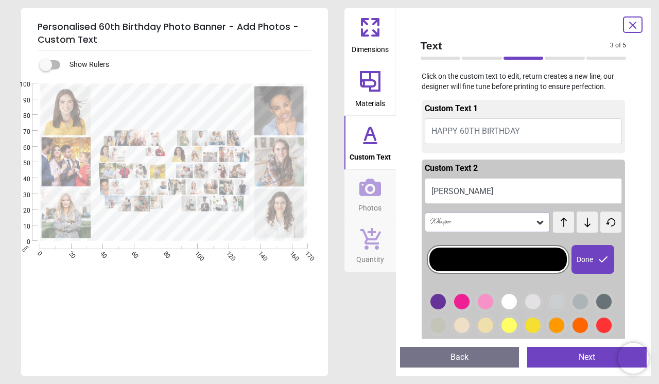
click at [567, 230] on button at bounding box center [563, 222] width 21 height 21
click at [182, 230] on textarea at bounding box center [174, 230] width 148 height 8
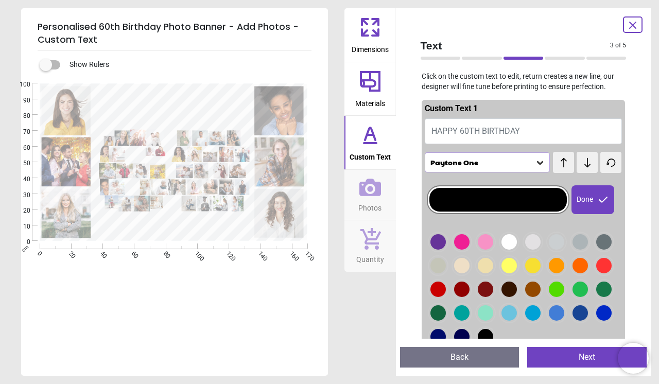
click at [466, 131] on span "HAPPY 60TH BIRTHDAY" at bounding box center [475, 131] width 89 height 10
click at [486, 132] on span "HAPPY 60TH BIRTHDAY" at bounding box center [475, 131] width 89 height 10
click at [512, 135] on span "HAPPY 60TH BIRTHDAY" at bounding box center [475, 131] width 89 height 10
click at [193, 232] on textarea at bounding box center [174, 230] width 148 height 8
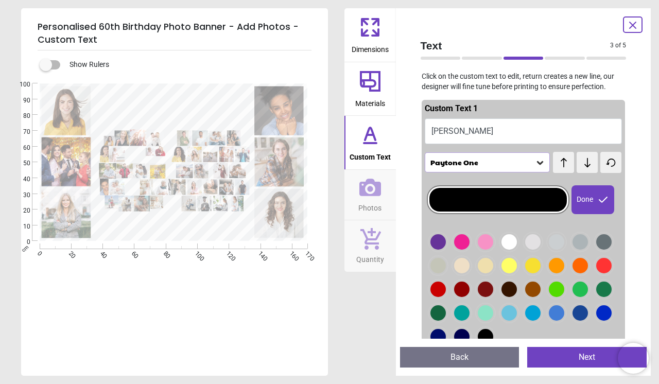
type textarea "*****"
click at [166, 112] on textarea "*****" at bounding box center [174, 107] width 150 height 30
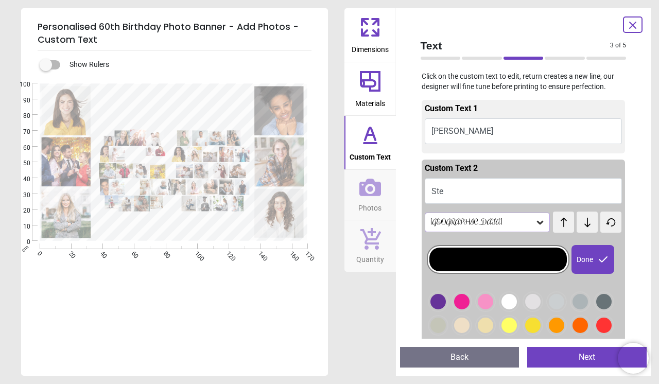
type textarea "*"
type textarea "*****"
click at [179, 233] on textarea "*****" at bounding box center [174, 230] width 148 height 8
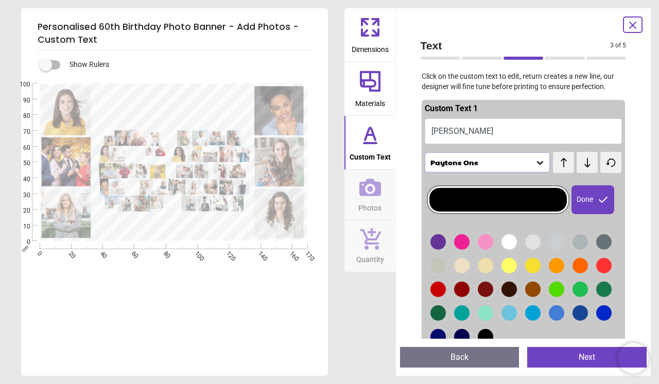
click at [430, 132] on button "STEVE" at bounding box center [524, 131] width 198 height 26
click at [435, 133] on button "STEVE" at bounding box center [524, 131] width 198 height 26
click at [461, 133] on button "STEVE" at bounding box center [524, 131] width 198 height 26
type textarea "*"
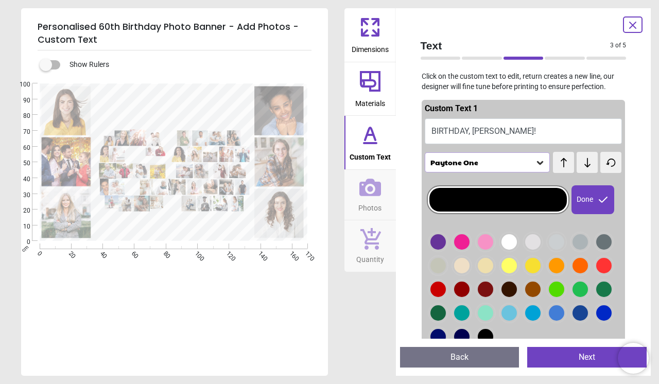
type textarea "**********"
click at [193, 102] on textarea "*****" at bounding box center [174, 107] width 150 height 30
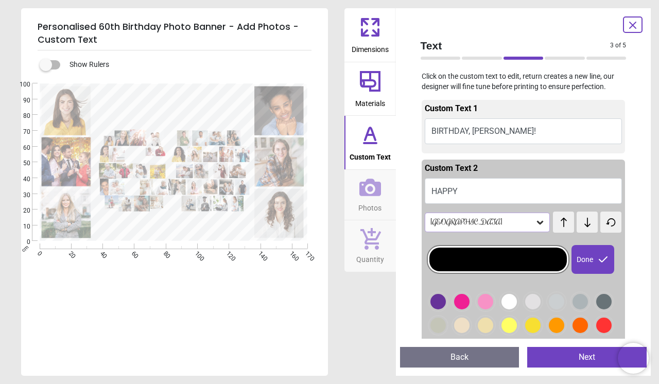
click at [181, 231] on textarea "**********" at bounding box center [174, 230] width 148 height 8
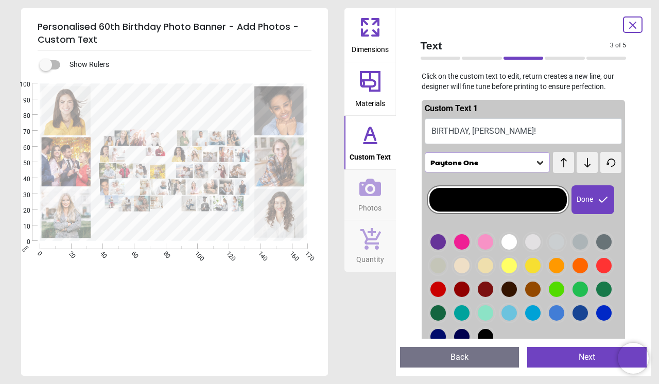
click at [200, 97] on textarea "*****" at bounding box center [174, 107] width 150 height 30
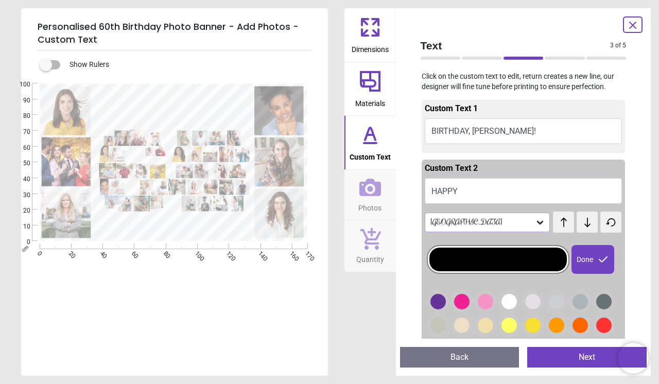
click at [484, 222] on div "Rochester" at bounding box center [482, 222] width 106 height 9
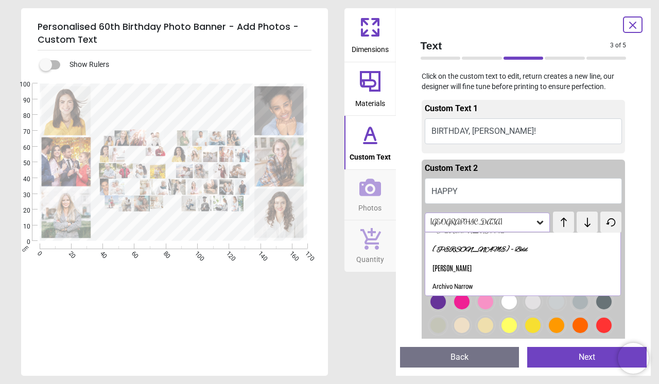
scroll to position [0, 0]
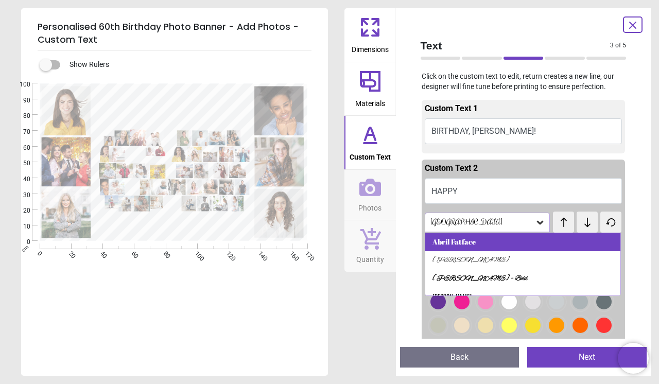
click at [581, 241] on div "Abril Fatface" at bounding box center [523, 242] width 196 height 19
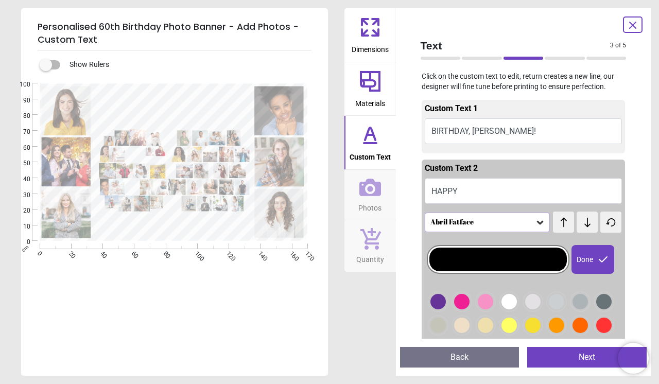
click at [505, 217] on div "Abril Fatface" at bounding box center [488, 223] width 126 height 20
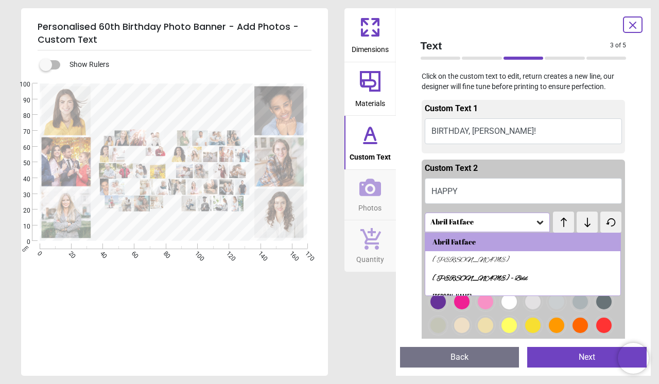
click at [513, 138] on button "BIRTHDAY, STEVE!" at bounding box center [524, 131] width 198 height 26
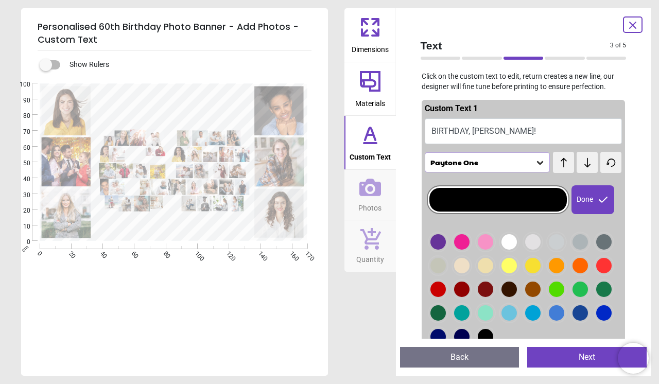
click at [521, 162] on div "Paytone One" at bounding box center [482, 162] width 106 height 9
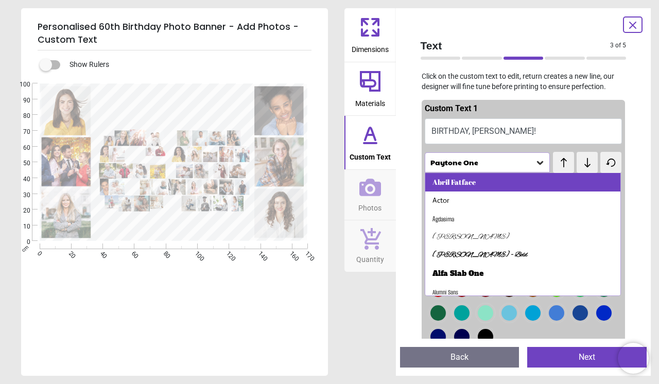
click at [591, 174] on div "Abril Fatface" at bounding box center [523, 182] width 196 height 19
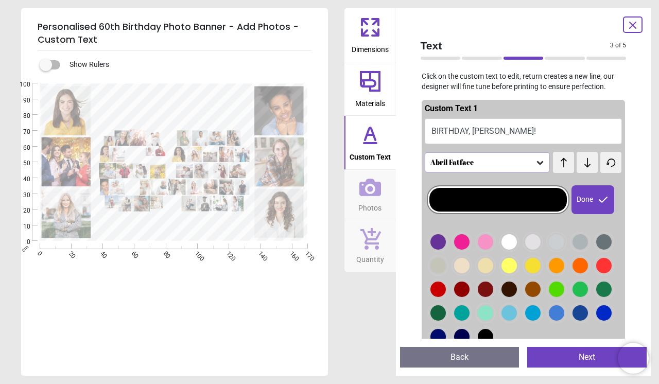
click at [273, 312] on div "**********" at bounding box center [173, 275] width 305 height 384
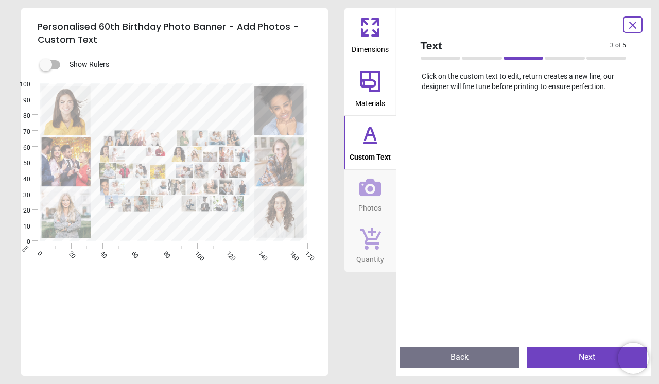
scroll to position [418, 0]
click at [207, 101] on textarea "*****" at bounding box center [174, 106] width 150 height 30
click at [217, 114] on textarea "*****" at bounding box center [174, 106] width 150 height 30
drag, startPoint x: 241, startPoint y: 119, endPoint x: 217, endPoint y: 112, distance: 25.6
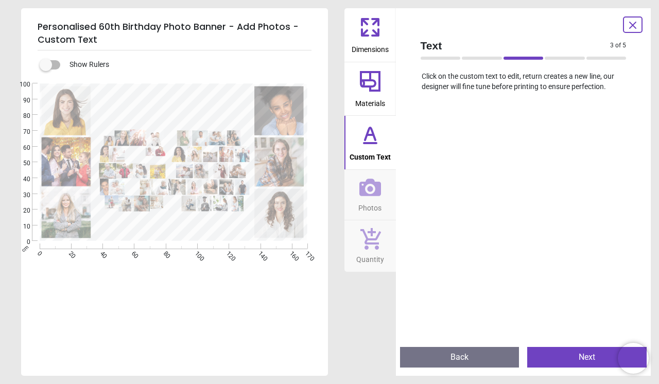
click at [212, 112] on textarea "*****" at bounding box center [174, 106] width 150 height 30
click at [181, 112] on textarea "*****" at bounding box center [174, 106] width 150 height 30
click at [167, 114] on textarea "*****" at bounding box center [174, 106] width 150 height 30
click at [187, 234] on div "**********" at bounding box center [174, 230] width 148 height 10
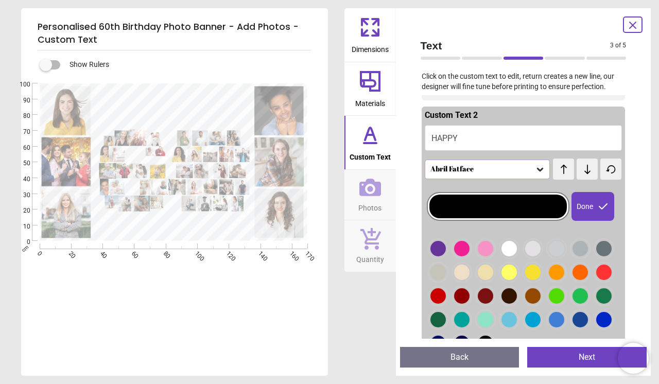
scroll to position [0, 0]
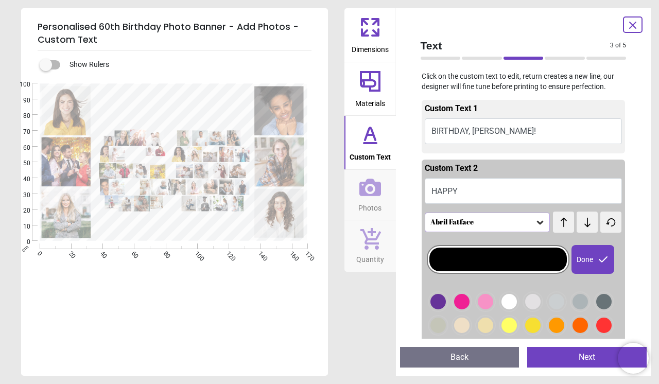
click at [204, 230] on textarea "**********" at bounding box center [174, 230] width 148 height 8
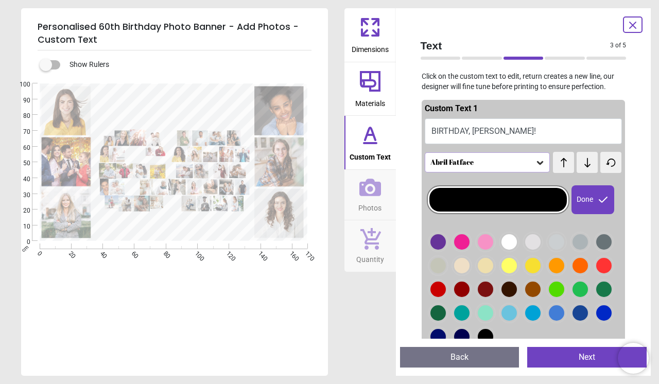
click at [203, 116] on textarea "*****" at bounding box center [174, 106] width 150 height 30
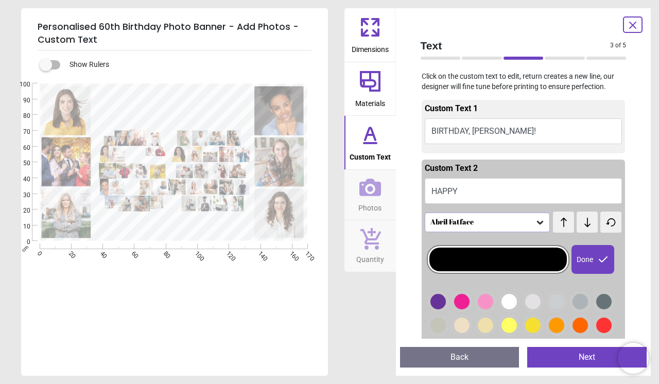
click at [525, 132] on button "BIRTHDAY, STEVE!" at bounding box center [524, 131] width 198 height 26
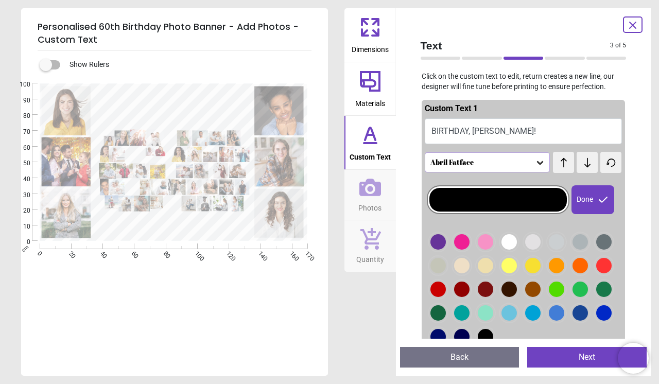
click at [525, 132] on button "BIRTHDAY, STEVE!" at bounding box center [524, 131] width 198 height 26
click at [185, 230] on textarea "**********" at bounding box center [174, 230] width 148 height 8
click at [433, 134] on button "BIRTHDAY, STEVE!" at bounding box center [524, 131] width 198 height 26
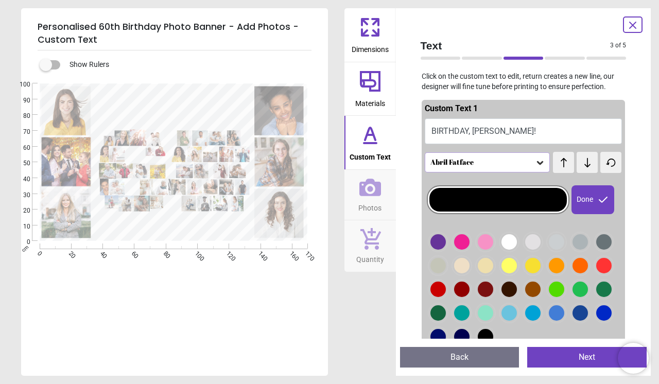
click at [434, 134] on button "BIRTHDAY, STEVE!" at bounding box center [524, 131] width 198 height 26
click at [438, 134] on button "BIRTHDAY, STEVE!" at bounding box center [524, 131] width 198 height 26
click at [437, 134] on button "BIRTHDAY, STEVE!" at bounding box center [524, 131] width 198 height 26
click at [469, 134] on button "BIRTHDAY, STEVE!" at bounding box center [524, 131] width 198 height 26
click at [198, 105] on textarea "*****" at bounding box center [174, 106] width 150 height 30
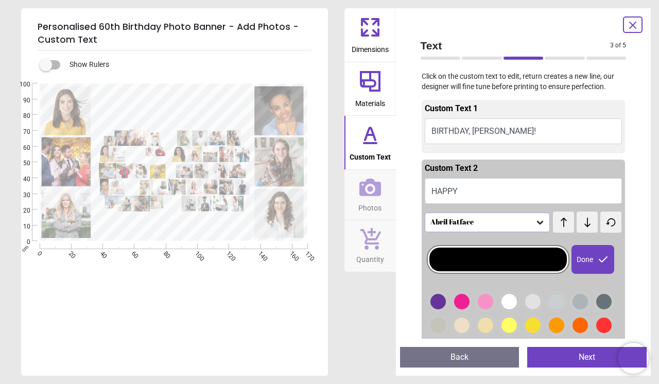
click at [198, 105] on textarea "*****" at bounding box center [174, 106] width 150 height 30
click at [464, 136] on button "BIRTHDAY, STEVE!" at bounding box center [524, 131] width 198 height 26
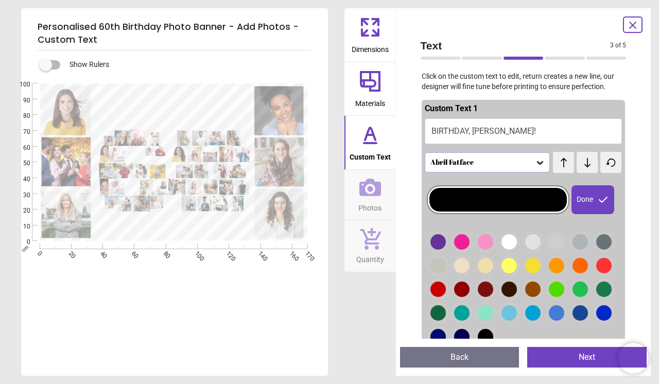
click at [464, 136] on button "BIRTHDAY, STEVE!" at bounding box center [524, 131] width 198 height 26
click at [466, 129] on button "BIRTHDAY, STEVE!" at bounding box center [524, 131] width 198 height 26
click at [500, 132] on button "BIRTHDAY, STEVE!" at bounding box center [524, 131] width 198 height 26
click at [471, 129] on button "BIRTHDAY, STEVE!" at bounding box center [524, 131] width 198 height 26
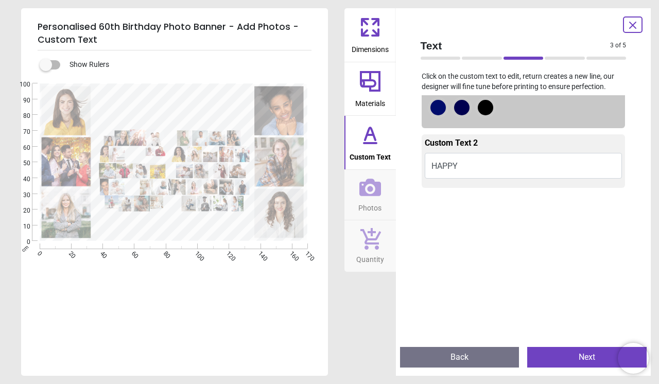
scroll to position [282, 0]
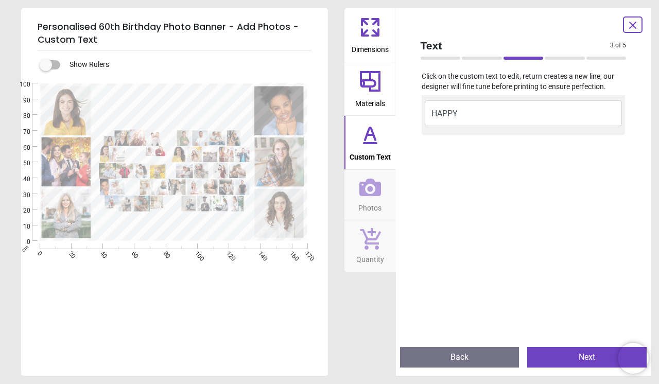
click at [472, 115] on button "HAPPY" at bounding box center [524, 113] width 198 height 26
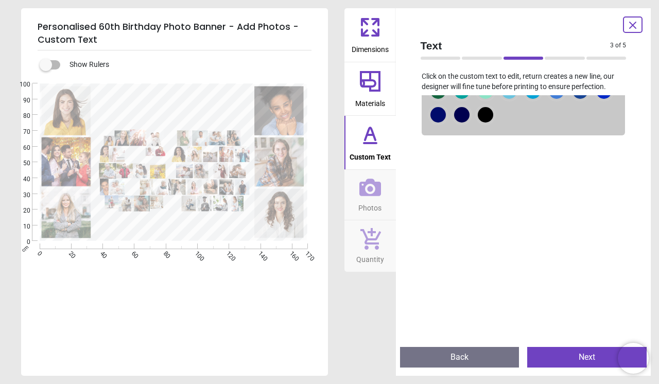
scroll to position [78, 0]
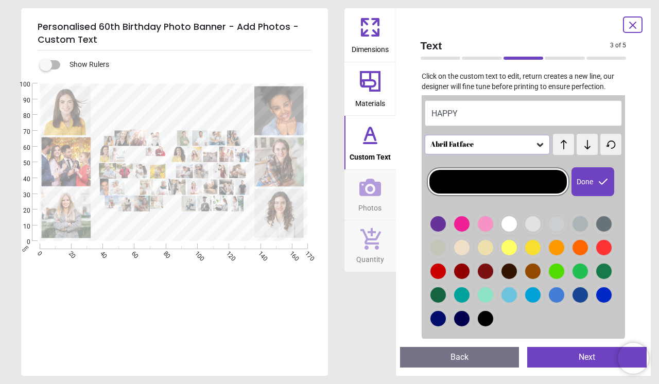
click at [451, 114] on button "HAPPY" at bounding box center [524, 113] width 198 height 26
click at [215, 114] on textarea "*****" at bounding box center [174, 106] width 150 height 30
click at [221, 113] on textarea "******" at bounding box center [174, 106] width 150 height 30
type textarea "*"
type textarea "*****"
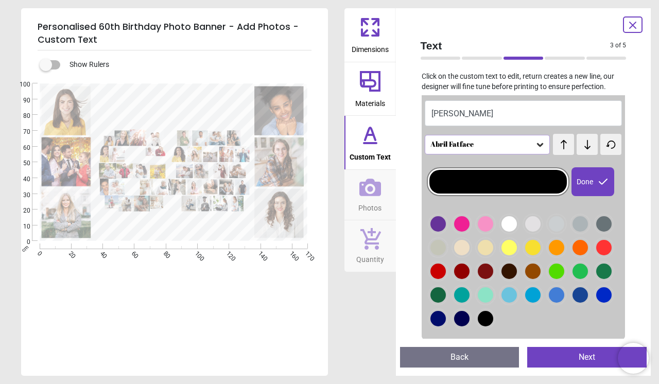
click at [178, 228] on textarea "**********" at bounding box center [174, 230] width 148 height 8
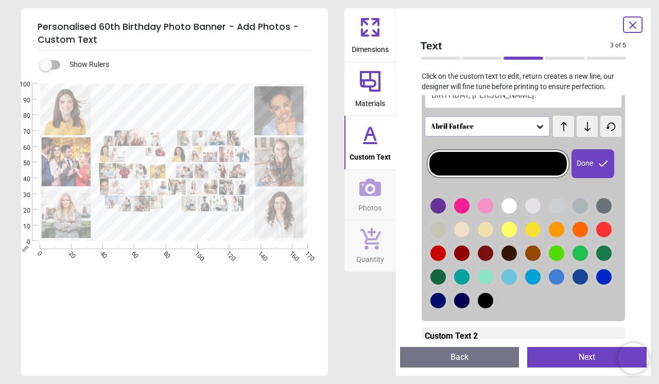
scroll to position [0, 0]
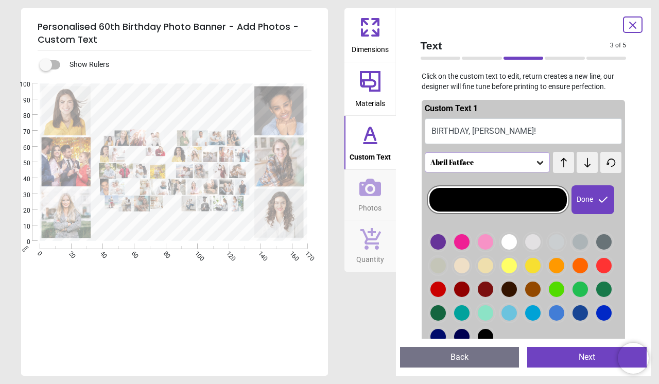
click at [480, 126] on button "BIRTHDAY, STEVE!" at bounding box center [524, 131] width 198 height 26
click at [191, 234] on div "**********" at bounding box center [174, 230] width 148 height 10
click at [192, 232] on textarea "**********" at bounding box center [174, 230] width 148 height 8
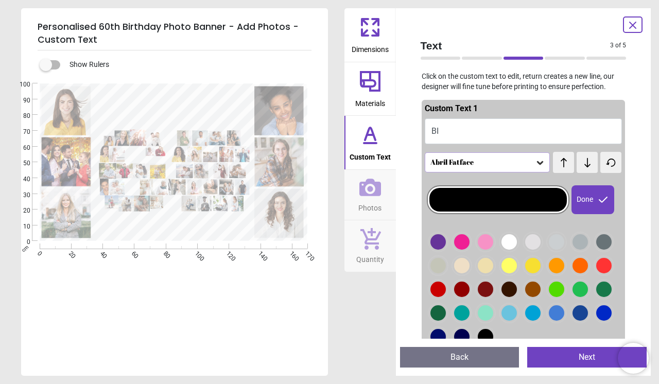
type textarea "*"
type textarea "**********"
click at [185, 272] on div "**********" at bounding box center [173, 275] width 305 height 384
click at [377, 104] on span "Materials" at bounding box center [370, 101] width 30 height 15
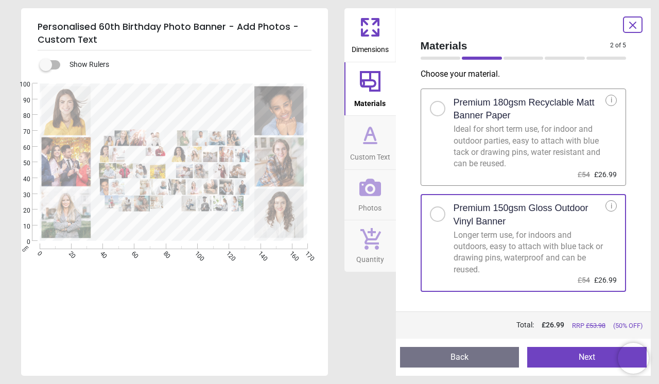
click at [376, 31] on icon at bounding box center [370, 27] width 25 height 25
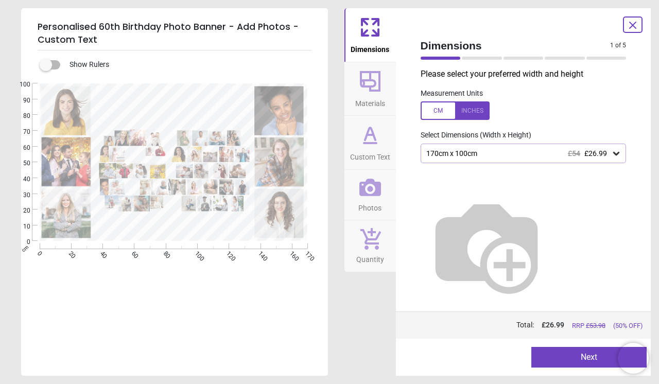
click at [364, 127] on icon at bounding box center [370, 135] width 25 height 25
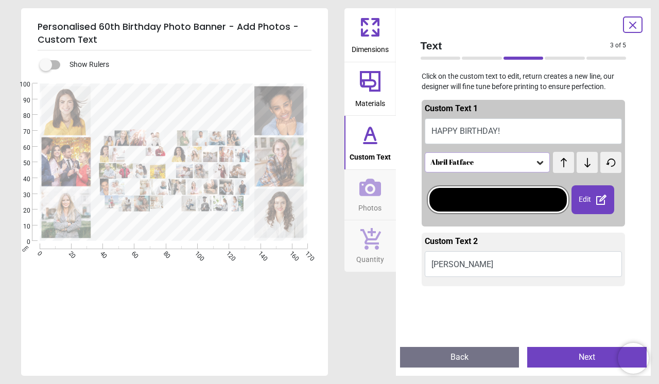
click at [595, 358] on button "Next" at bounding box center [586, 357] width 119 height 21
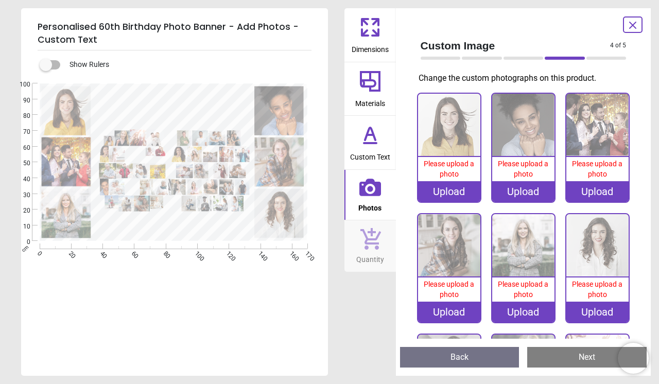
click at [448, 191] on div "Upload" at bounding box center [449, 191] width 62 height 21
click at [450, 197] on div "Upload" at bounding box center [449, 191] width 62 height 21
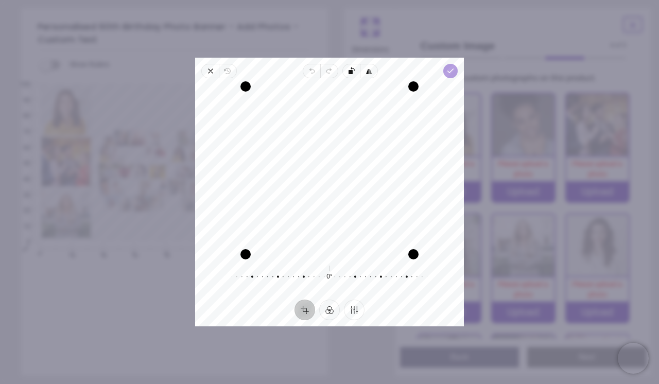
click at [448, 76] on span "Done" at bounding box center [450, 71] width 14 height 14
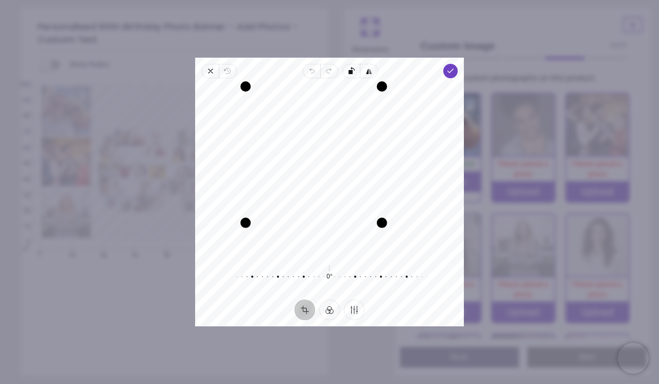
drag, startPoint x: 416, startPoint y: 256, endPoint x: 389, endPoint y: 216, distance: 47.8
click at [389, 216] on div "Recenter" at bounding box center [329, 170] width 252 height 168
drag, startPoint x: 374, startPoint y: 192, endPoint x: 355, endPoint y: 187, distance: 19.7
click at [355, 187] on div "Recenter" at bounding box center [329, 170] width 252 height 168
click at [448, 76] on span "Done" at bounding box center [450, 71] width 14 height 14
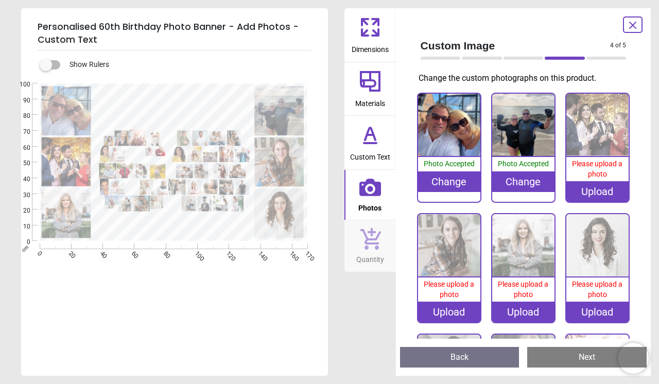
click at [531, 187] on div "Change" at bounding box center [523, 181] width 62 height 21
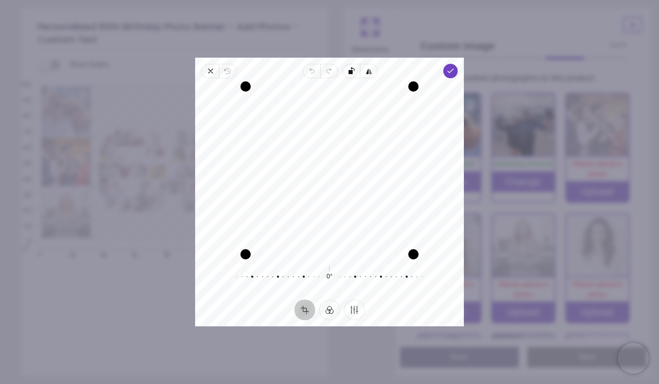
drag, startPoint x: 366, startPoint y: 234, endPoint x: 357, endPoint y: 234, distance: 8.2
click at [357, 234] on div "Recenter" at bounding box center [329, 170] width 252 height 168
click at [448, 73] on icon "button" at bounding box center [450, 71] width 8 height 8
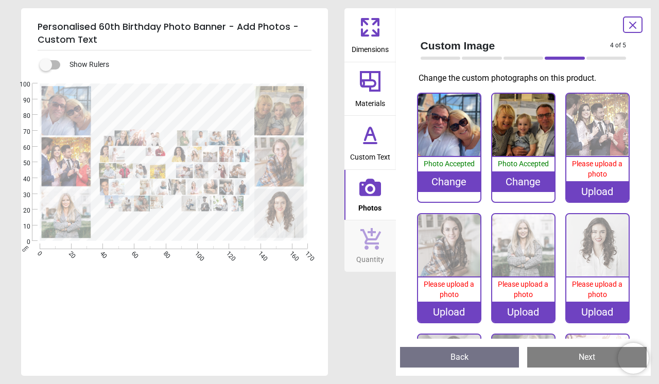
click at [599, 191] on div "Upload" at bounding box center [597, 191] width 62 height 21
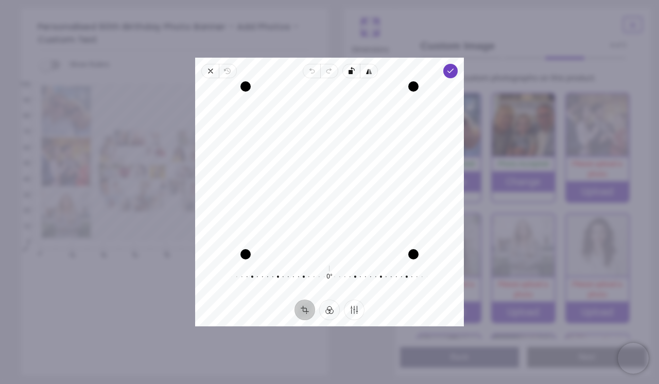
drag, startPoint x: 377, startPoint y: 215, endPoint x: 377, endPoint y: 195, distance: 20.1
click at [377, 195] on div "Recenter" at bounding box center [329, 170] width 252 height 168
drag, startPoint x: 399, startPoint y: 139, endPoint x: 398, endPoint y: 144, distance: 5.7
click at [398, 144] on div "Recenter" at bounding box center [329, 170] width 252 height 168
click at [444, 79] on div "Recenter 0° Reset" at bounding box center [329, 188] width 269 height 221
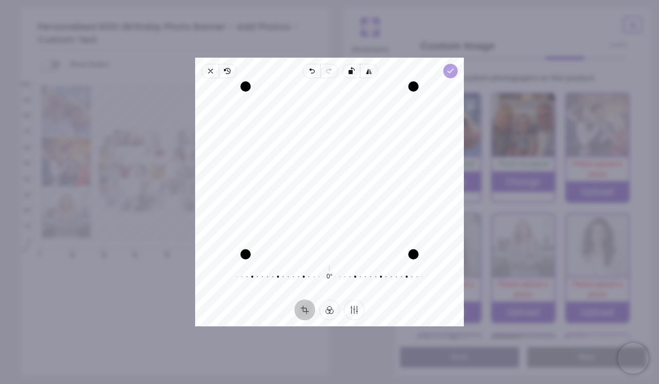
click at [452, 74] on icon "button" at bounding box center [450, 71] width 8 height 8
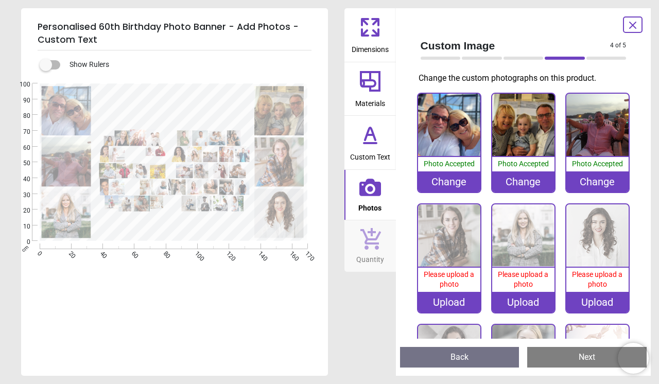
click at [450, 305] on div "Upload" at bounding box center [449, 302] width 62 height 21
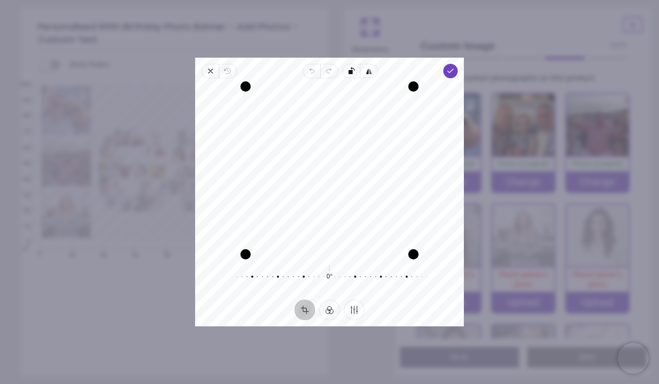
click at [387, 220] on div "Recenter" at bounding box center [329, 170] width 252 height 168
click at [454, 74] on icon "button" at bounding box center [450, 71] width 8 height 8
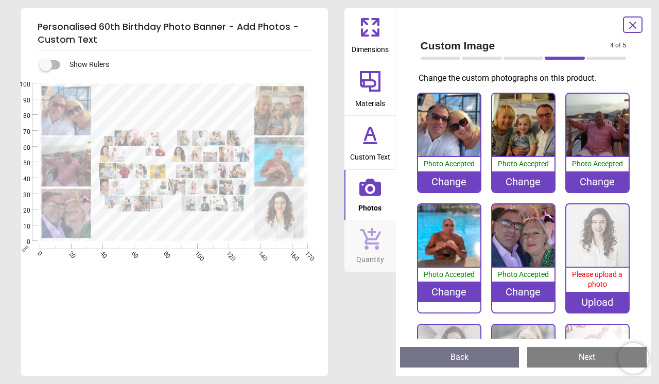
click at [578, 304] on div "Upload" at bounding box center [597, 302] width 62 height 21
click at [597, 302] on div "Upload" at bounding box center [597, 302] width 62 height 21
click at [583, 304] on div "Upload" at bounding box center [597, 302] width 62 height 21
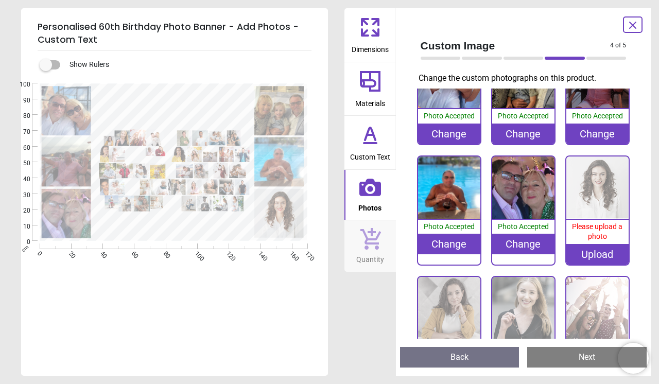
click at [608, 254] on div "Upload" at bounding box center [597, 254] width 62 height 21
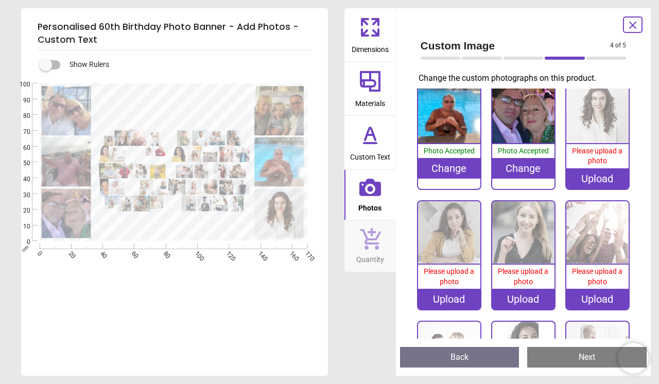
scroll to position [162, 0]
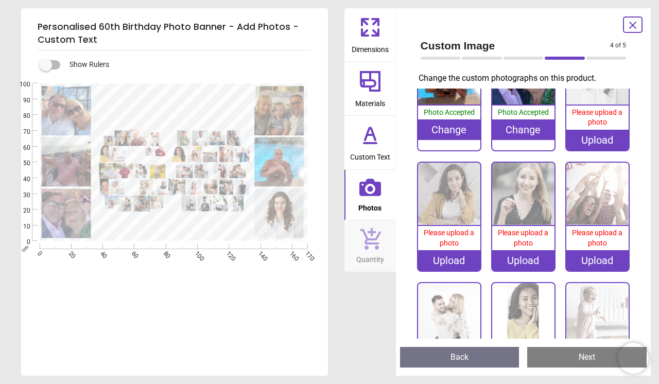
click at [388, 304] on div "Dimensions Materials Custom Text Photos Quantity" at bounding box center [369, 192] width 51 height 368
click at [470, 265] on div "Upload" at bounding box center [449, 260] width 62 height 21
click at [578, 144] on div "Upload" at bounding box center [597, 140] width 62 height 21
click at [594, 146] on div "Upload" at bounding box center [597, 140] width 62 height 21
click at [454, 137] on div "Change" at bounding box center [449, 129] width 62 height 21
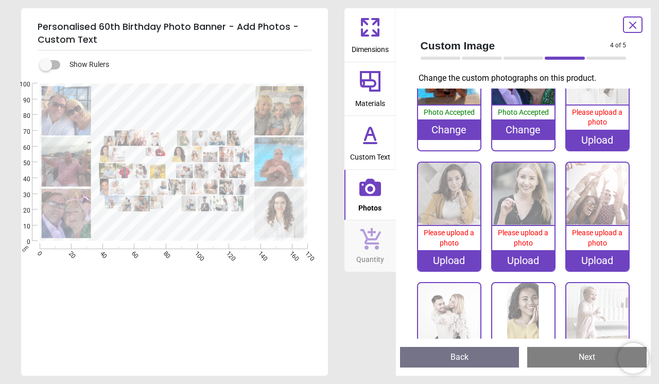
click at [454, 137] on div "Change" at bounding box center [449, 129] width 62 height 21
click at [471, 357] on button "Back" at bounding box center [459, 357] width 119 height 21
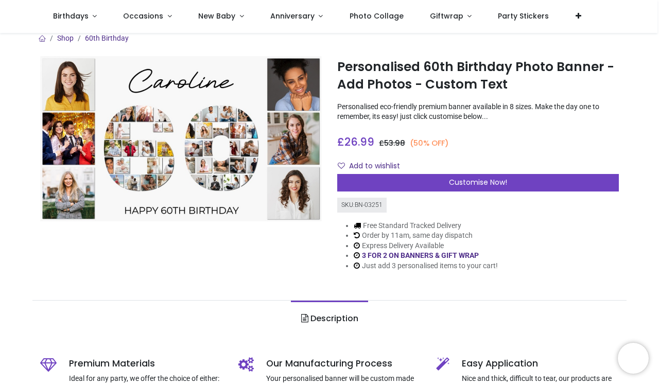
scroll to position [8, 0]
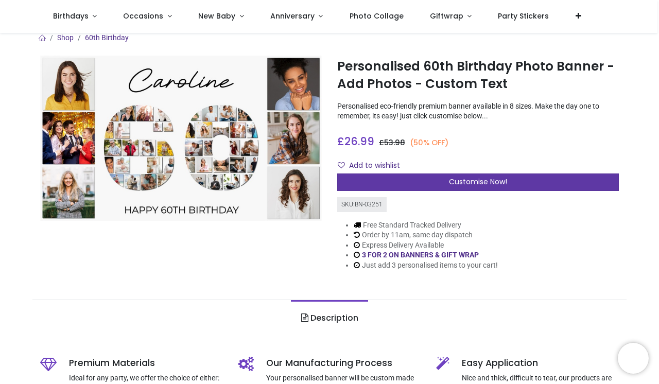
click at [444, 182] on div "Customise Now!" at bounding box center [478, 183] width 282 height 18
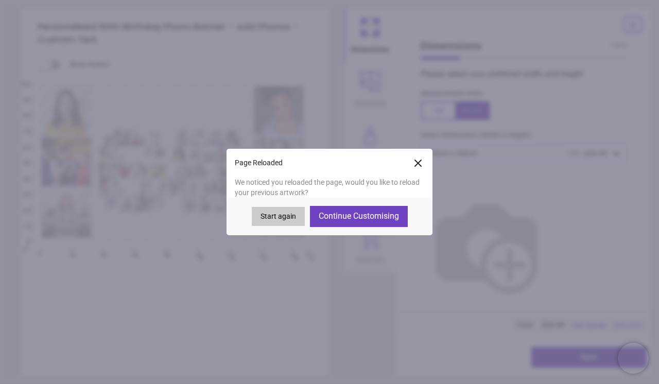
click at [385, 223] on button "Continue Customising" at bounding box center [359, 216] width 98 height 21
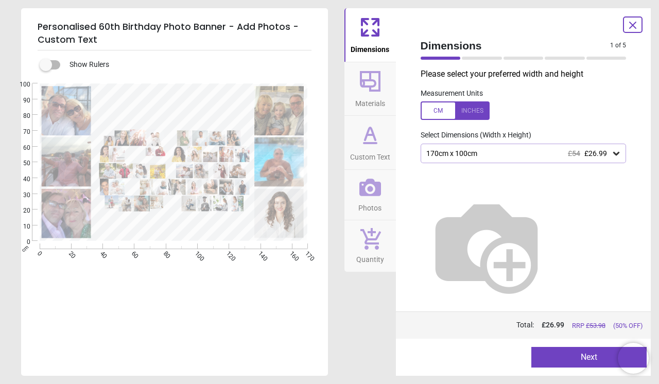
type textarea "**********"
type textarea "*****"
click at [375, 180] on icon at bounding box center [370, 188] width 22 height 22
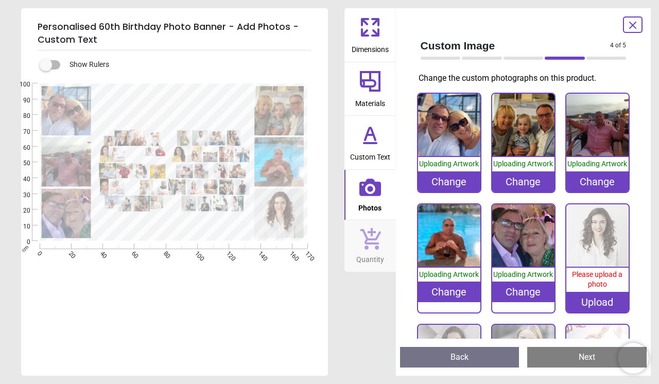
click at [595, 300] on div "Upload" at bounding box center [597, 302] width 62 height 21
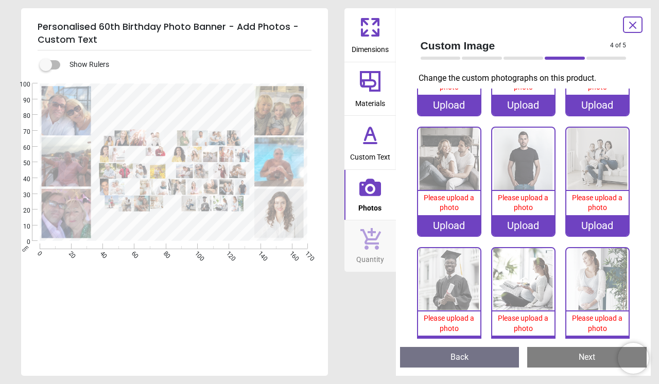
scroll to position [1674, 0]
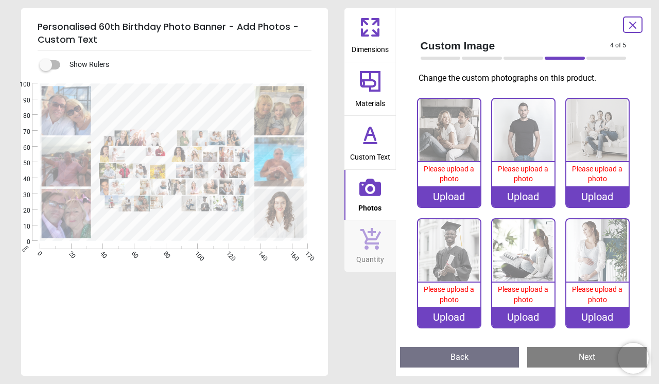
click at [592, 199] on div "Upload" at bounding box center [597, 196] width 62 height 21
click at [532, 204] on div "Upload" at bounding box center [523, 196] width 62 height 21
drag, startPoint x: 533, startPoint y: 204, endPoint x: 505, endPoint y: 204, distance: 28.8
click at [506, 204] on div "Upload" at bounding box center [523, 196] width 62 height 21
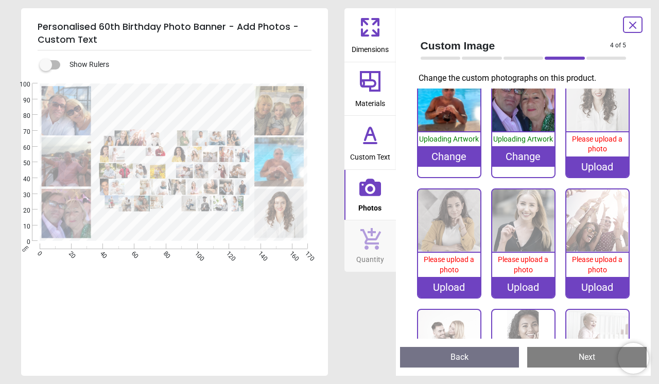
scroll to position [0, 0]
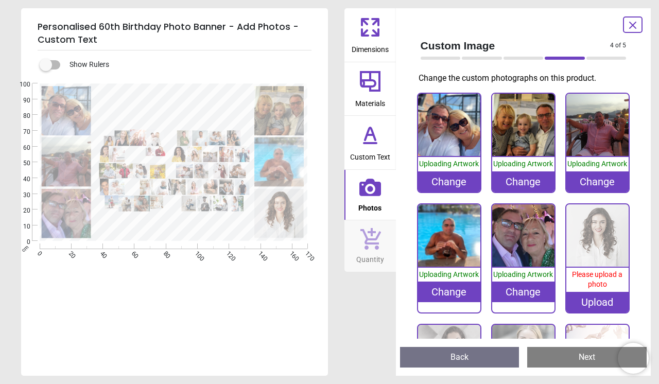
click at [379, 89] on icon at bounding box center [370, 81] width 21 height 21
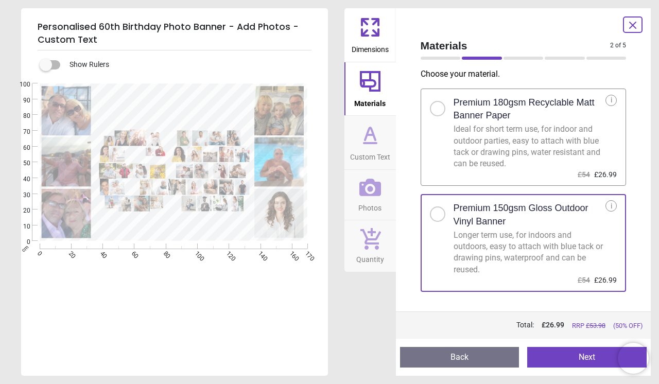
click at [379, 198] on span "Photos" at bounding box center [369, 205] width 23 height 15
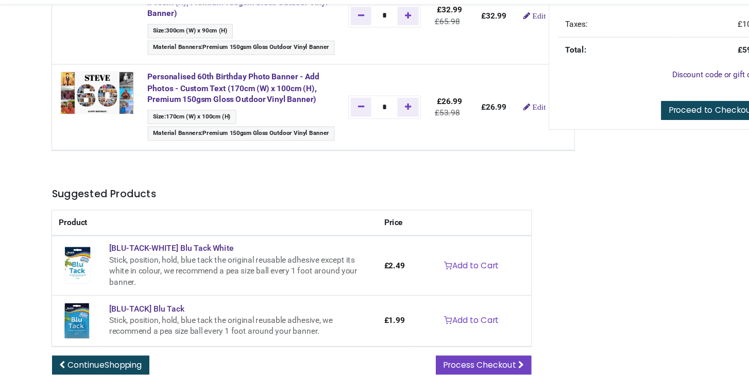
scroll to position [95, 0]
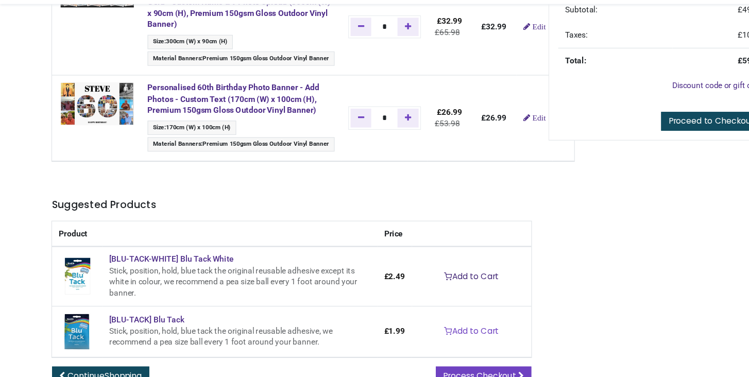
click at [435, 273] on link "Add to Cart" at bounding box center [424, 279] width 62 height 18
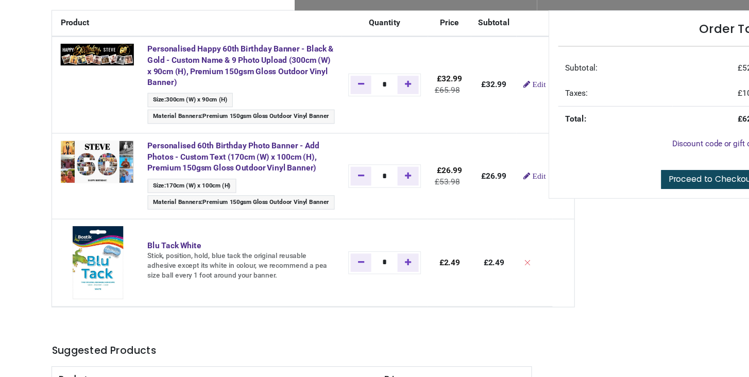
scroll to position [30, 0]
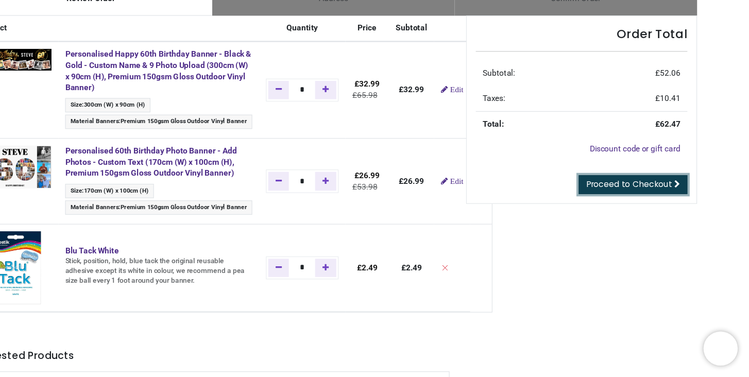
click at [625, 208] on link "Proceed to Checkout" at bounding box center [644, 204] width 98 height 18
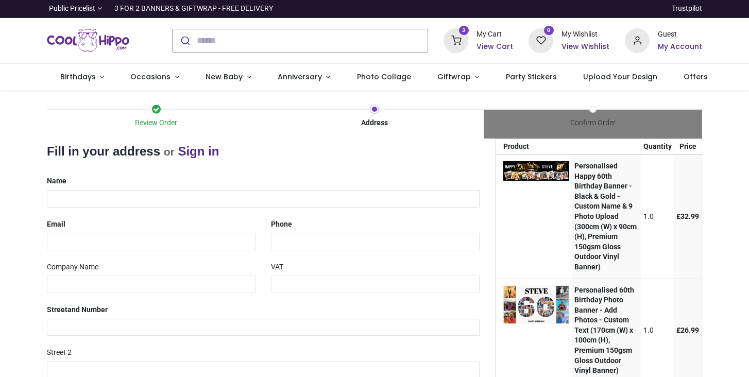
select select "***"
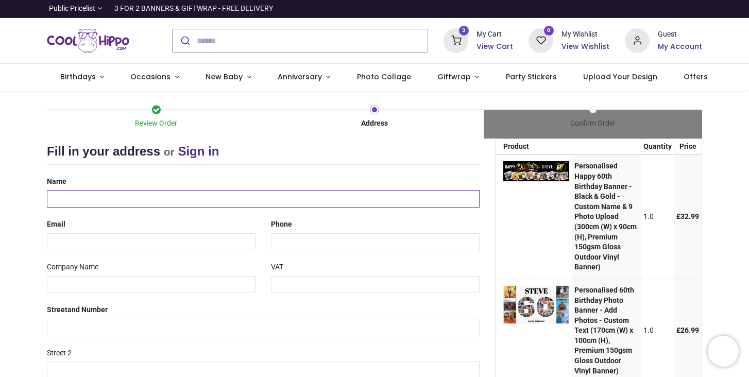
click at [353, 200] on input "text" at bounding box center [263, 199] width 432 height 18
type input "**********"
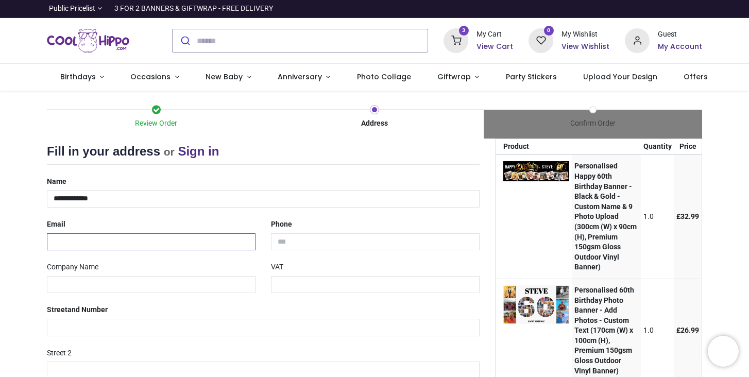
type input "**********"
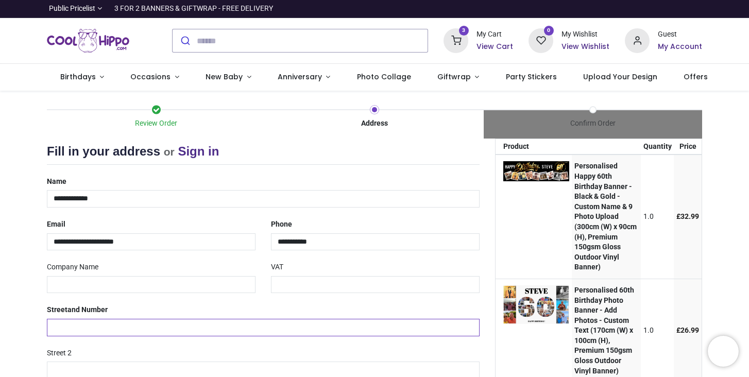
type input "**********"
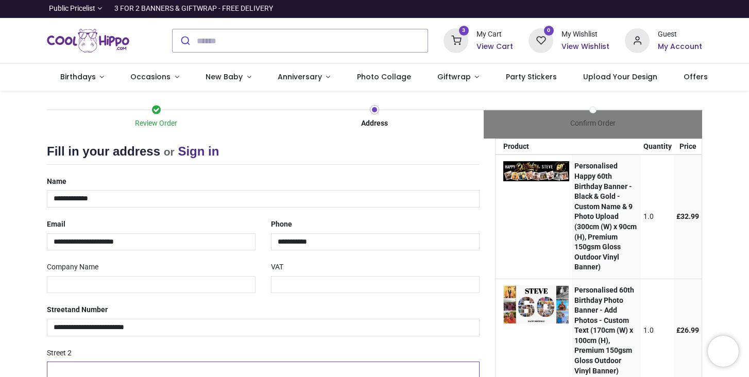
type input "*******"
type input "********"
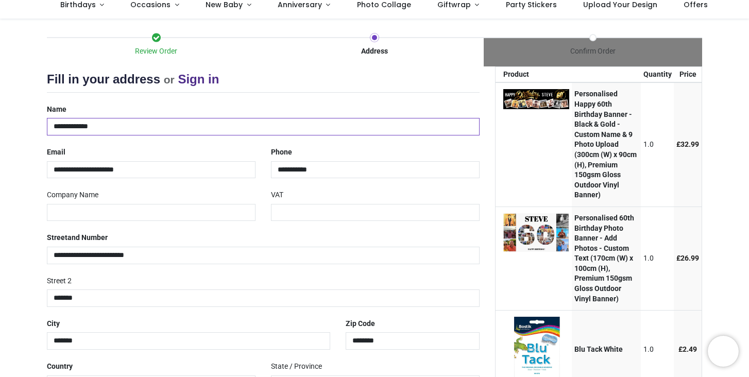
scroll to position [197, 0]
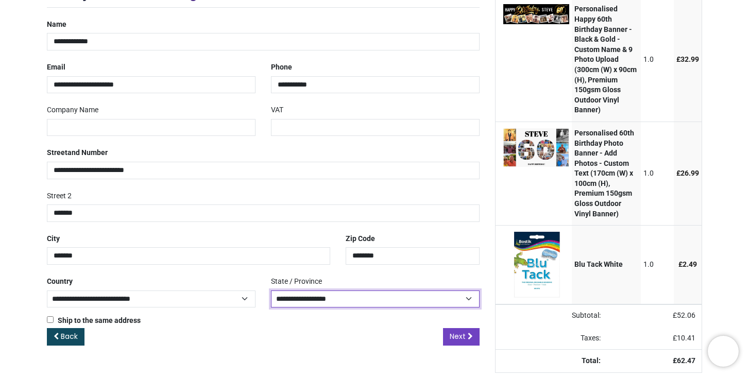
click at [294, 290] on select "**********" at bounding box center [375, 299] width 209 height 18
select select "***"
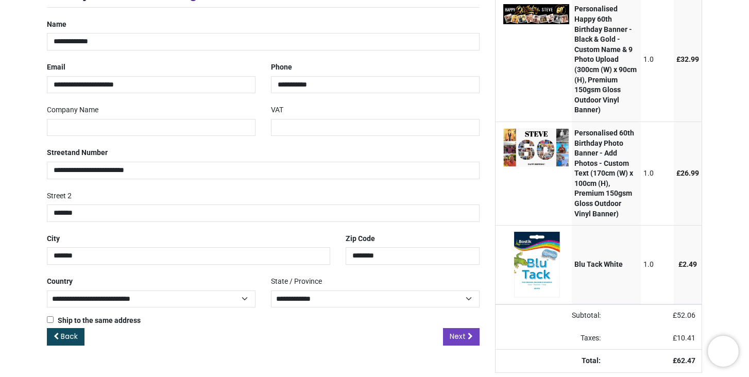
click at [365, 328] on div "Back Next" at bounding box center [263, 345] width 432 height 34
click at [442, 328] on div "Back Next" at bounding box center [263, 345] width 432 height 34
click at [451, 328] on link "Next" at bounding box center [461, 337] width 37 height 18
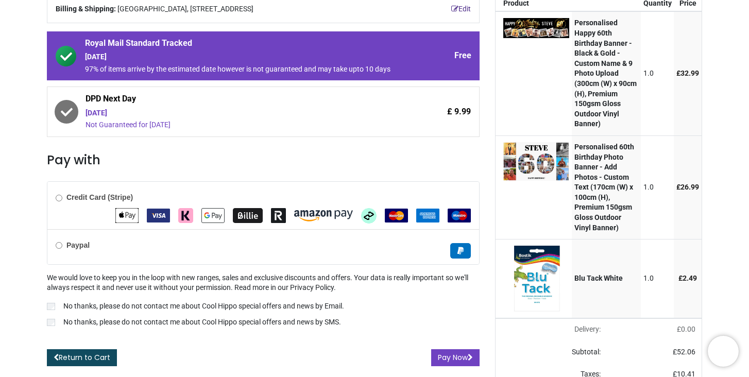
scroll to position [163, 0]
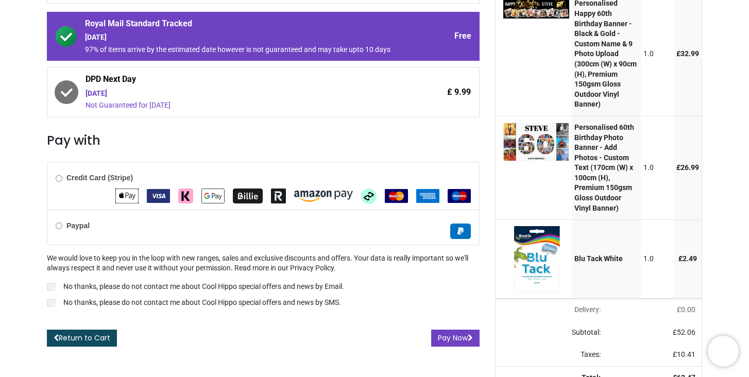
click at [262, 185] on div "Credit Card (Stripe)" at bounding box center [262, 185] width 431 height 47
click at [442, 347] on button "Pay Now" at bounding box center [455, 339] width 48 height 18
